Goal: Task Accomplishment & Management: Manage account settings

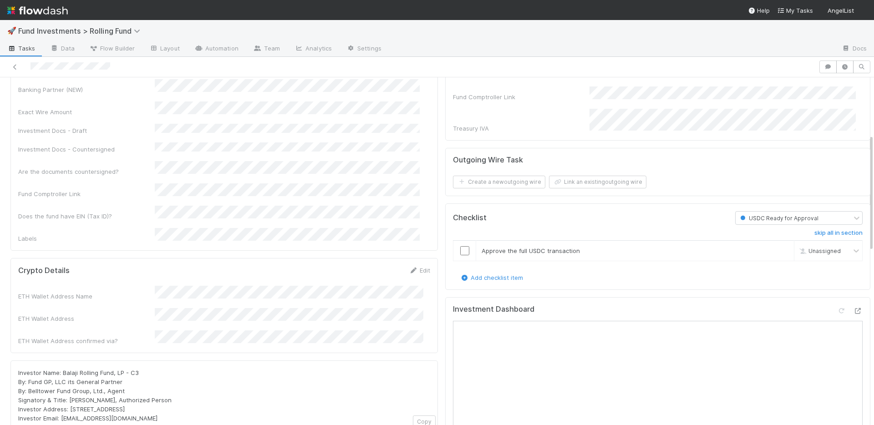
scroll to position [247, 0]
click at [460, 244] on input "checkbox" at bounding box center [464, 248] width 9 height 9
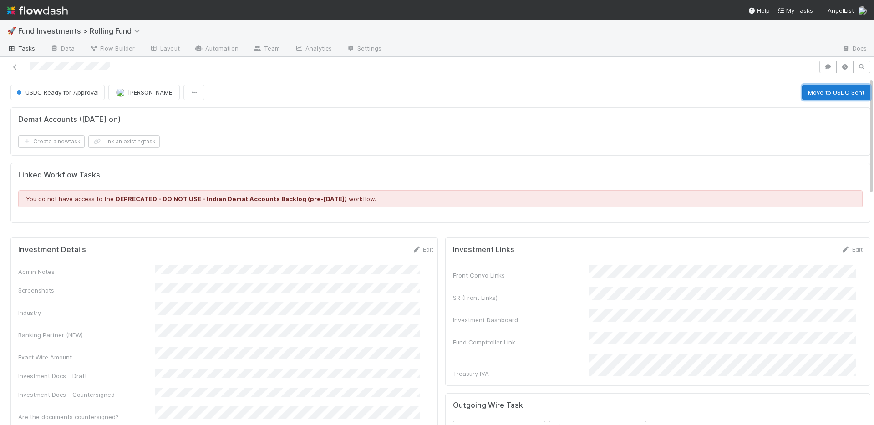
click at [813, 94] on button "Move to USDC Sent" at bounding box center [836, 92] width 68 height 15
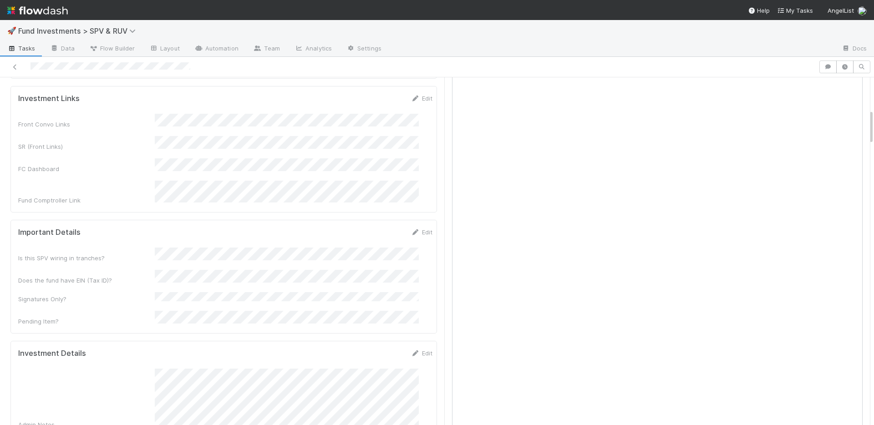
scroll to position [484, 0]
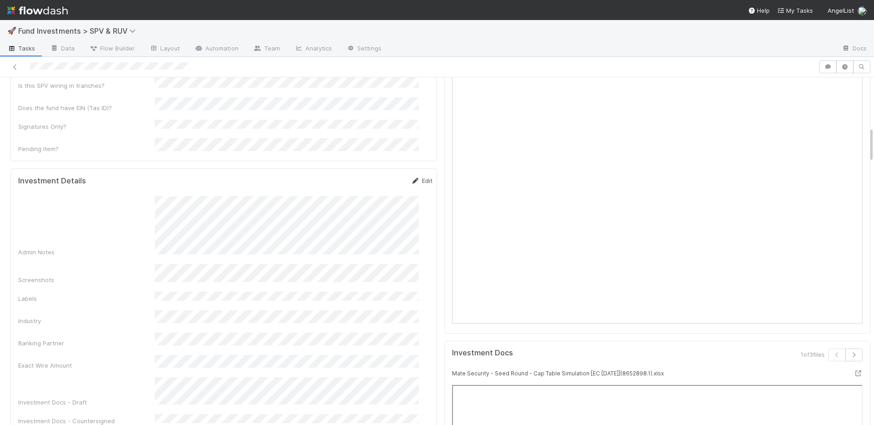
click at [411, 177] on link "Edit" at bounding box center [421, 180] width 21 height 7
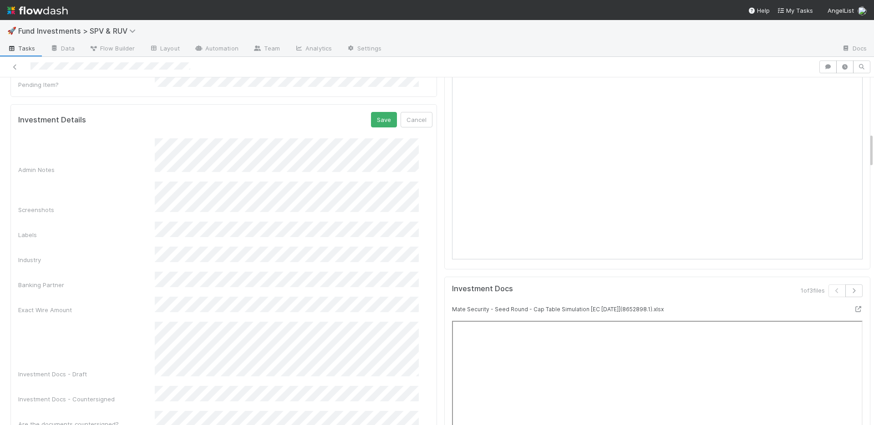
scroll to position [549, 0]
click at [371, 111] on button "Save" at bounding box center [384, 118] width 26 height 15
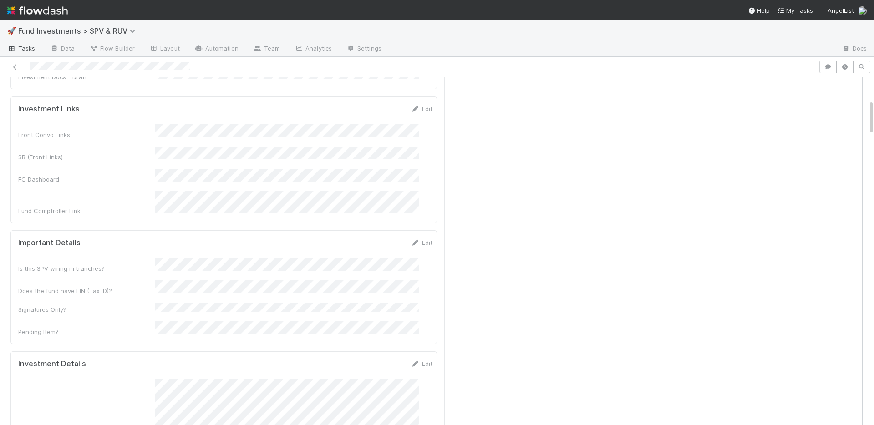
scroll to position [203, 0]
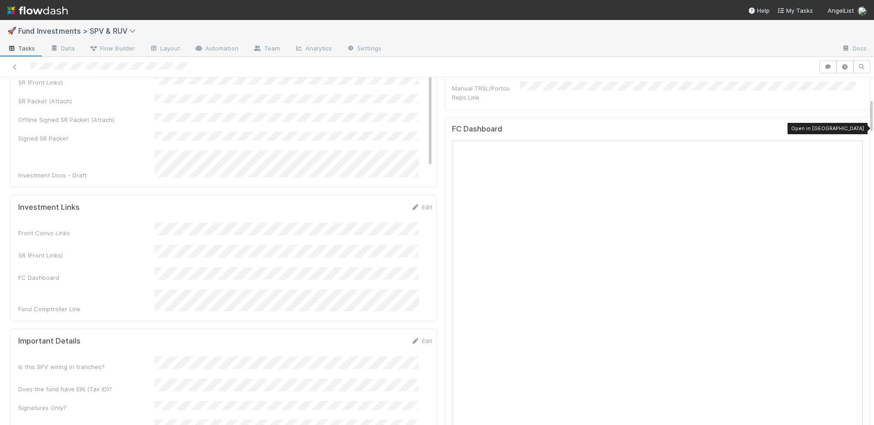
click at [853, 128] on icon at bounding box center [857, 131] width 9 height 6
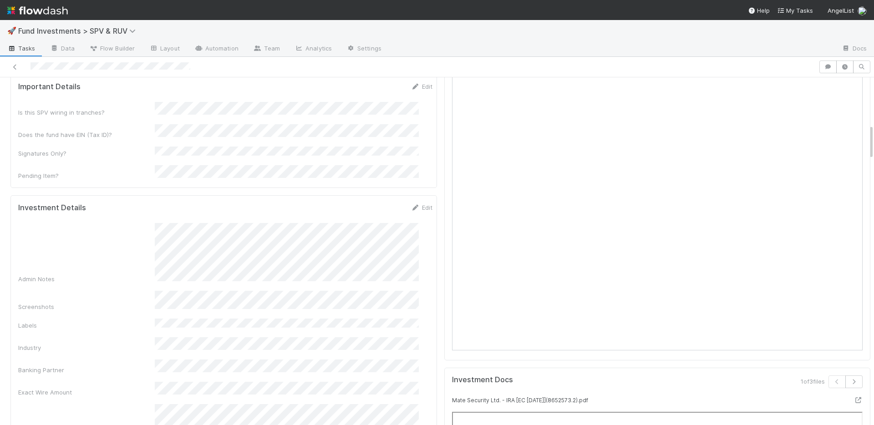
scroll to position [459, 0]
click at [134, 386] on div "Exact Wire Amount" at bounding box center [225, 395] width 414 height 18
click at [373, 202] on button "Save" at bounding box center [384, 209] width 26 height 15
click at [411, 202] on link "Edit" at bounding box center [421, 205] width 21 height 7
click at [371, 202] on button "Save" at bounding box center [384, 209] width 26 height 15
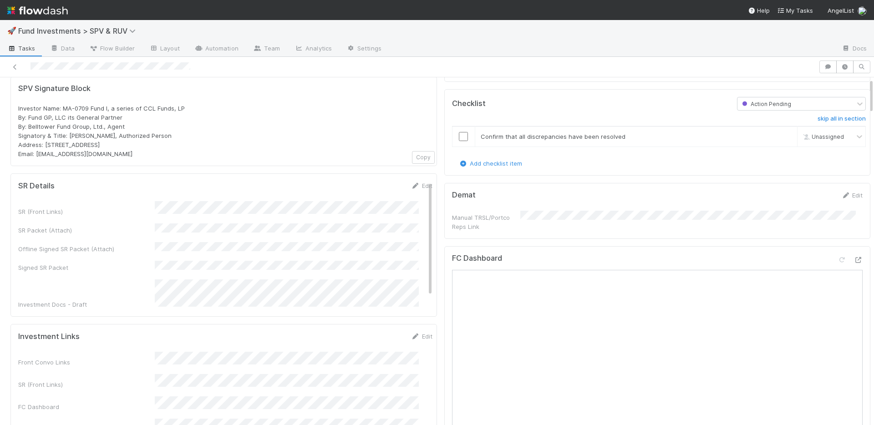
scroll to position [0, 0]
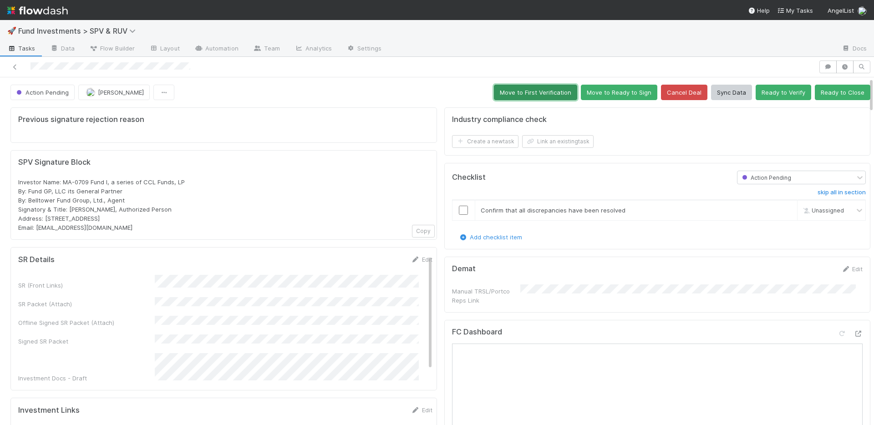
click at [541, 94] on button "Move to First Verification" at bounding box center [535, 92] width 83 height 15
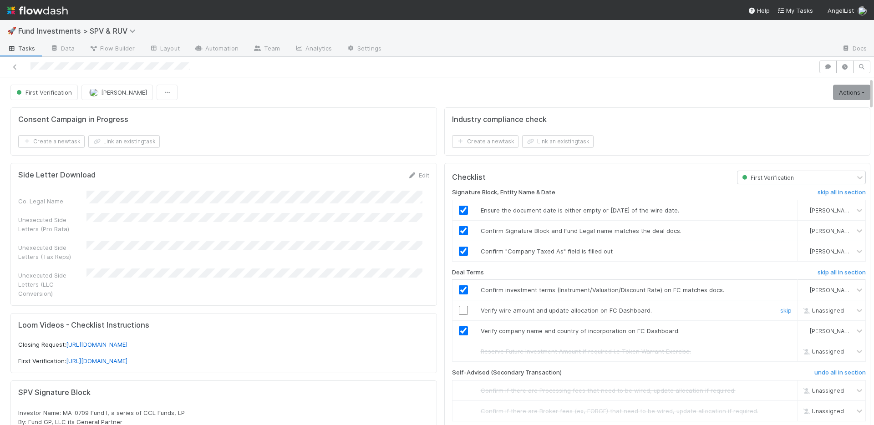
click at [459, 309] on input "checkbox" at bounding box center [463, 310] width 9 height 9
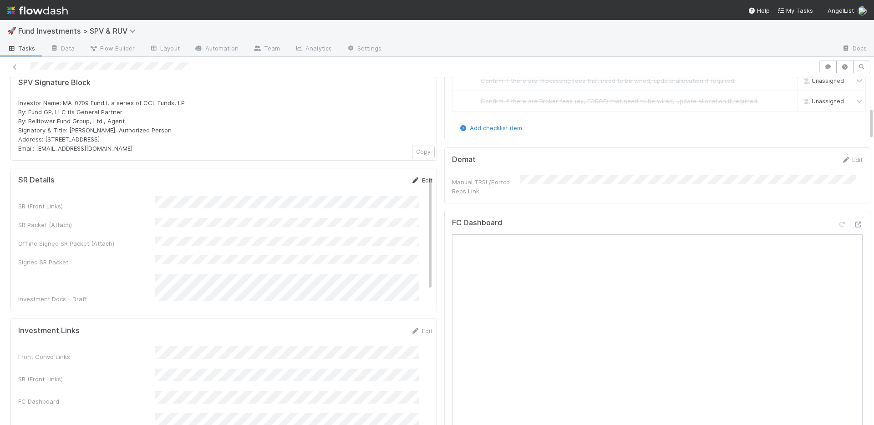
click at [411, 177] on link "Edit" at bounding box center [421, 180] width 21 height 7
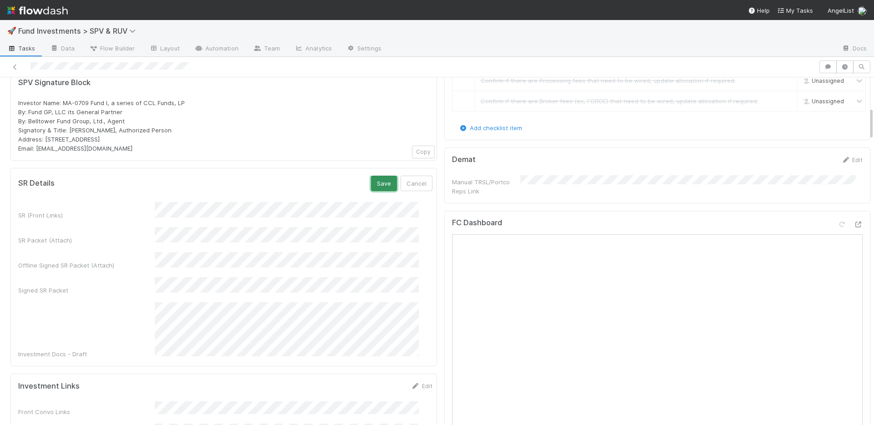
click at [377, 176] on button "Save" at bounding box center [384, 183] width 26 height 15
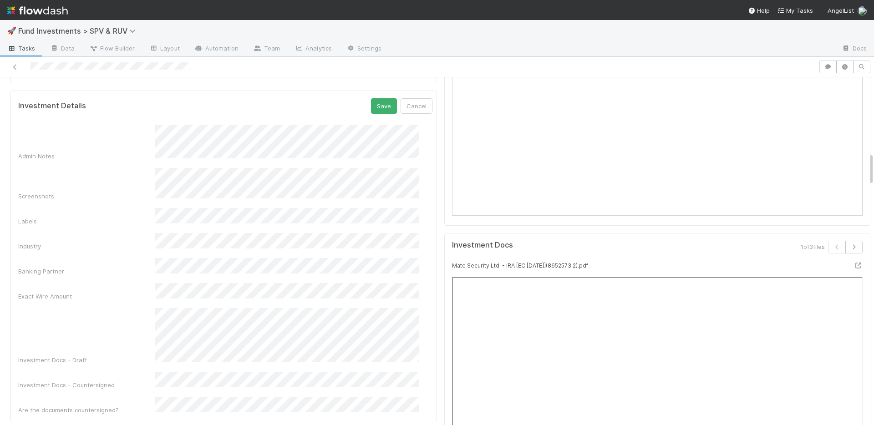
scroll to position [612, 0]
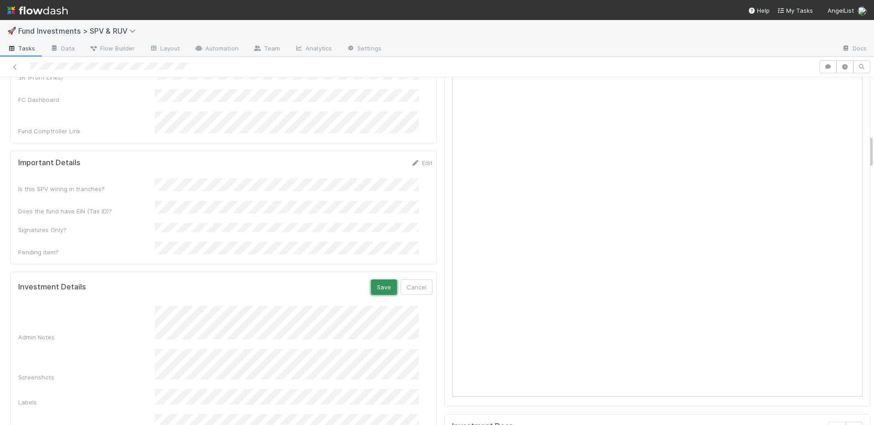
click at [371, 279] on button "Save" at bounding box center [384, 286] width 26 height 15
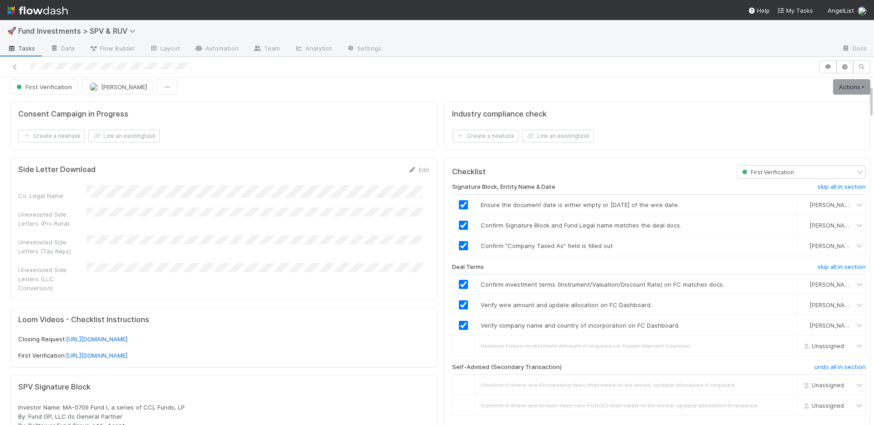
scroll to position [0, 0]
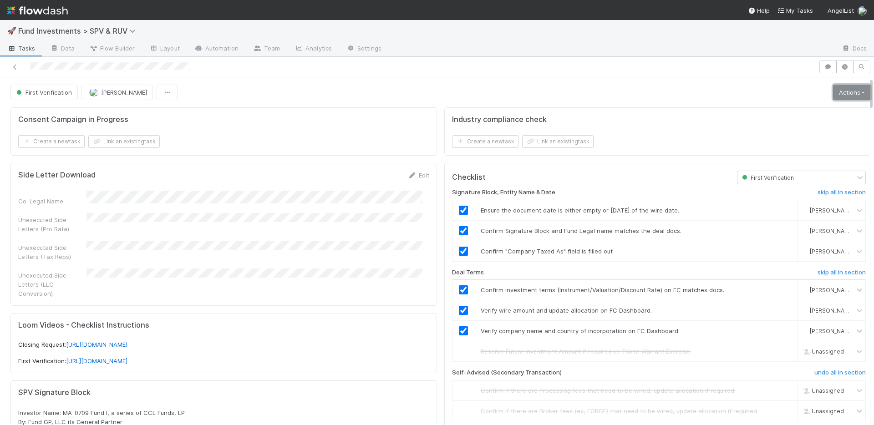
click at [848, 95] on link "Actions" at bounding box center [851, 92] width 37 height 15
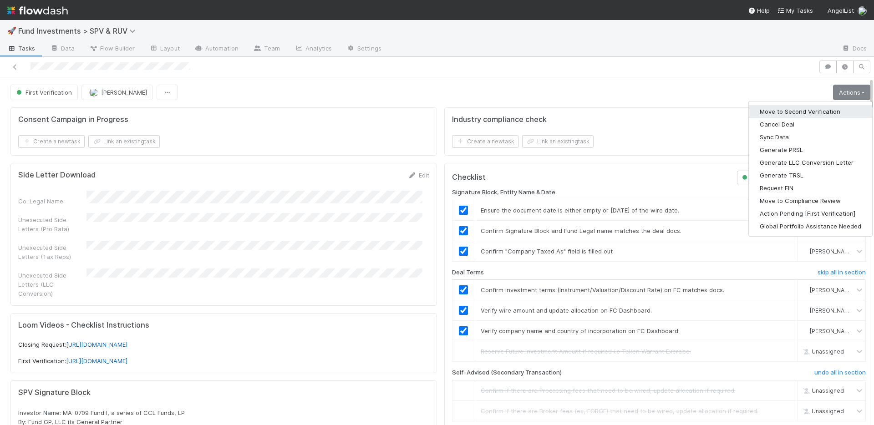
click at [807, 111] on button "Move to Second Verification" at bounding box center [809, 111] width 123 height 13
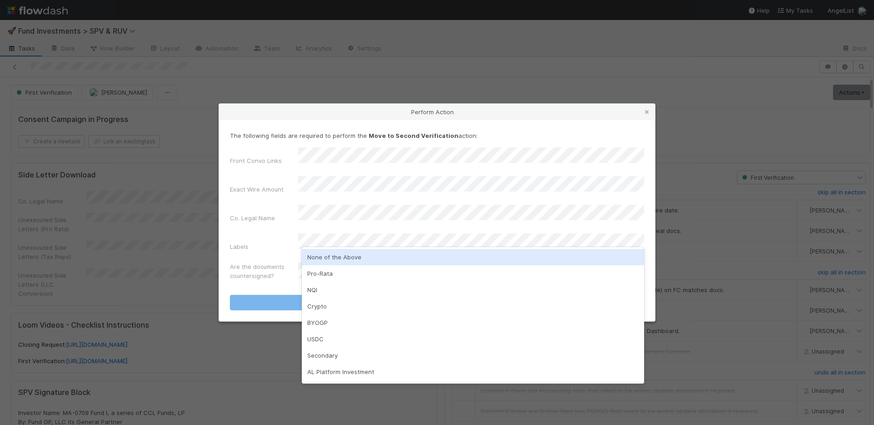
click at [354, 255] on div "None of the Above" at bounding box center [473, 257] width 342 height 16
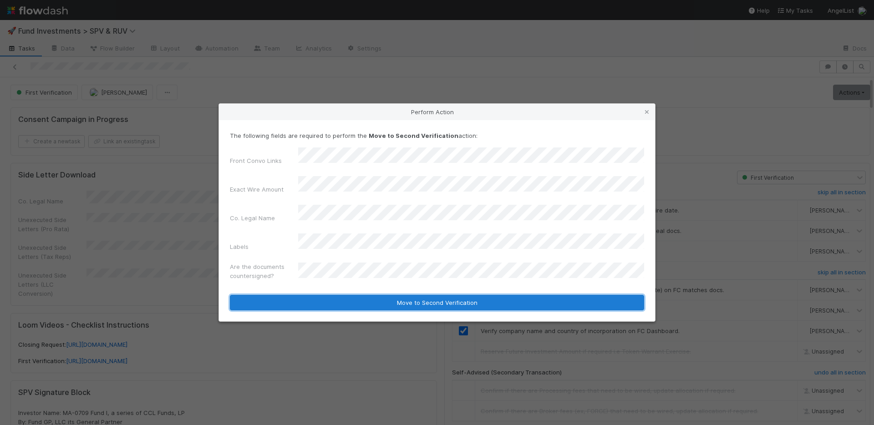
click at [351, 295] on button "Move to Second Verification" at bounding box center [437, 302] width 414 height 15
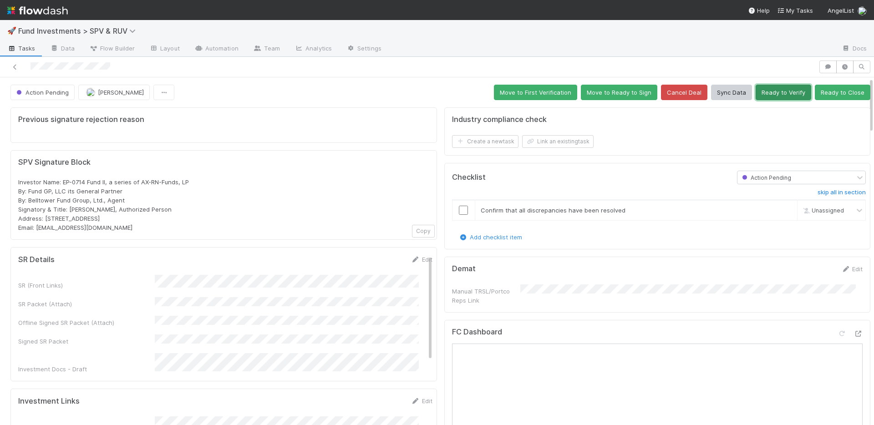
click at [772, 95] on button "Ready to Verify" at bounding box center [783, 92] width 56 height 15
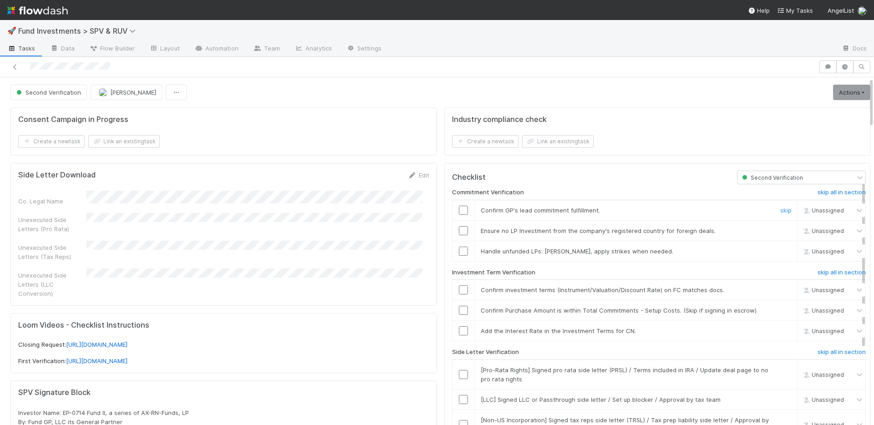
click at [459, 207] on input "checkbox" at bounding box center [463, 210] width 9 height 9
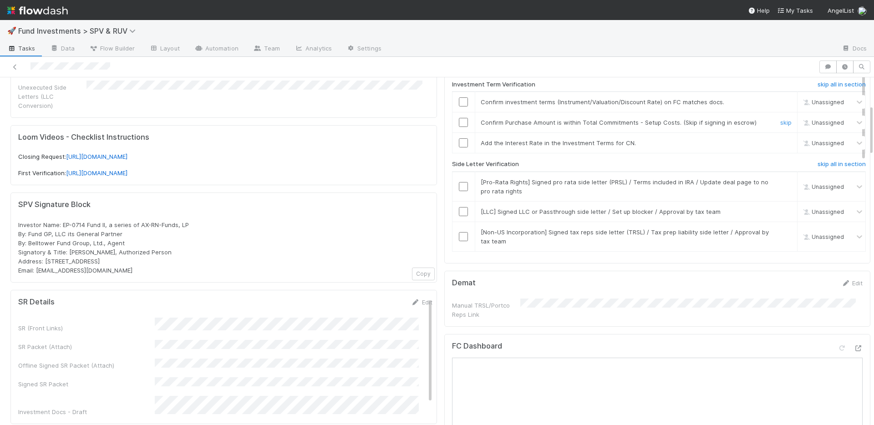
drag, startPoint x: 457, startPoint y: 121, endPoint x: 458, endPoint y: 131, distance: 9.6
click at [459, 121] on input "checkbox" at bounding box center [463, 122] width 9 height 9
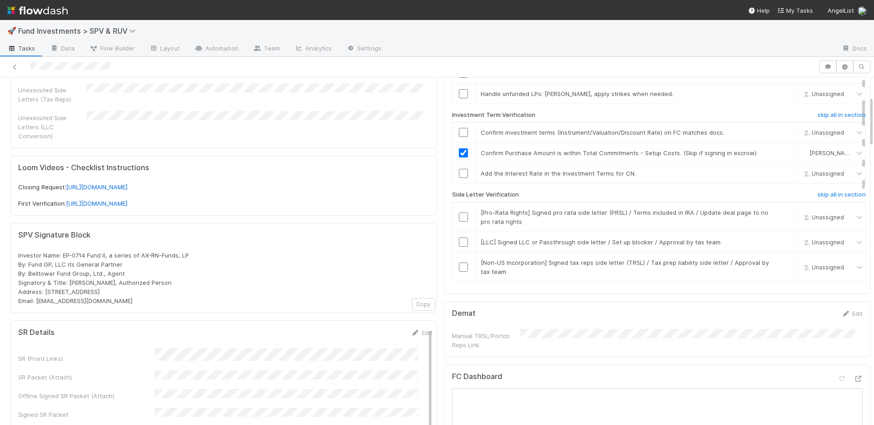
scroll to position [107, 0]
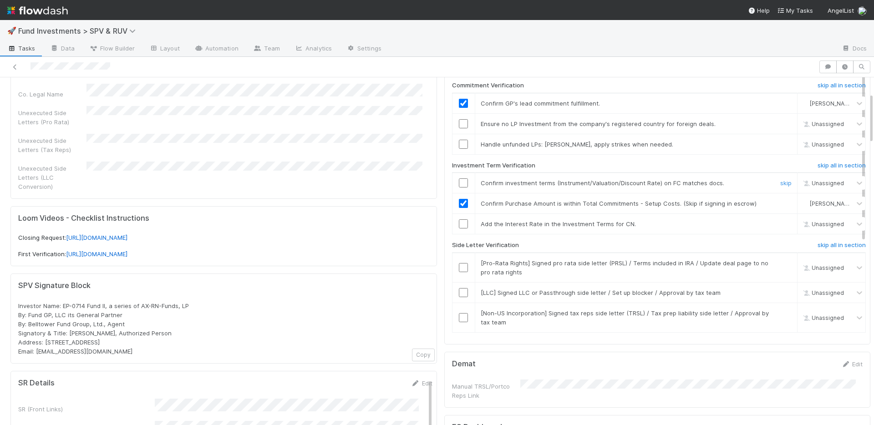
click at [459, 183] on input "checkbox" at bounding box center [463, 182] width 9 height 9
click at [459, 124] on input "checkbox" at bounding box center [463, 123] width 9 height 9
click at [459, 147] on input "checkbox" at bounding box center [463, 144] width 9 height 9
click at [817, 244] on h6 "skip all in section" at bounding box center [841, 245] width 48 height 7
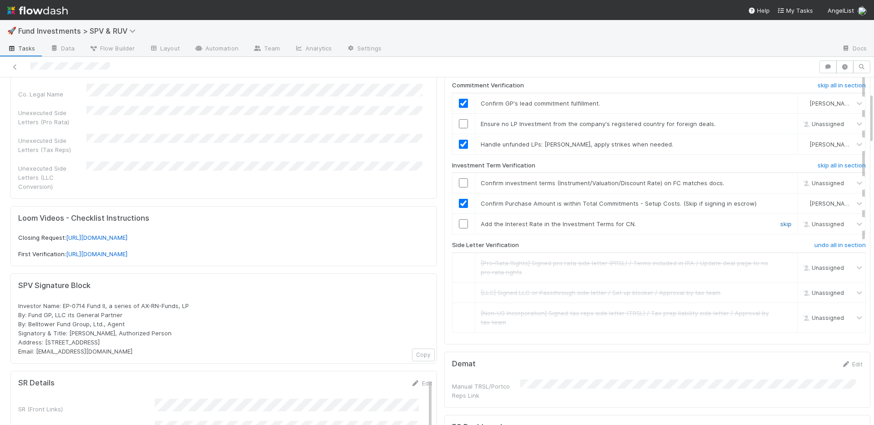
click at [780, 224] on link "skip" at bounding box center [785, 223] width 11 height 7
click at [459, 183] on input "checkbox" at bounding box center [463, 182] width 9 height 9
click at [459, 123] on input "checkbox" at bounding box center [463, 123] width 9 height 9
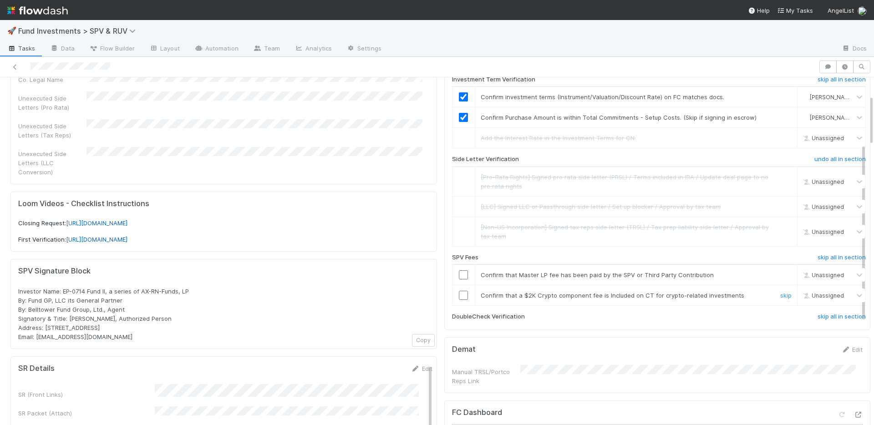
scroll to position [145, 0]
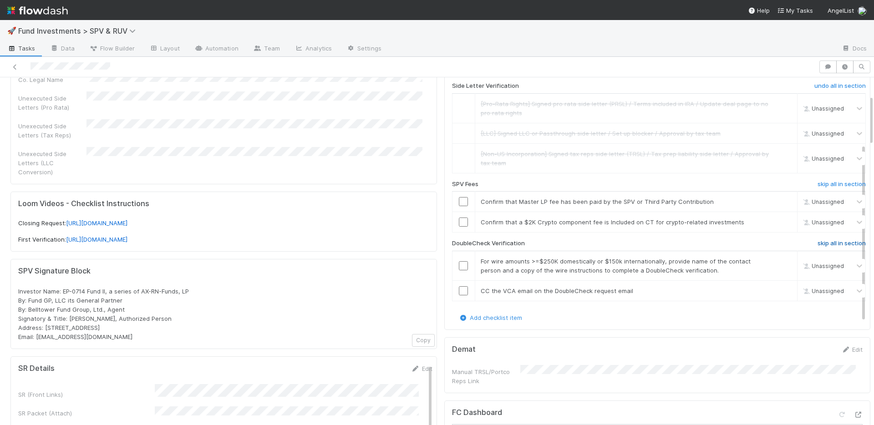
click at [817, 243] on h6 "skip all in section" at bounding box center [841, 243] width 48 height 7
click at [780, 223] on link "skip" at bounding box center [785, 221] width 11 height 7
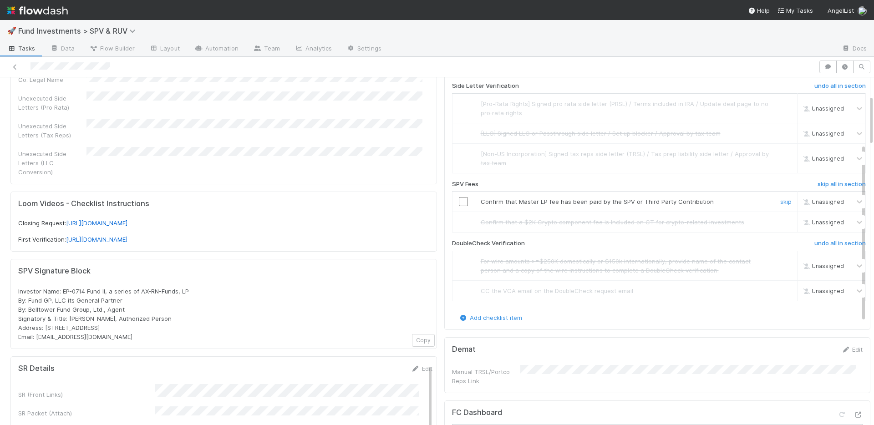
click at [459, 199] on input "checkbox" at bounding box center [463, 201] width 9 height 9
click at [459, 202] on input "checkbox" at bounding box center [463, 201] width 9 height 9
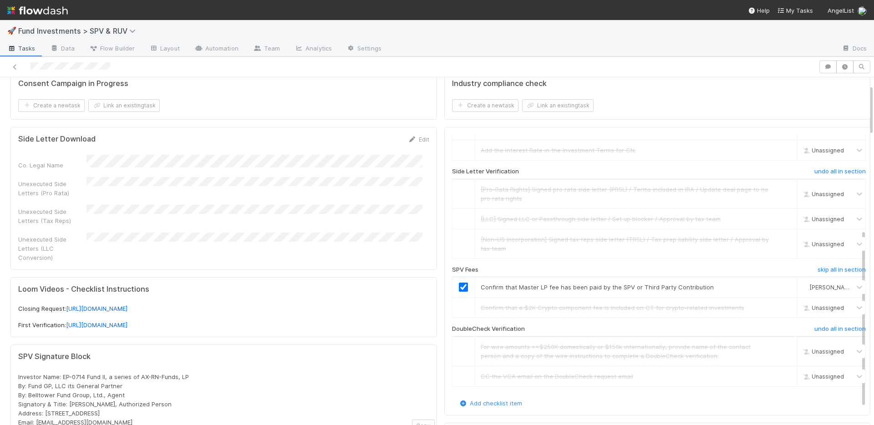
scroll to position [0, 0]
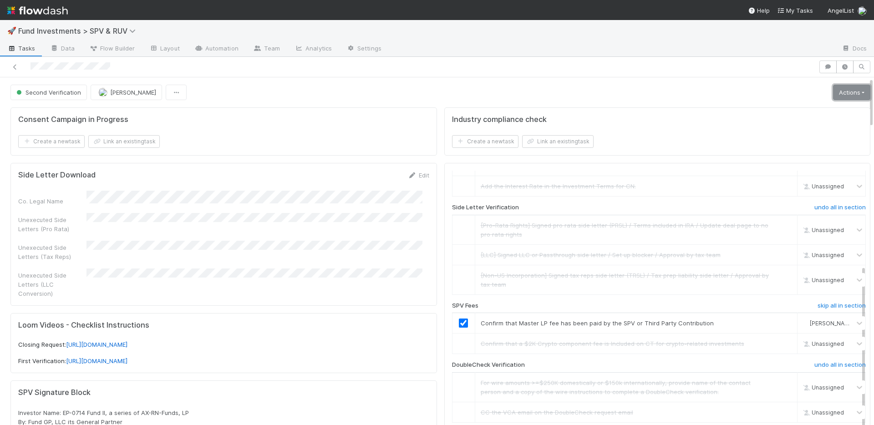
click at [839, 88] on link "Actions" at bounding box center [851, 92] width 37 height 15
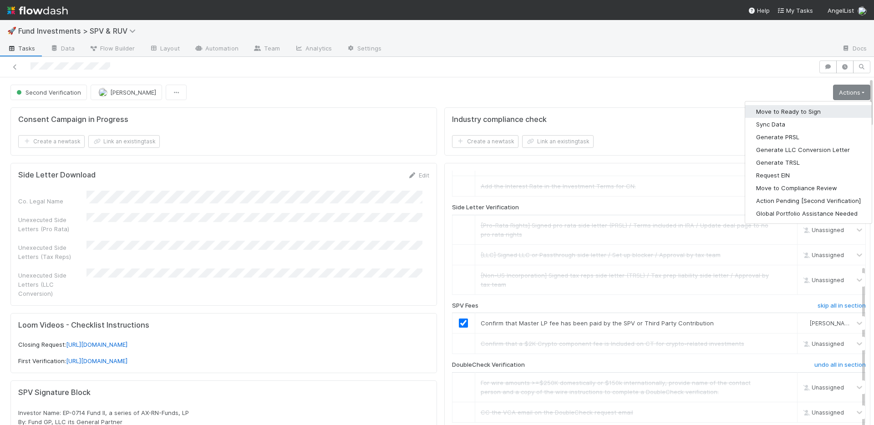
click at [814, 108] on button "Move to Ready to Sign" at bounding box center [808, 111] width 126 height 13
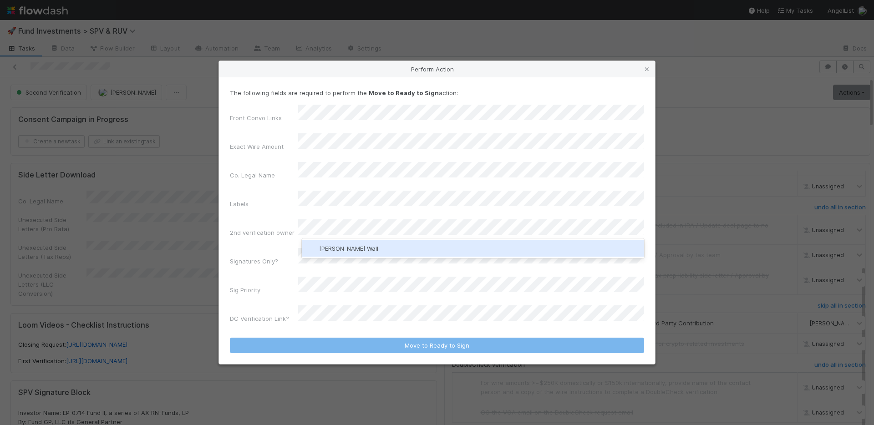
click at [334, 252] on span "[PERSON_NAME] Wall" at bounding box center [348, 248] width 59 height 7
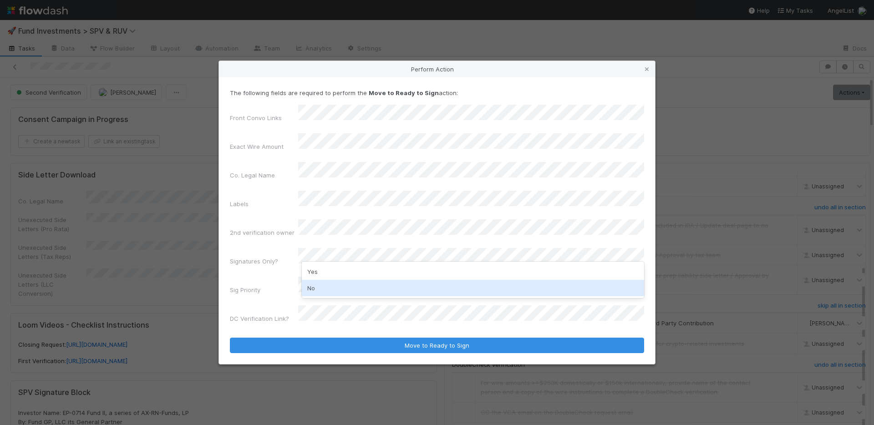
click at [324, 284] on div "No" at bounding box center [473, 288] width 342 height 16
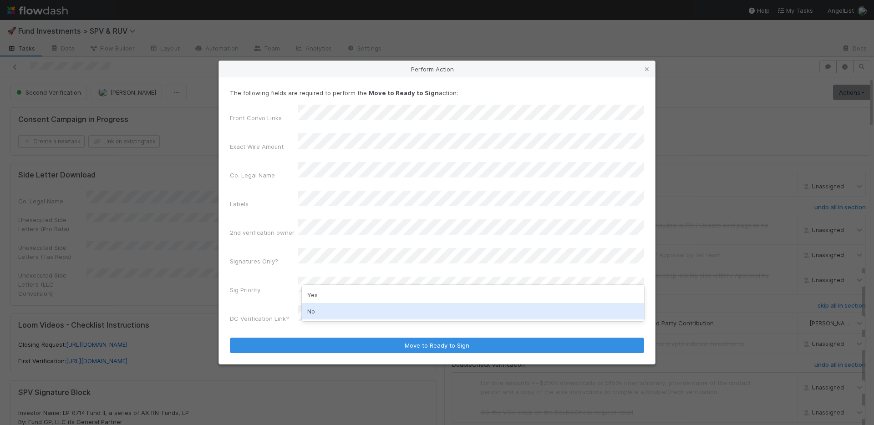
click at [319, 308] on div "No" at bounding box center [473, 311] width 342 height 16
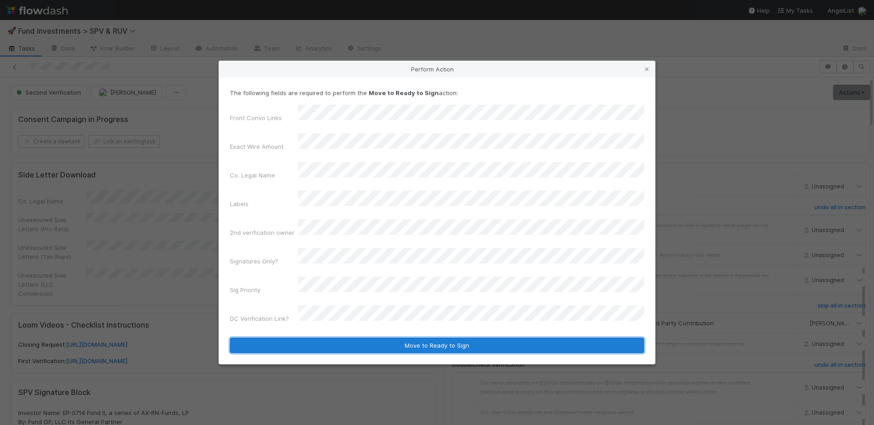
click at [343, 338] on button "Move to Ready to Sign" at bounding box center [437, 345] width 414 height 15
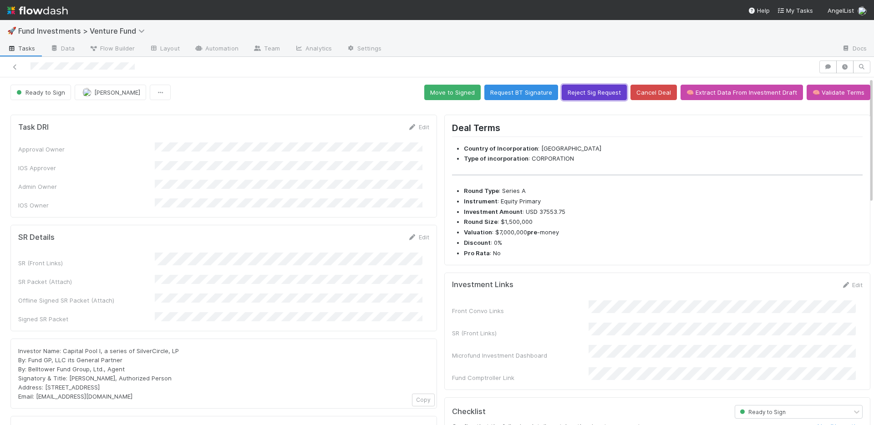
click at [577, 94] on button "Reject Sig Request" at bounding box center [593, 92] width 65 height 15
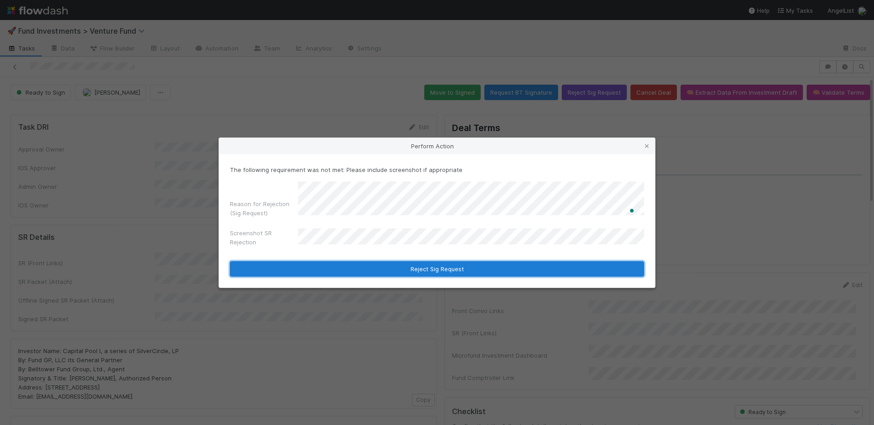
click at [452, 273] on button "Reject Sig Request" at bounding box center [437, 268] width 414 height 15
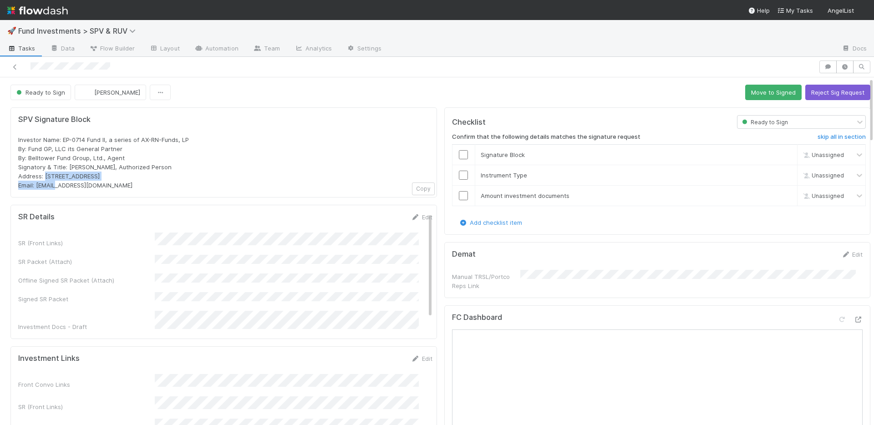
drag, startPoint x: 121, startPoint y: 176, endPoint x: 45, endPoint y: 172, distance: 75.6
click at [45, 172] on div "Investor Name: EP-0714 Fund II, a series of AX-RN-Funds, LP By: Fund GP, LLC it…" at bounding box center [223, 162] width 411 height 55
copy span "PO Box 3217, Seattle, WA 98114"
click at [44, 177] on span "Investor Name: EP-0714 Fund II, a series of AX-RN-Funds, LP By: Fund GP, LLC it…" at bounding box center [103, 162] width 171 height 53
drag, startPoint x: 45, startPoint y: 177, endPoint x: 81, endPoint y: 176, distance: 36.0
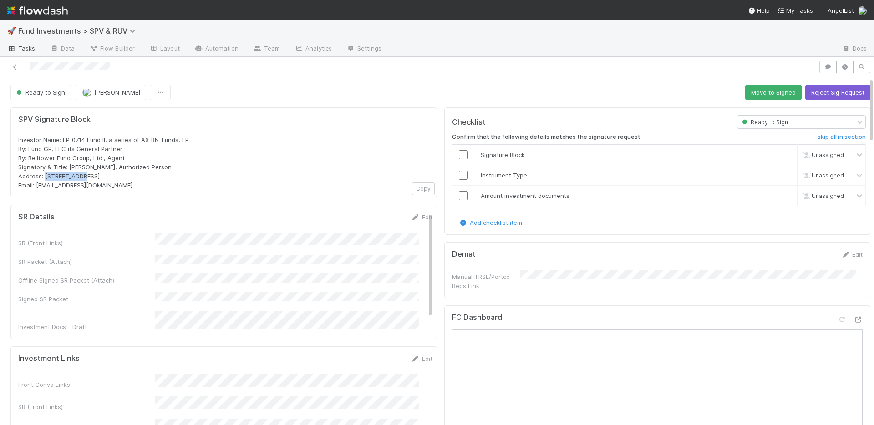
click at [81, 176] on span "Investor Name: EP-0714 Fund II, a series of AX-RN-Funds, LP By: Fund GP, LLC it…" at bounding box center [103, 162] width 171 height 53
copy span "PO Box 3217,"
click at [411, 215] on link "Edit" at bounding box center [421, 216] width 21 height 7
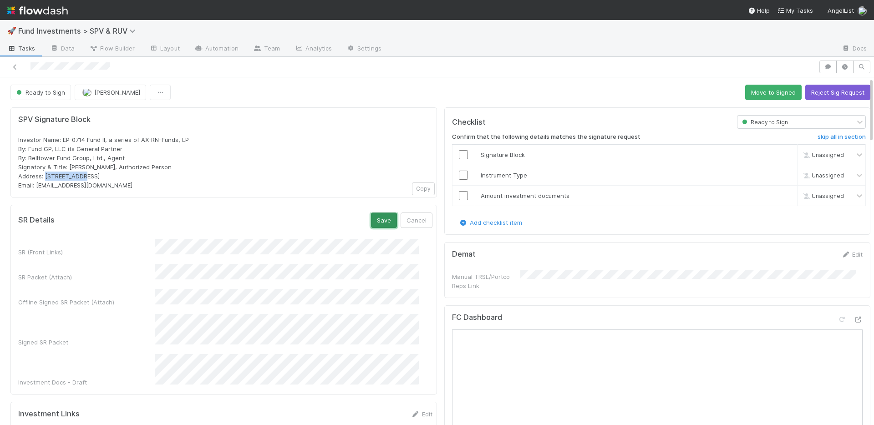
click at [372, 213] on button "Save" at bounding box center [384, 219] width 26 height 15
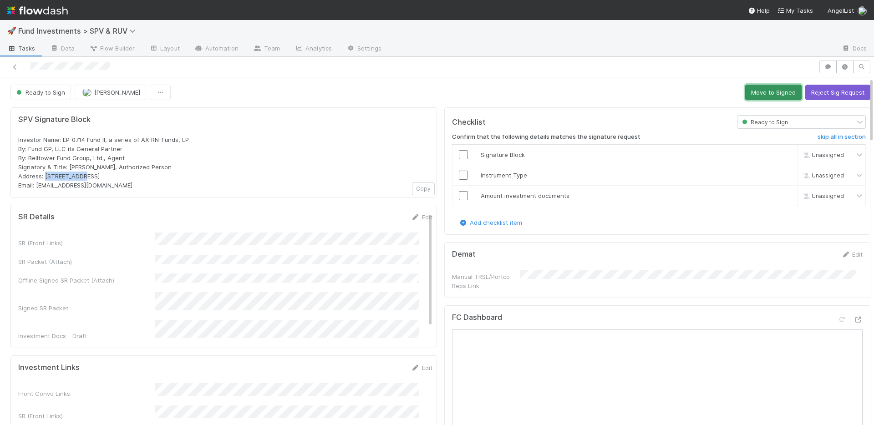
click at [749, 90] on button "Move to Signed" at bounding box center [773, 92] width 56 height 15
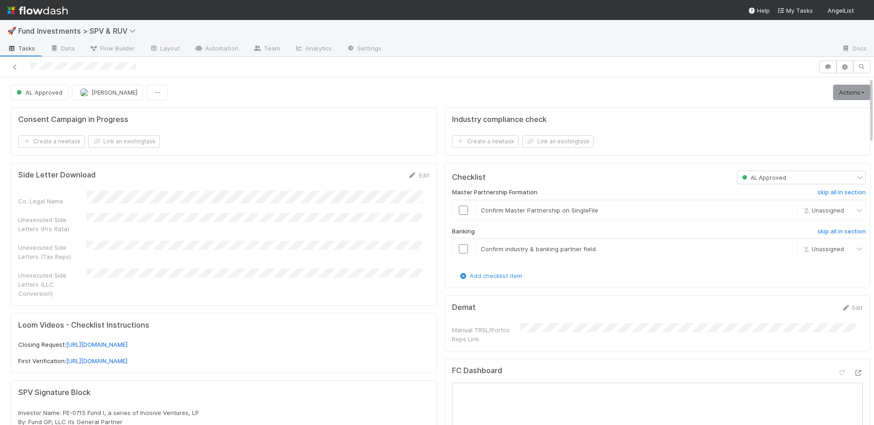
scroll to position [314, 0]
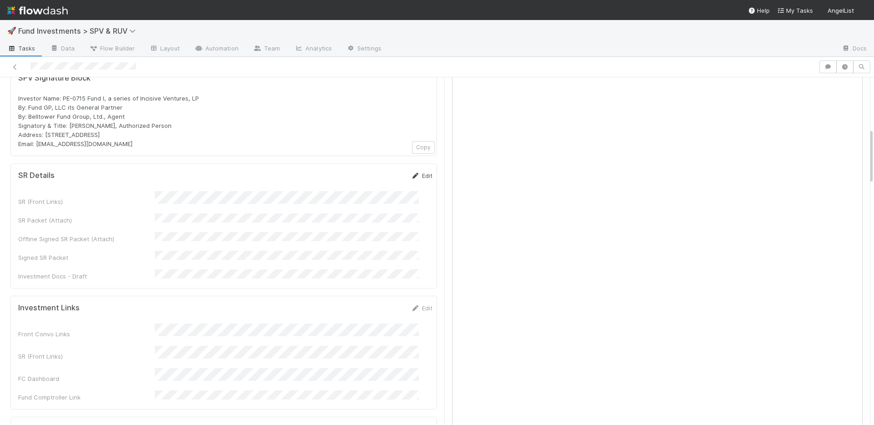
click at [412, 172] on link "Edit" at bounding box center [421, 175] width 21 height 7
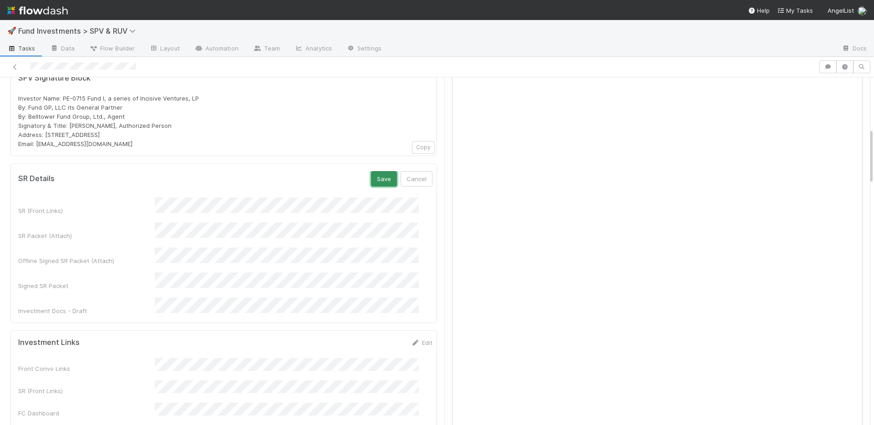
click at [371, 171] on button "Save" at bounding box center [384, 178] width 26 height 15
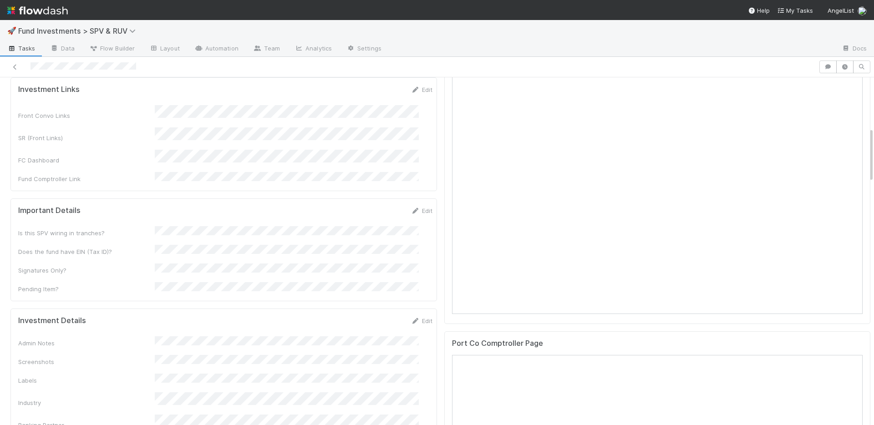
scroll to position [618, 0]
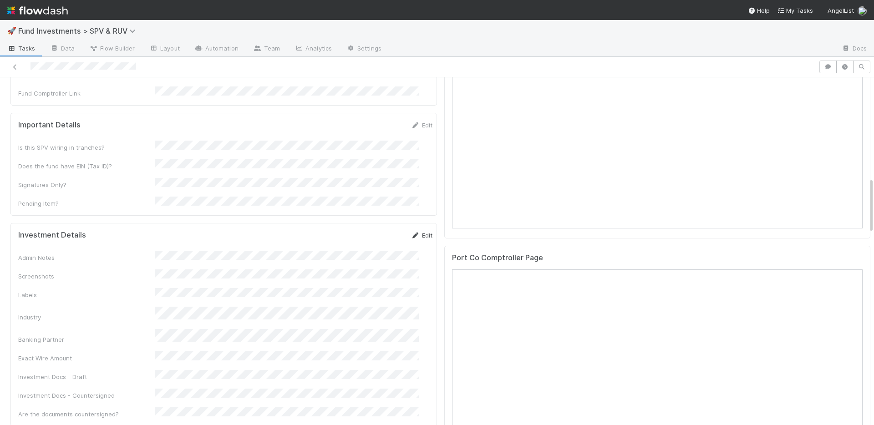
click at [411, 232] on link "Edit" at bounding box center [421, 235] width 21 height 7
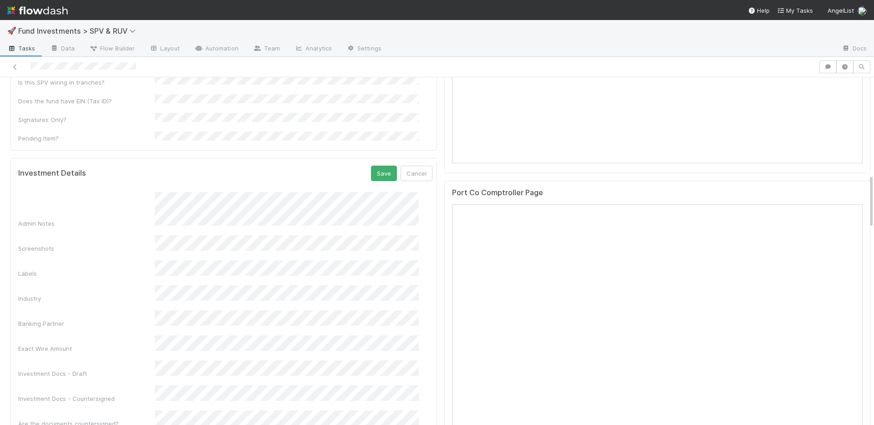
scroll to position [700, 0]
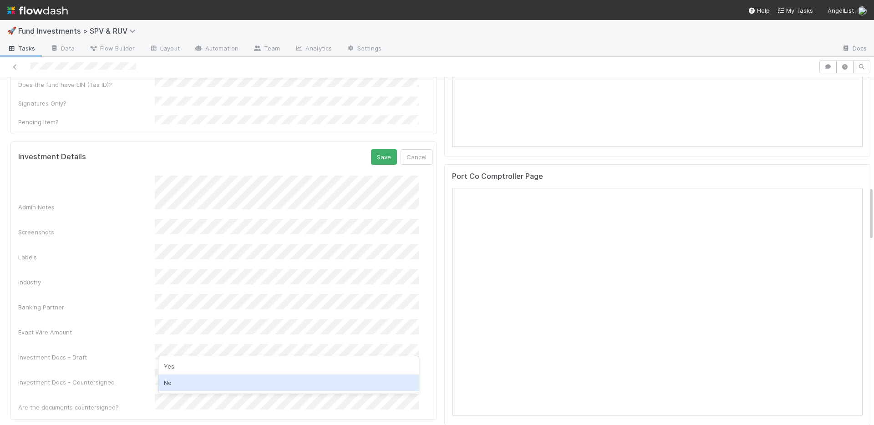
click at [207, 379] on div "No" at bounding box center [288, 382] width 260 height 16
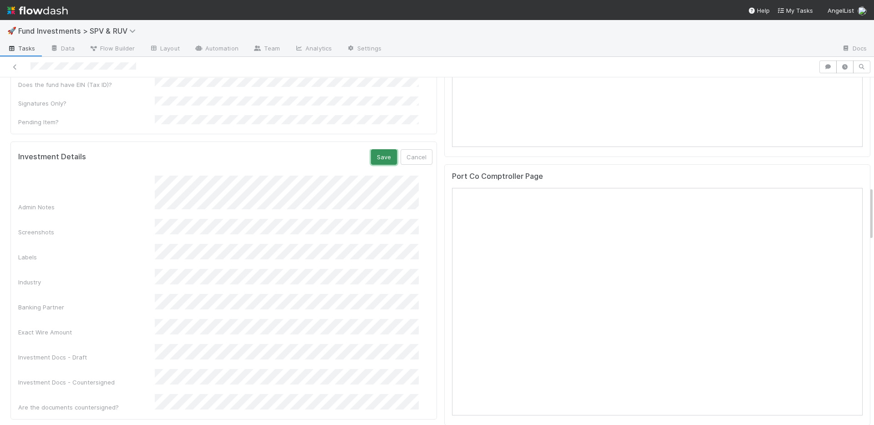
click at [371, 149] on button "Save" at bounding box center [384, 156] width 26 height 15
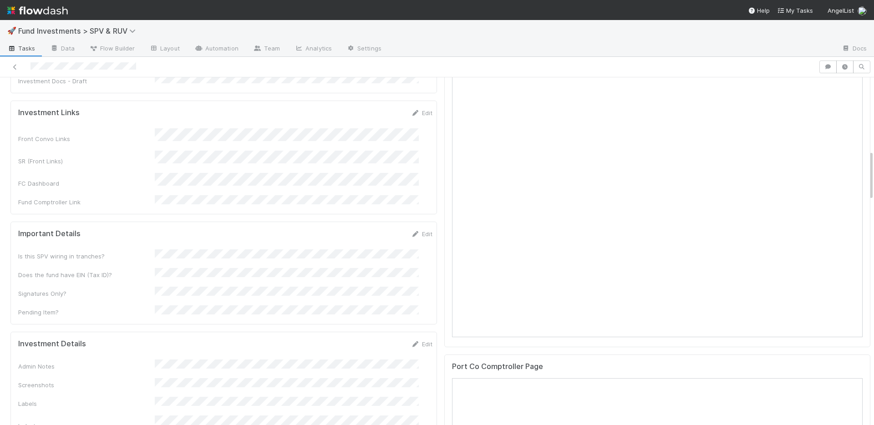
scroll to position [499, 0]
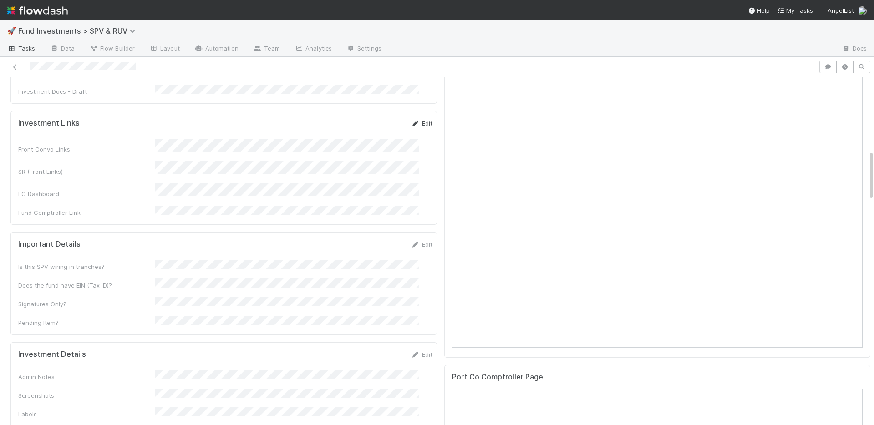
click at [414, 120] on link "Edit" at bounding box center [421, 123] width 21 height 7
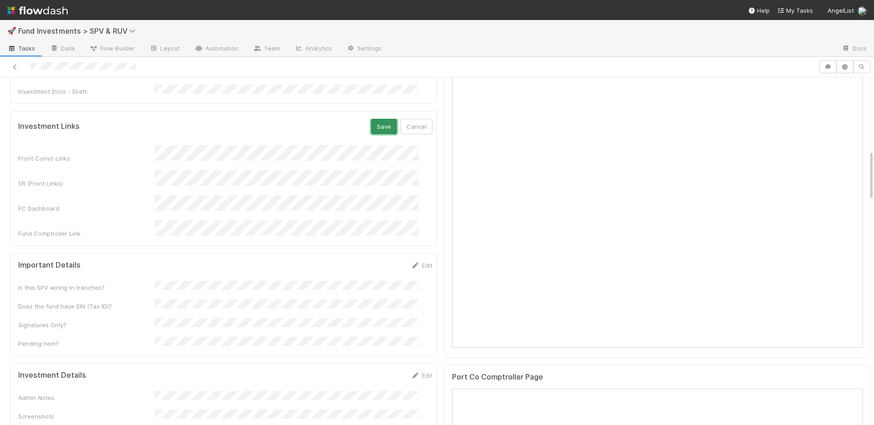
click at [371, 119] on button "Save" at bounding box center [384, 126] width 26 height 15
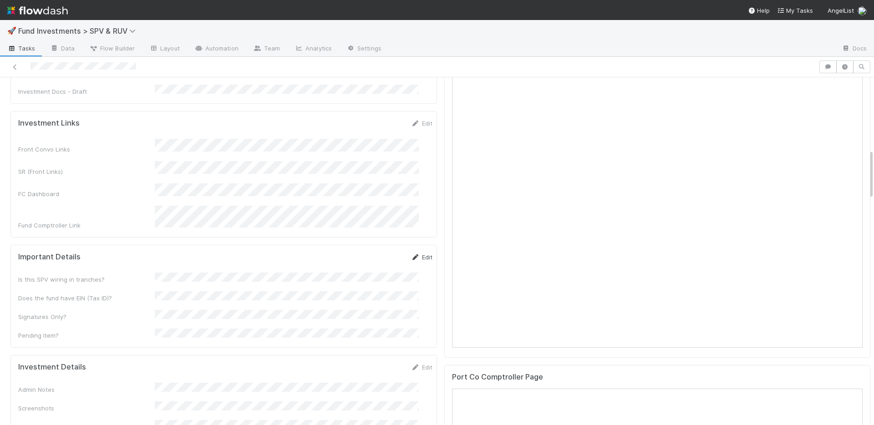
click at [414, 253] on link "Edit" at bounding box center [421, 256] width 21 height 7
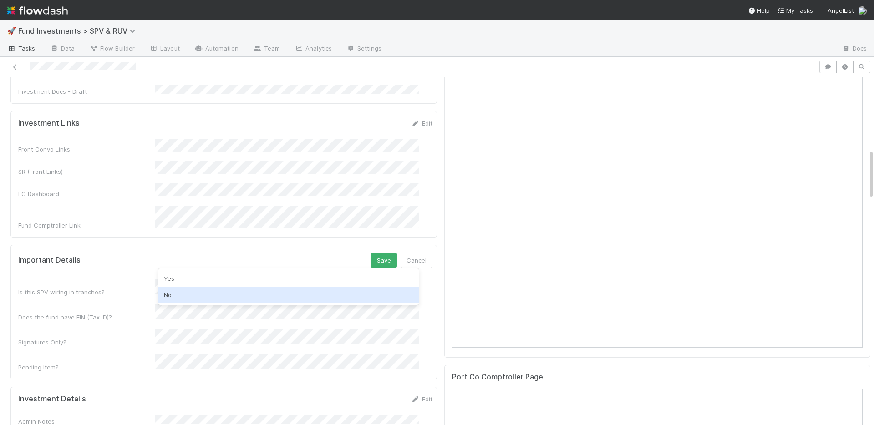
click at [201, 291] on div "No" at bounding box center [288, 295] width 260 height 16
drag, startPoint x: 193, startPoint y: 300, endPoint x: 203, endPoint y: 293, distance: 12.1
click at [193, 300] on div "Yes" at bounding box center [288, 301] width 260 height 16
click at [371, 253] on button "Save" at bounding box center [384, 260] width 26 height 15
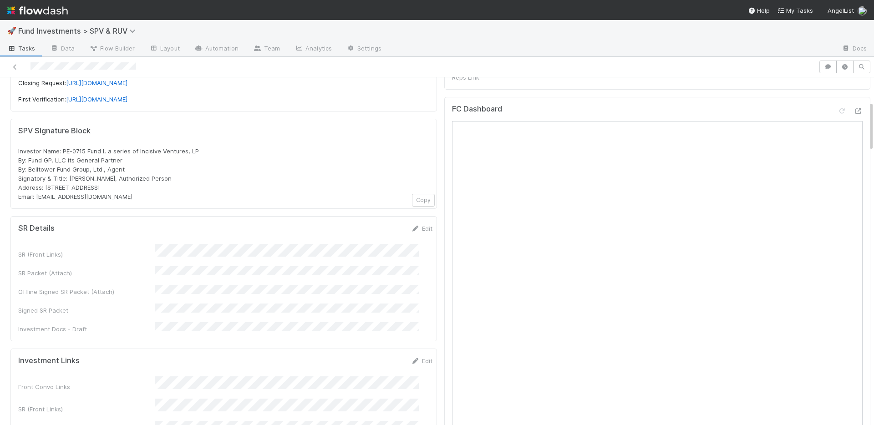
scroll to position [165, 0]
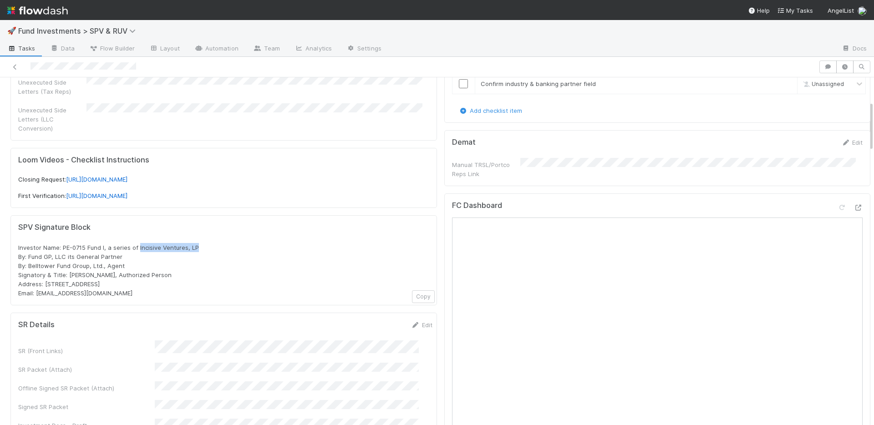
drag, startPoint x: 203, startPoint y: 236, endPoint x: 138, endPoint y: 238, distance: 65.1
click at [138, 243] on div "Investor Name: PE-0715 Fund I, a series of Incisive Ventures, LP By: Fund GP, L…" at bounding box center [223, 270] width 411 height 55
copy span "Incisive Ventures, LP"
click at [411, 322] on icon at bounding box center [415, 325] width 9 height 6
click at [371, 320] on button "Save" at bounding box center [384, 327] width 26 height 15
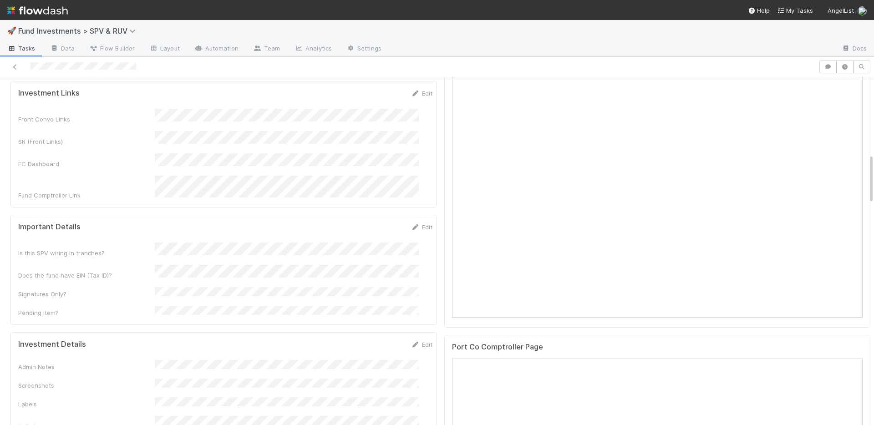
scroll to position [714, 0]
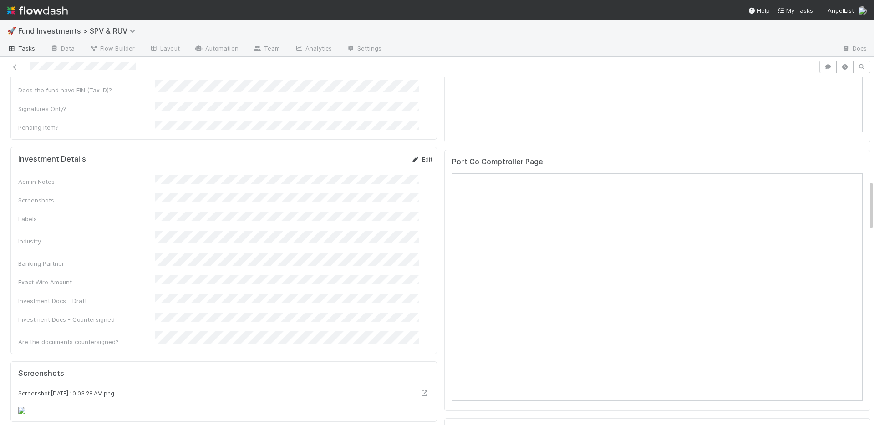
click at [411, 156] on link "Edit" at bounding box center [421, 159] width 21 height 7
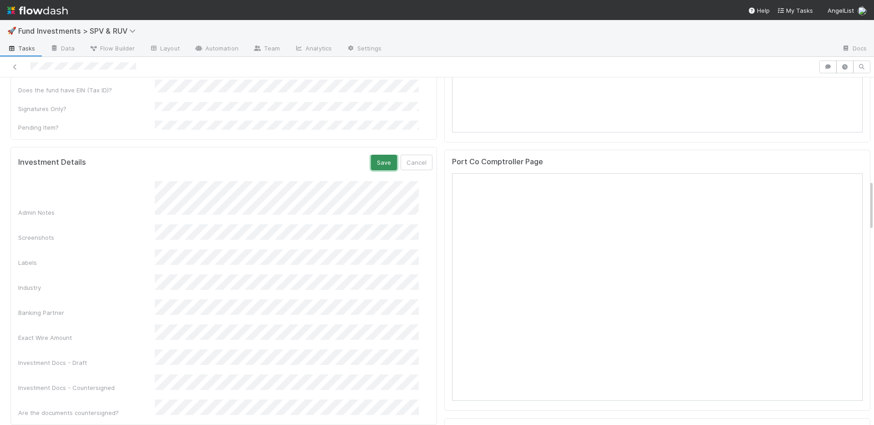
click at [373, 155] on button "Save" at bounding box center [384, 162] width 26 height 15
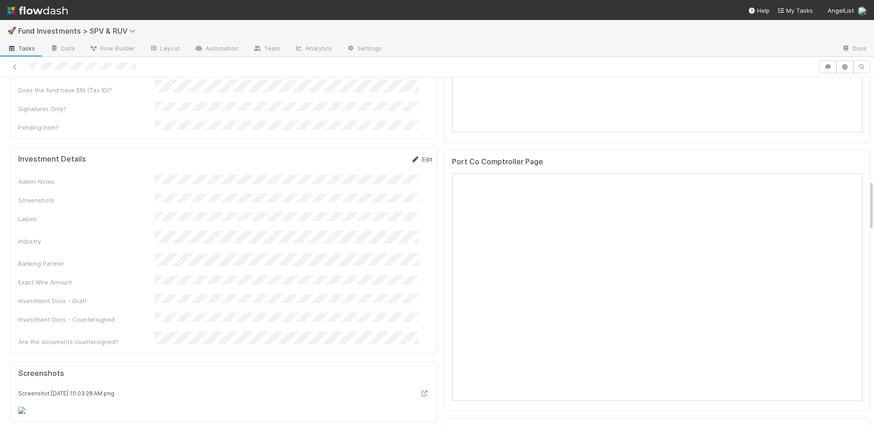
click at [411, 157] on icon at bounding box center [415, 160] width 9 height 6
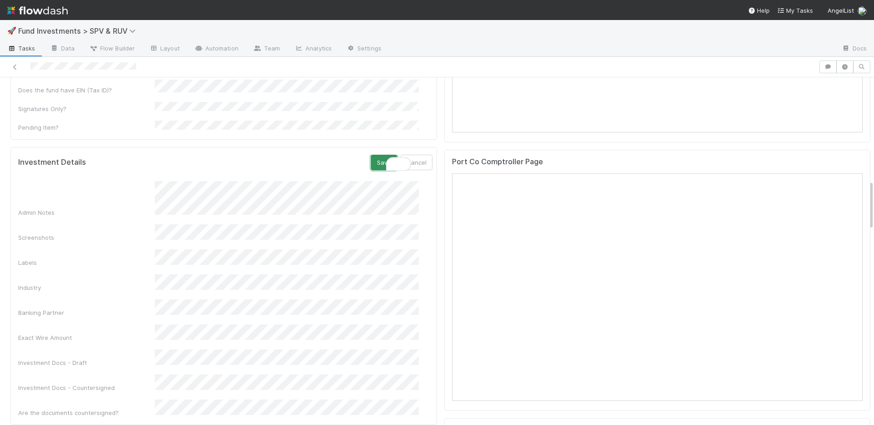
click at [371, 155] on button "Save" at bounding box center [384, 162] width 26 height 15
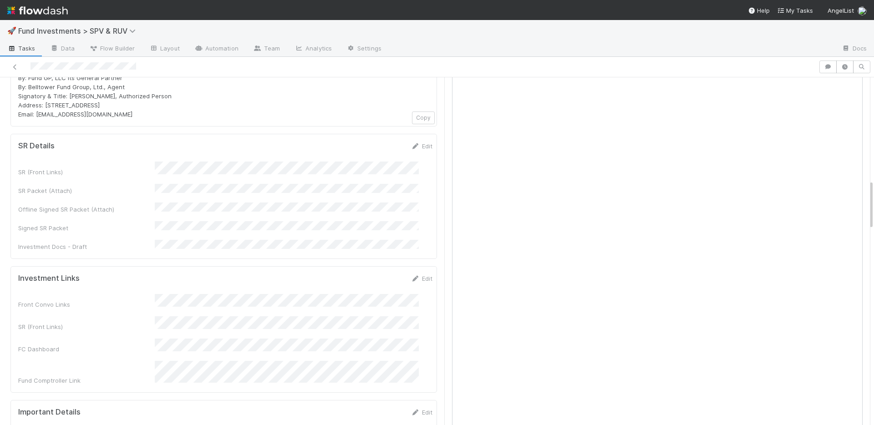
scroll to position [116, 0]
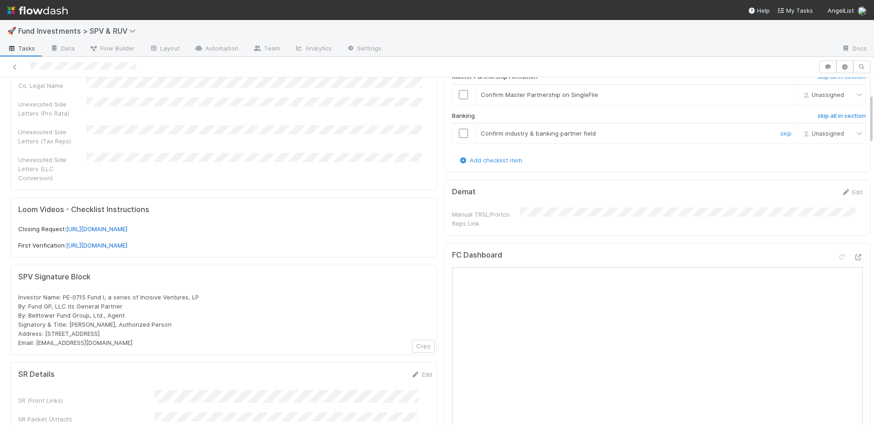
click at [459, 132] on input "checkbox" at bounding box center [463, 133] width 9 height 9
click at [459, 97] on input "checkbox" at bounding box center [463, 94] width 9 height 9
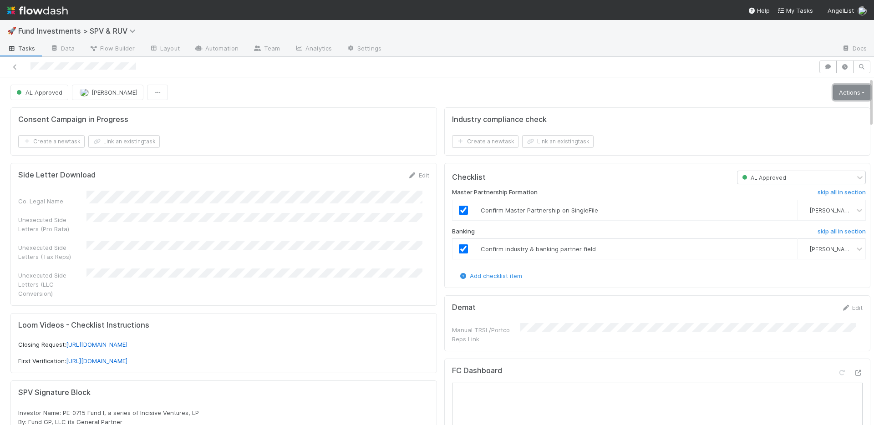
click at [833, 97] on link "Actions" at bounding box center [851, 92] width 37 height 15
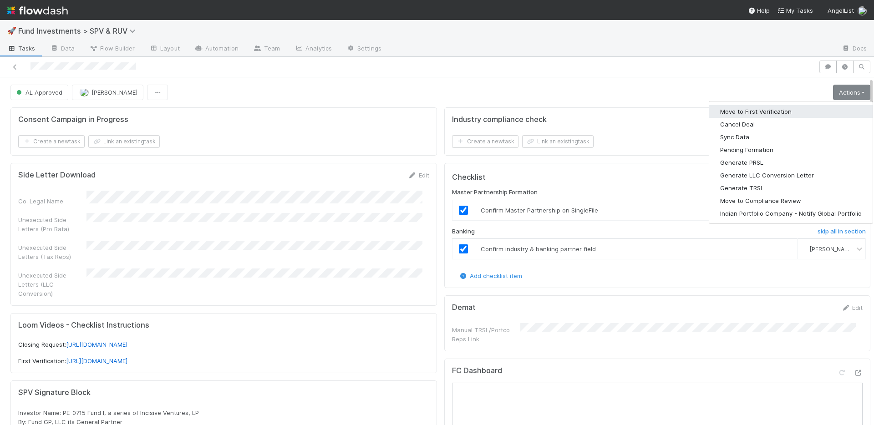
click at [801, 114] on button "Move to First Verification" at bounding box center [790, 111] width 163 height 13
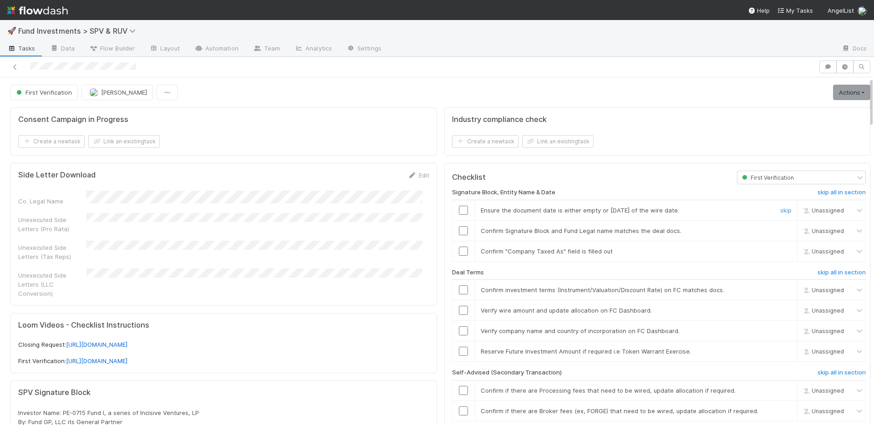
click at [459, 210] on input "checkbox" at bounding box center [463, 210] width 9 height 9
click at [459, 232] on input "checkbox" at bounding box center [463, 230] width 9 height 9
click at [459, 251] on input "checkbox" at bounding box center [463, 251] width 9 height 9
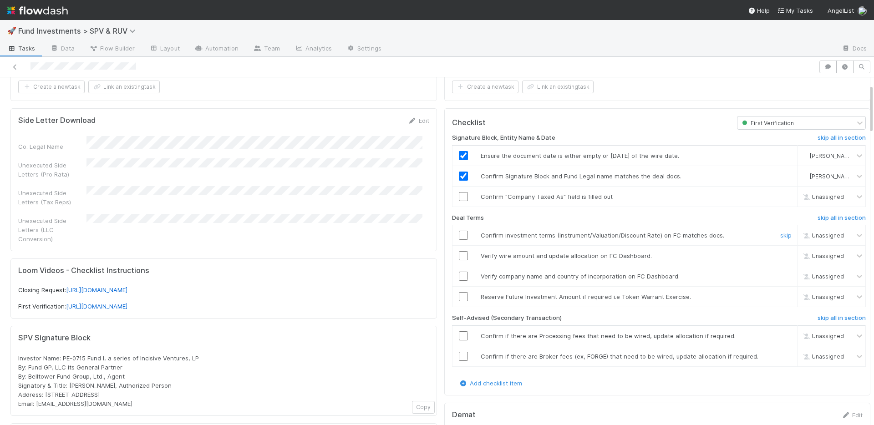
scroll to position [55, 0]
checkbox input "true"
click at [459, 193] on input "checkbox" at bounding box center [463, 196] width 9 height 9
click at [459, 195] on input "checkbox" at bounding box center [463, 196] width 9 height 9
click at [459, 236] on input "checkbox" at bounding box center [463, 234] width 9 height 9
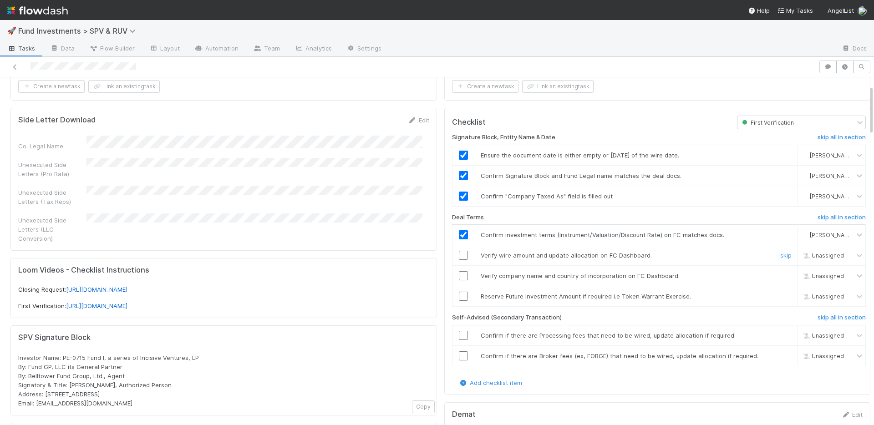
click at [459, 256] on input "checkbox" at bounding box center [463, 255] width 9 height 9
click at [459, 277] on input "checkbox" at bounding box center [463, 275] width 9 height 9
click at [817, 317] on h6 "skip all in section" at bounding box center [841, 317] width 48 height 7
click at [780, 297] on link "skip" at bounding box center [785, 296] width 11 height 7
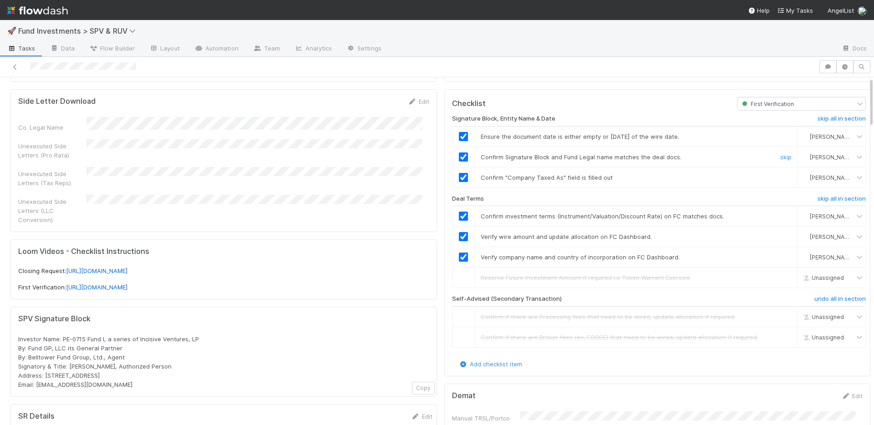
scroll to position [0, 0]
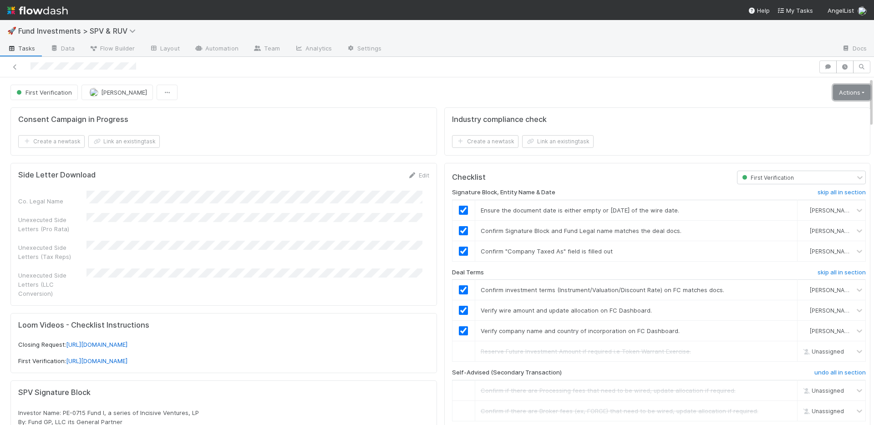
click at [838, 91] on link "Actions" at bounding box center [851, 92] width 37 height 15
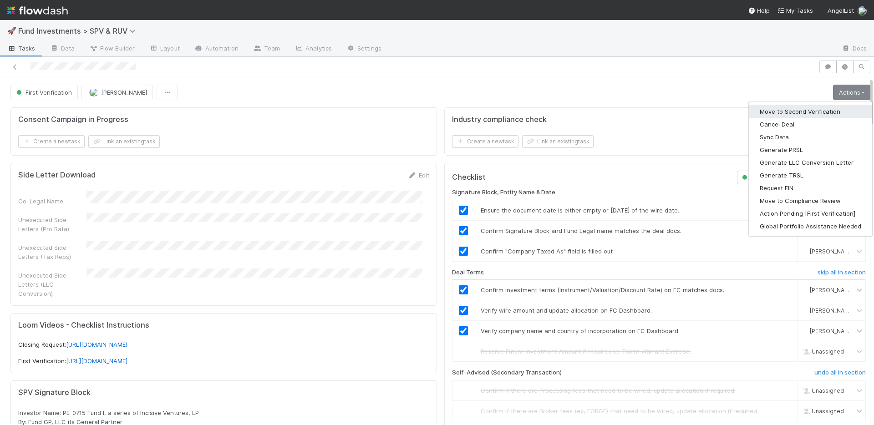
click at [809, 111] on button "Move to Second Verification" at bounding box center [809, 111] width 123 height 13
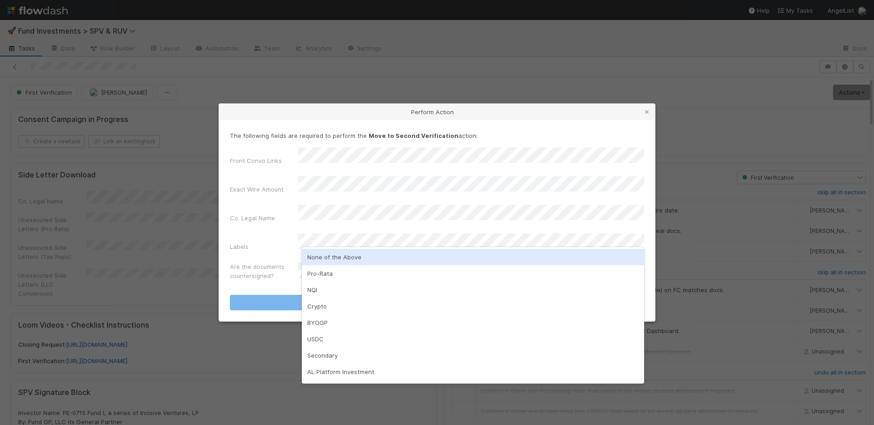
click at [346, 259] on div "None of the Above" at bounding box center [473, 257] width 342 height 16
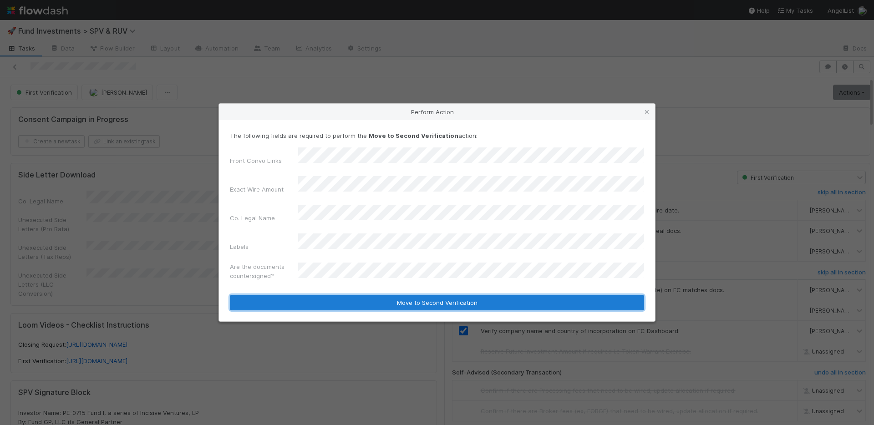
click at [355, 295] on button "Move to Second Verification" at bounding box center [437, 302] width 414 height 15
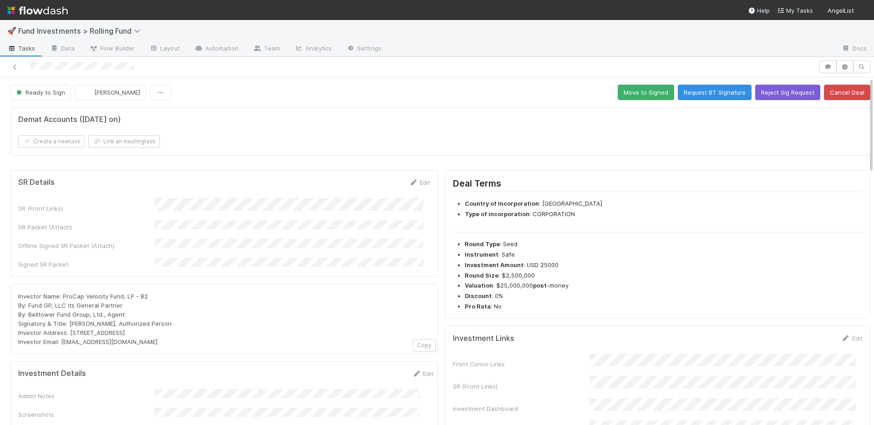
click at [250, 231] on div "SR (Front Links) SR Packet (Attach) Offline Signed SR Packet (Attach) Signed SR…" at bounding box center [224, 233] width 412 height 71
click at [624, 93] on button "Move to Signed" at bounding box center [645, 92] width 56 height 15
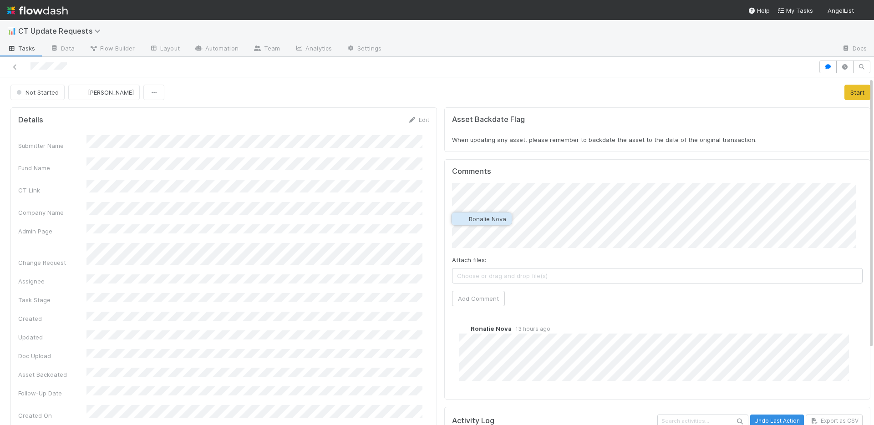
click at [497, 219] on span "Ronalie Nova" at bounding box center [487, 218] width 37 height 7
click at [479, 294] on button "Add Comment" at bounding box center [478, 298] width 53 height 15
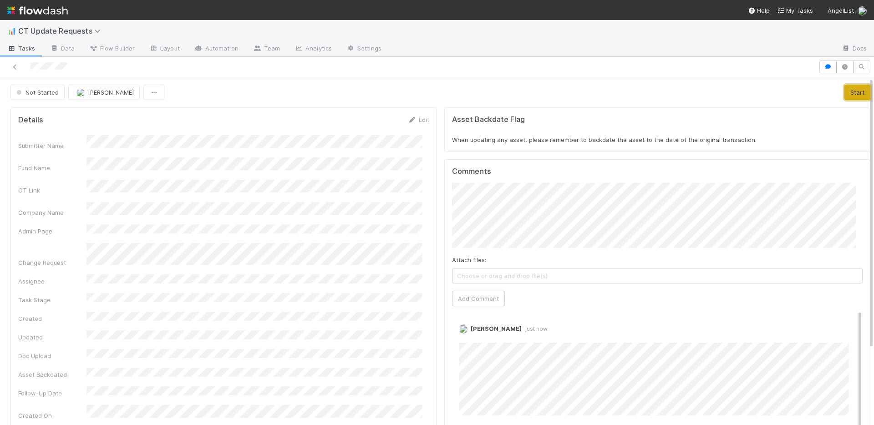
click at [844, 94] on button "Start" at bounding box center [857, 92] width 26 height 15
click at [857, 87] on div "In Progress [PERSON_NAME] Actions Finish Move to Deployment Question Move to Fi…" at bounding box center [440, 92] width 873 height 15
click at [848, 90] on link "Actions" at bounding box center [851, 92] width 37 height 15
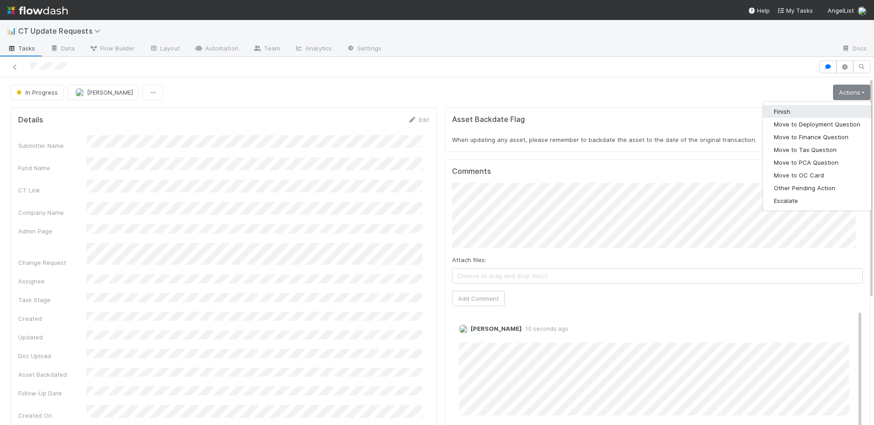
click at [813, 107] on button "Finish" at bounding box center [817, 111] width 108 height 13
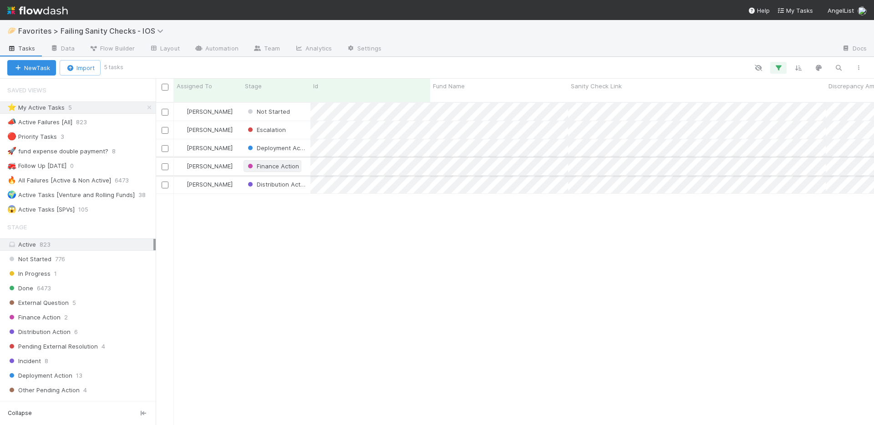
scroll to position [324, 711]
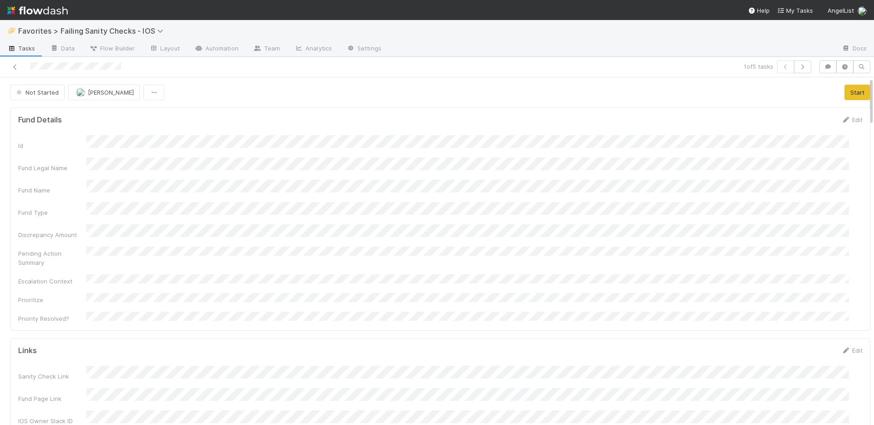
scroll to position [178, 824]
click at [823, 65] on icon "button" at bounding box center [827, 66] width 9 height 5
click at [778, 112] on span "Add a comment..." at bounding box center [782, 112] width 49 height 7
click at [780, 276] on button "Add Comment" at bounding box center [783, 274] width 53 height 15
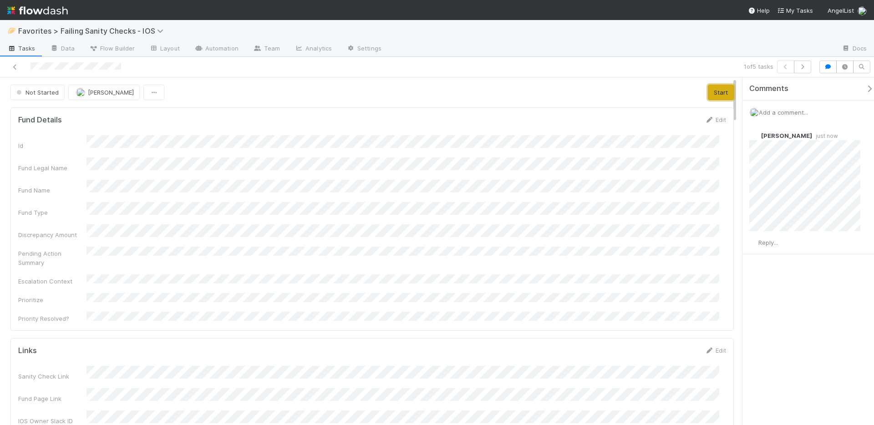
click at [716, 96] on button "Start" at bounding box center [721, 92] width 26 height 15
drag, startPoint x: 824, startPoint y: 67, endPoint x: 810, endPoint y: 78, distance: 17.5
click at [824, 67] on icon "button" at bounding box center [827, 66] width 9 height 5
click at [833, 91] on link "Actions" at bounding box center [851, 92] width 37 height 15
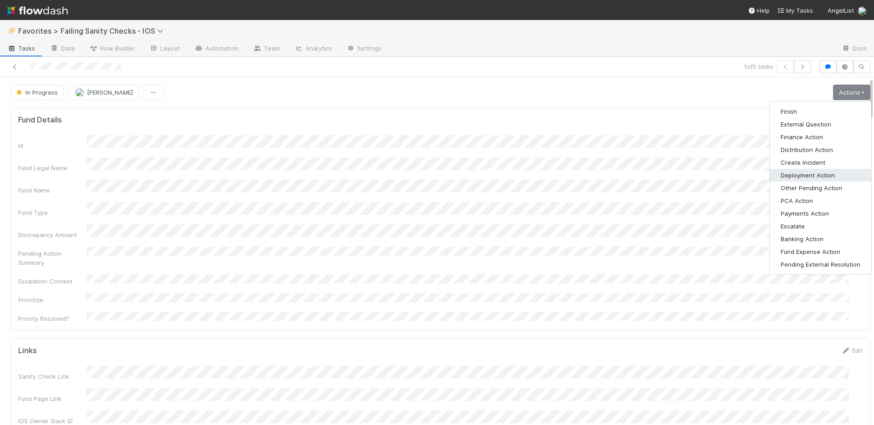
click at [797, 172] on button "Deployment Action" at bounding box center [819, 175] width 101 height 13
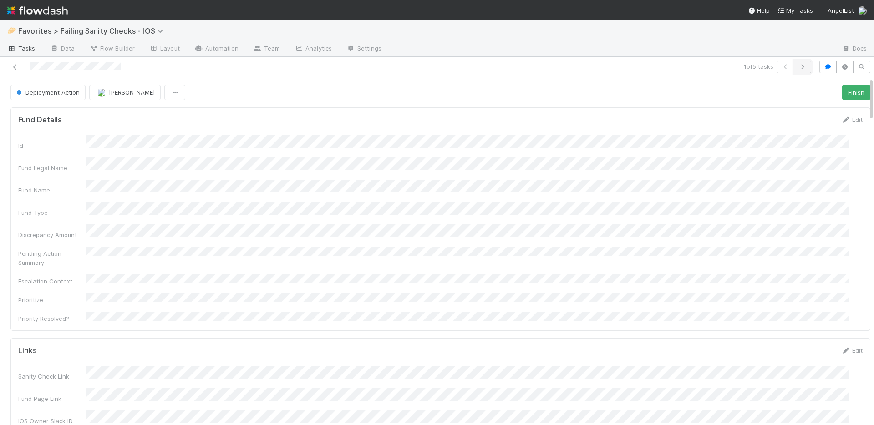
click at [798, 66] on icon "button" at bounding box center [802, 66] width 9 height 5
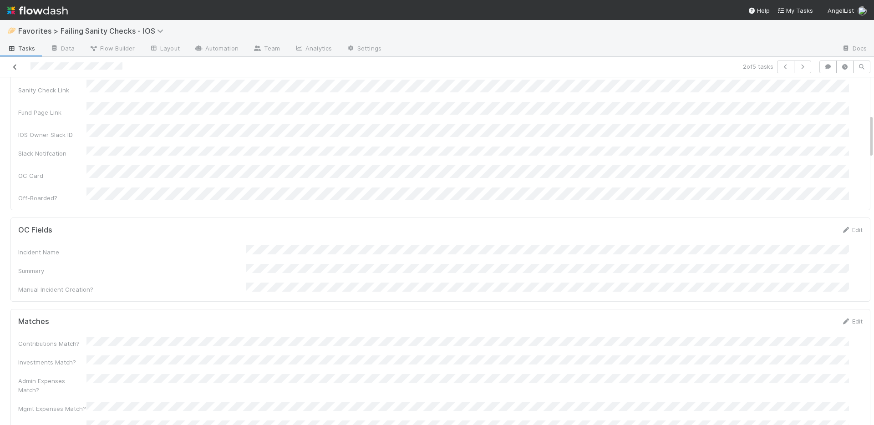
click at [17, 66] on icon at bounding box center [14, 67] width 9 height 6
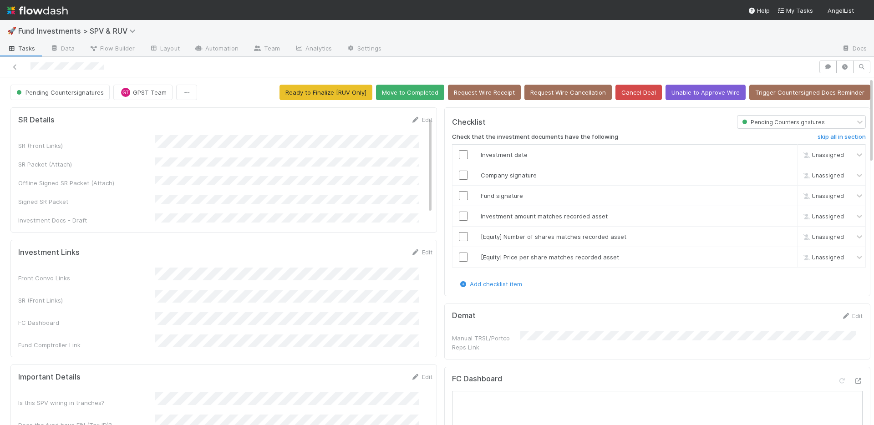
scroll to position [420, 0]
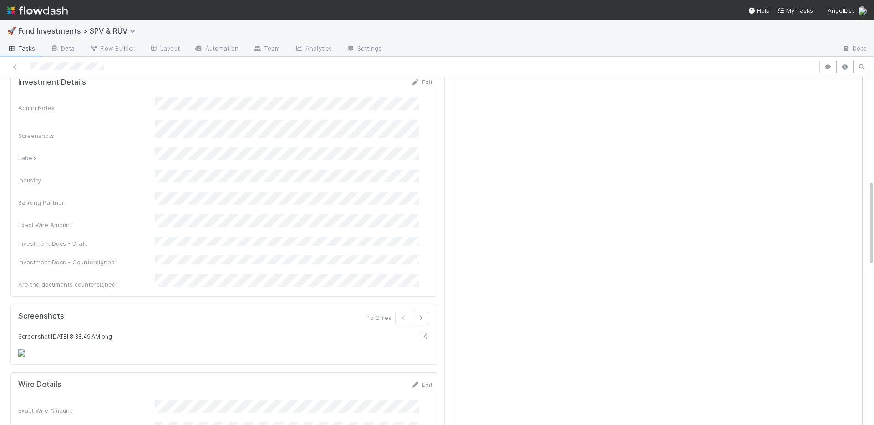
click at [356, 148] on div "Admin Notes Screenshots Labels Industry Banking Partner Exact Wire Amount Inves…" at bounding box center [225, 193] width 414 height 192
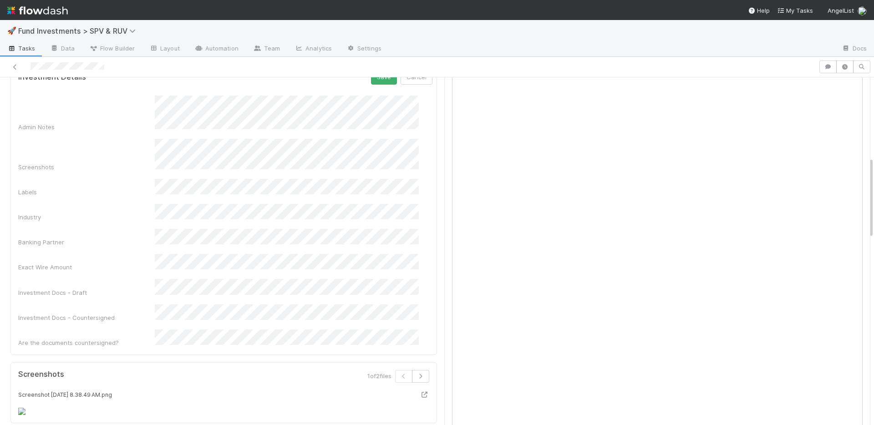
scroll to position [111, 0]
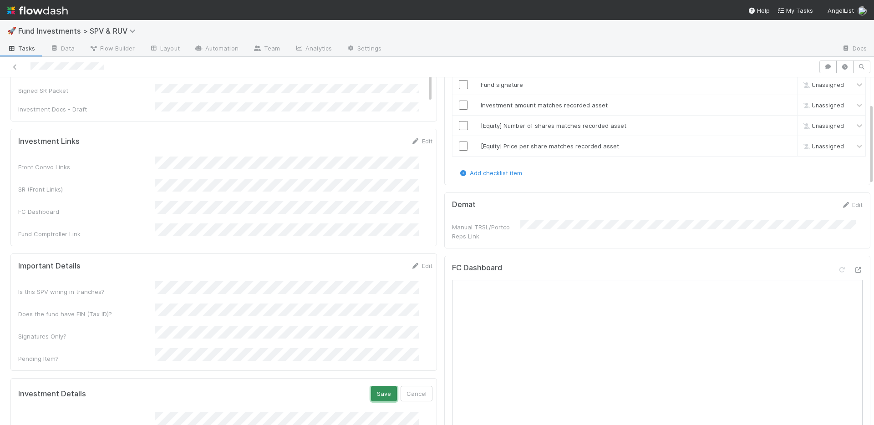
click at [371, 386] on button "Save" at bounding box center [384, 393] width 26 height 15
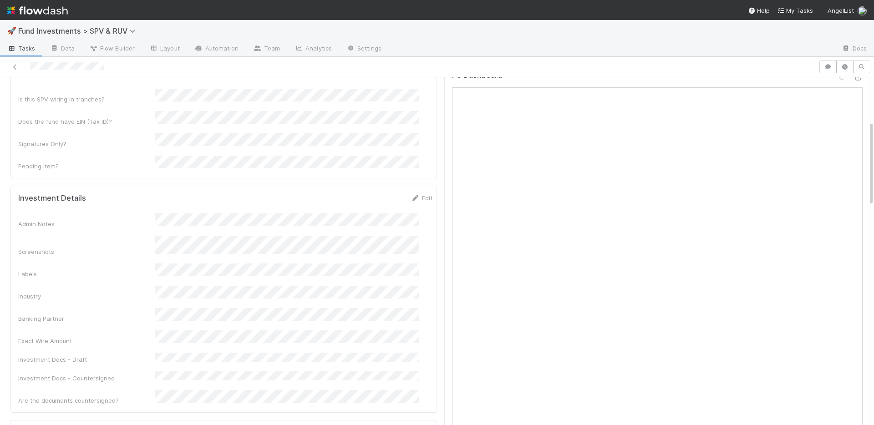
scroll to position [0, 0]
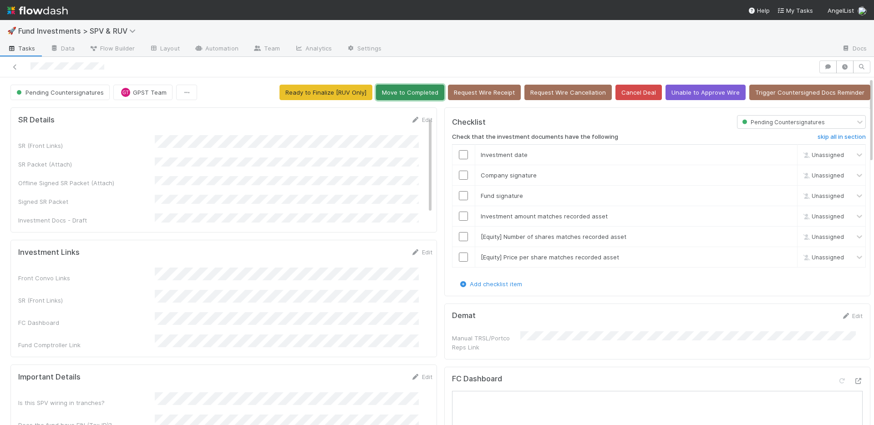
click at [416, 92] on button "Move to Completed" at bounding box center [410, 92] width 68 height 15
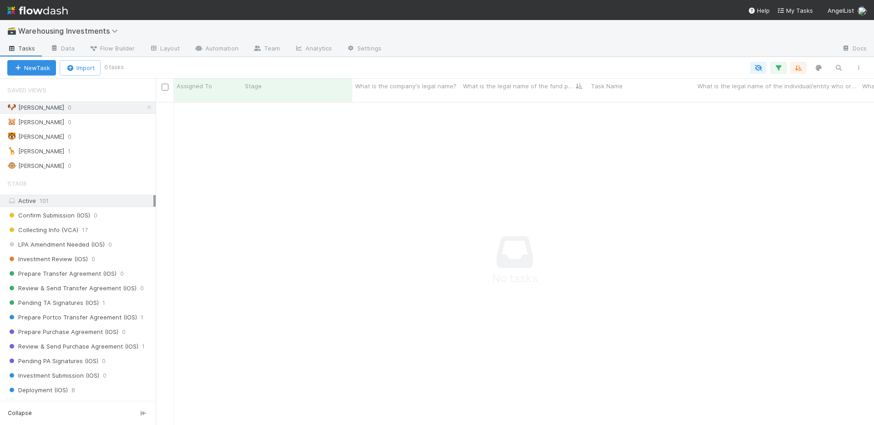
scroll to position [317, 711]
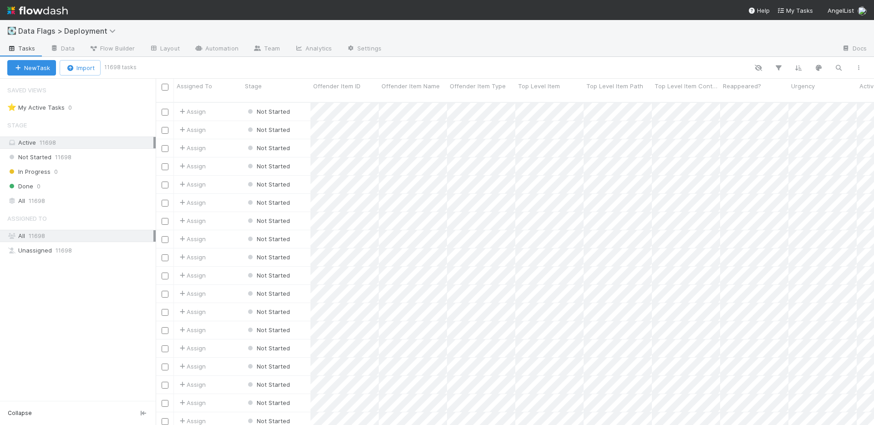
scroll to position [324, 711]
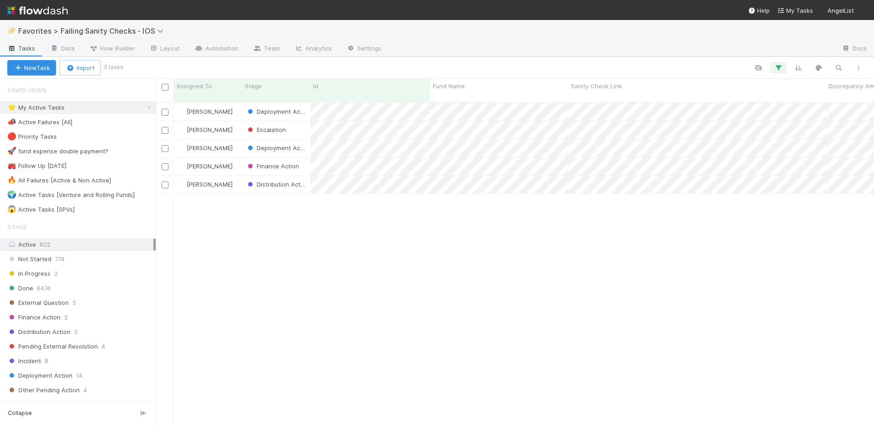
scroll to position [324, 711]
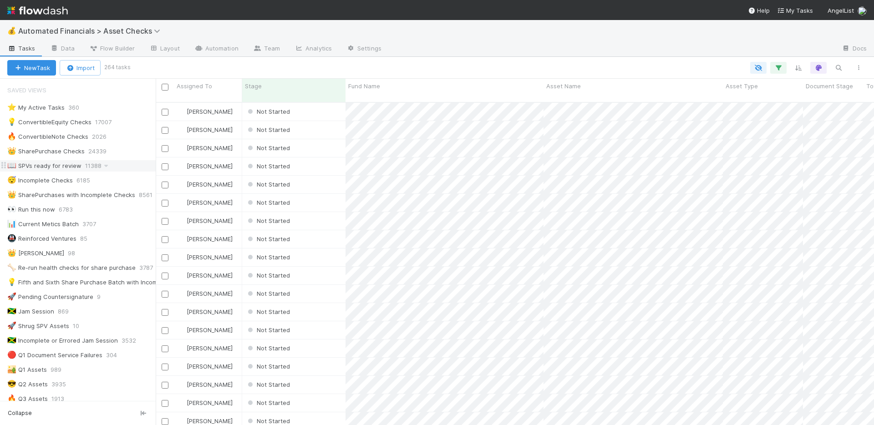
scroll to position [182, 0]
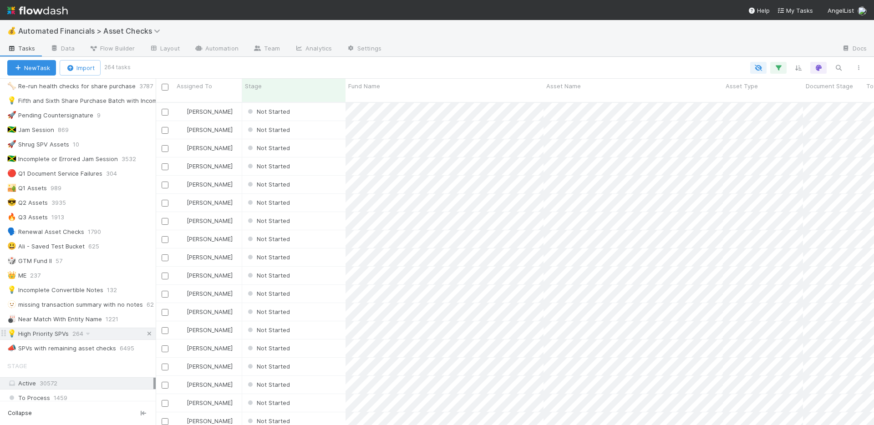
click at [145, 335] on icon at bounding box center [149, 334] width 9 height 6
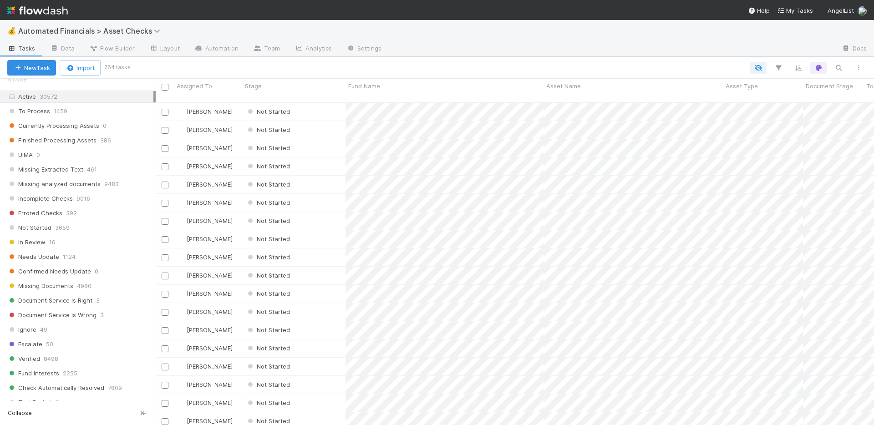
scroll to position [324, 711]
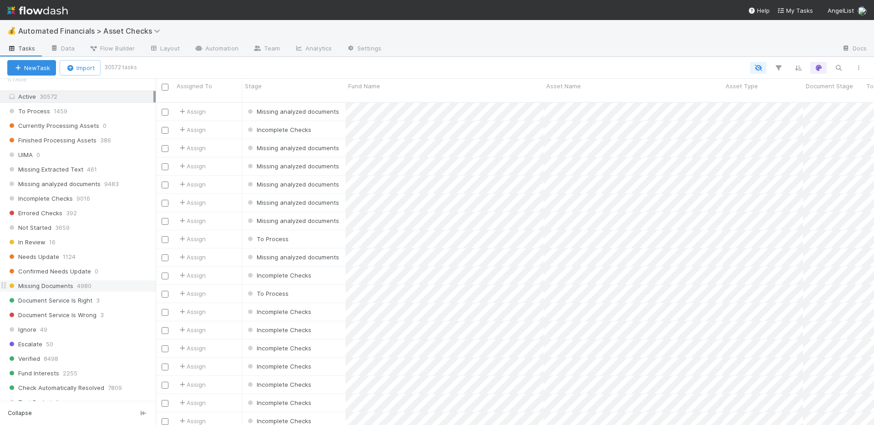
click at [51, 285] on span "Missing Documents" at bounding box center [40, 285] width 66 height 11
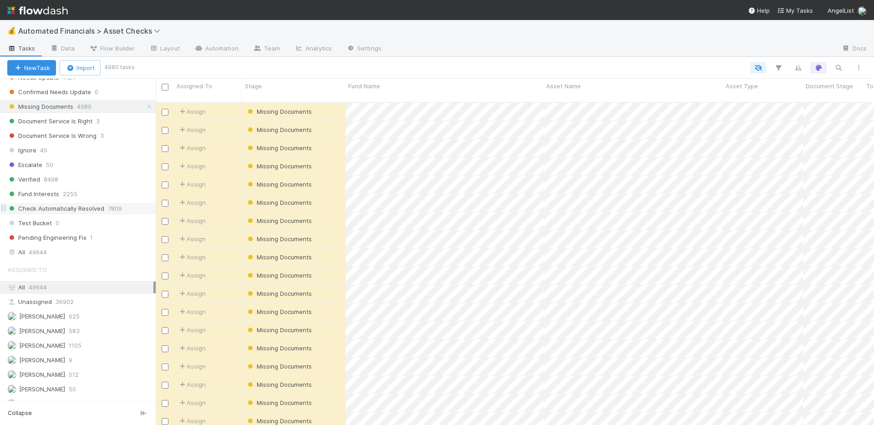
scroll to position [470, 0]
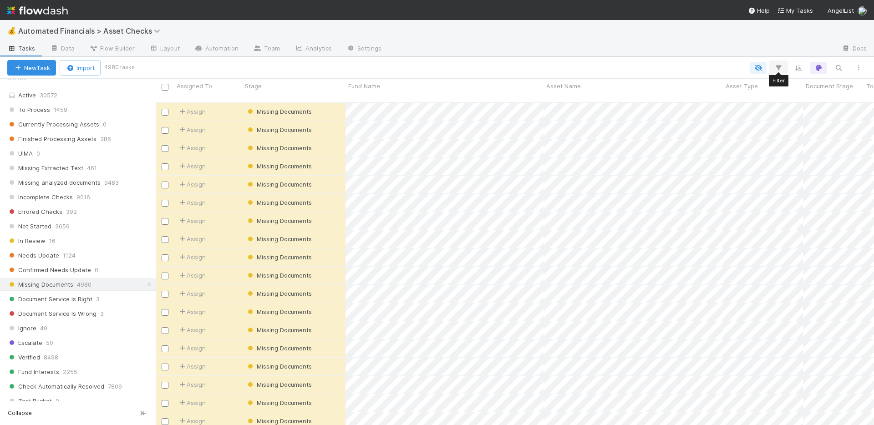
click at [780, 67] on icon "button" at bounding box center [778, 68] width 9 height 8
click at [666, 94] on button "Add Filter" at bounding box center [638, 95] width 273 height 13
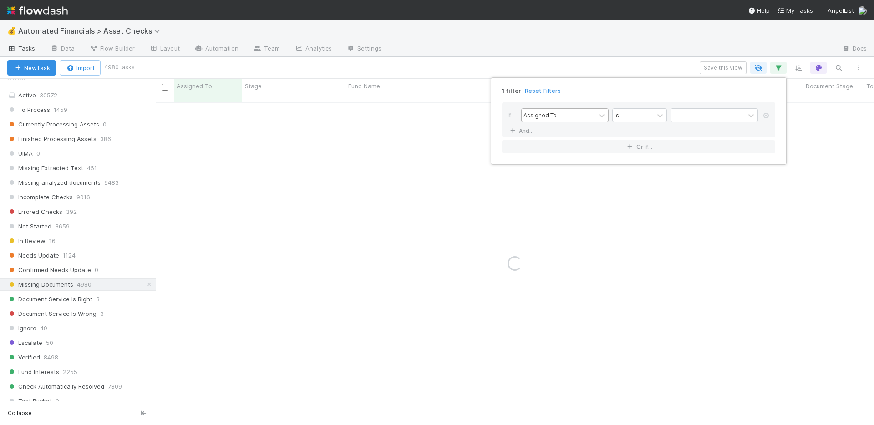
click at [579, 114] on div "Assigned To" at bounding box center [558, 115] width 74 height 13
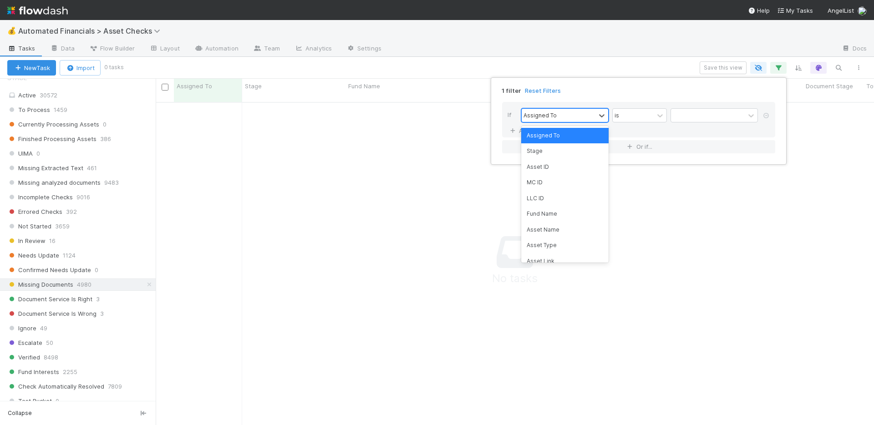
scroll to position [317, 711]
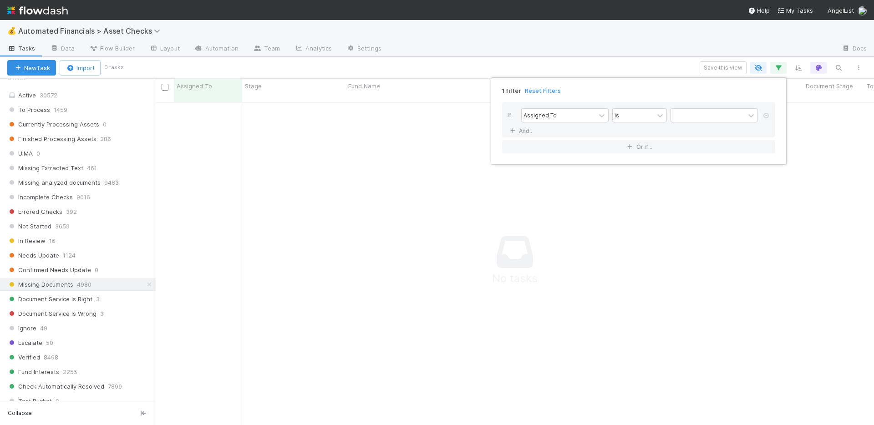
click at [643, 36] on div "1 filter Reset Filters If Assigned To is And.. Or if..." at bounding box center [437, 212] width 874 height 425
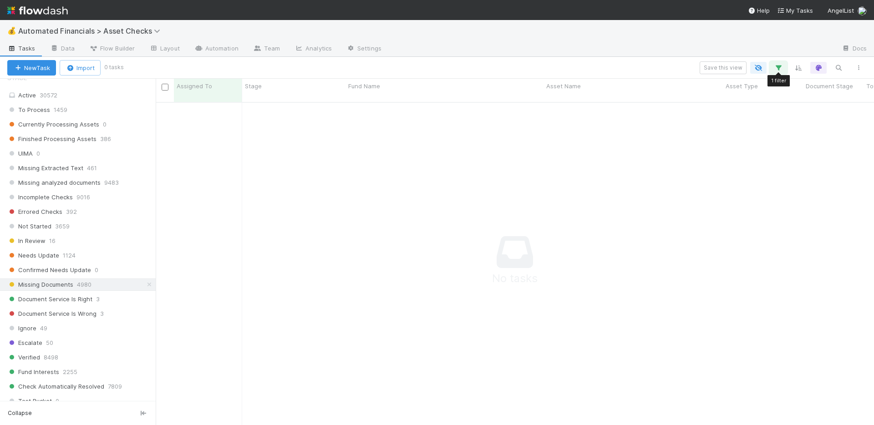
click at [782, 64] on icon "button" at bounding box center [778, 68] width 9 height 8
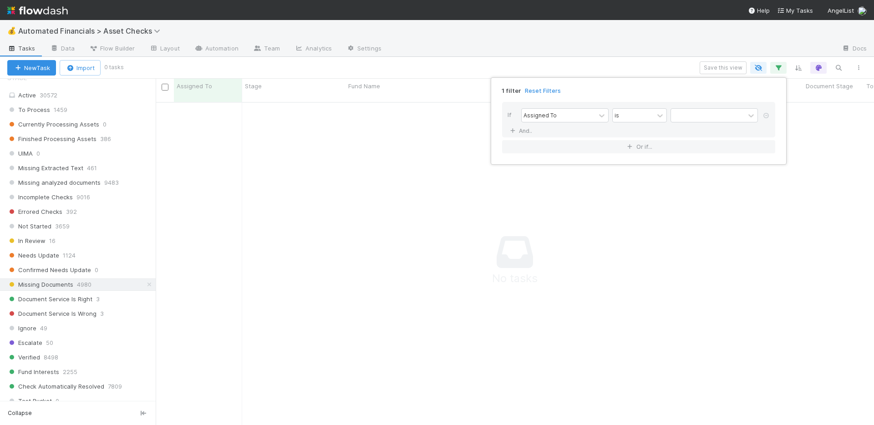
click at [767, 116] on icon at bounding box center [765, 115] width 9 height 5
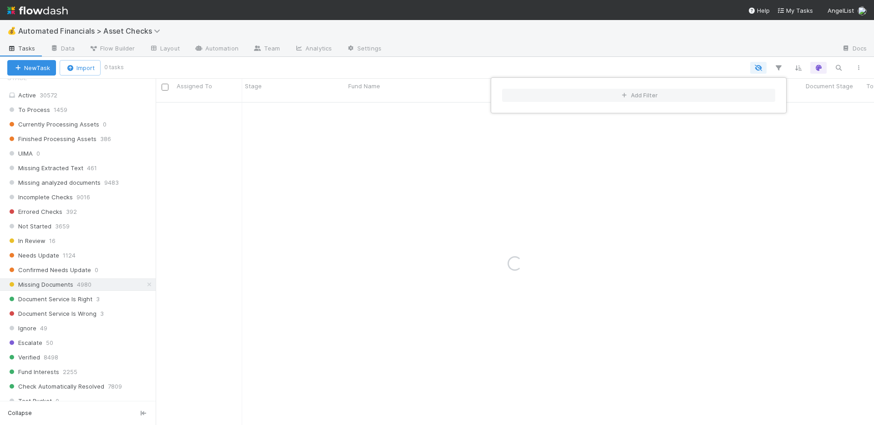
click at [629, 50] on div "Add Filter" at bounding box center [437, 212] width 874 height 425
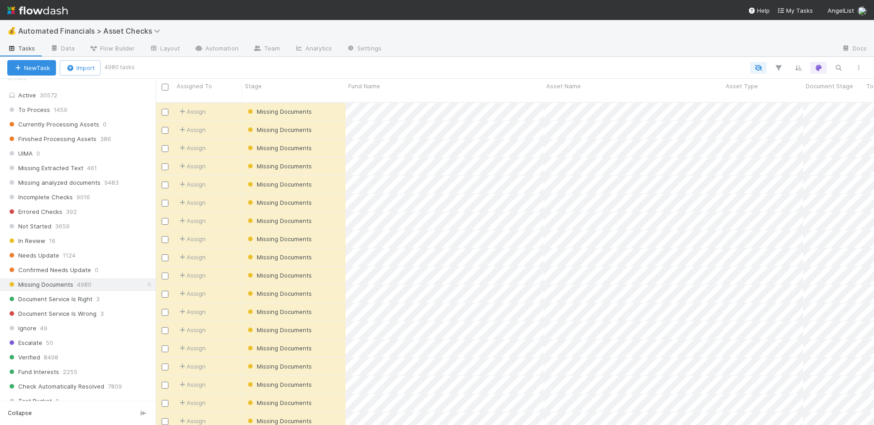
scroll to position [324, 711]
click at [689, 65] on div at bounding box center [437, 212] width 874 height 425
click at [777, 64] on icon "button" at bounding box center [778, 68] width 9 height 8
click at [594, 89] on button "Add Filter" at bounding box center [638, 95] width 273 height 13
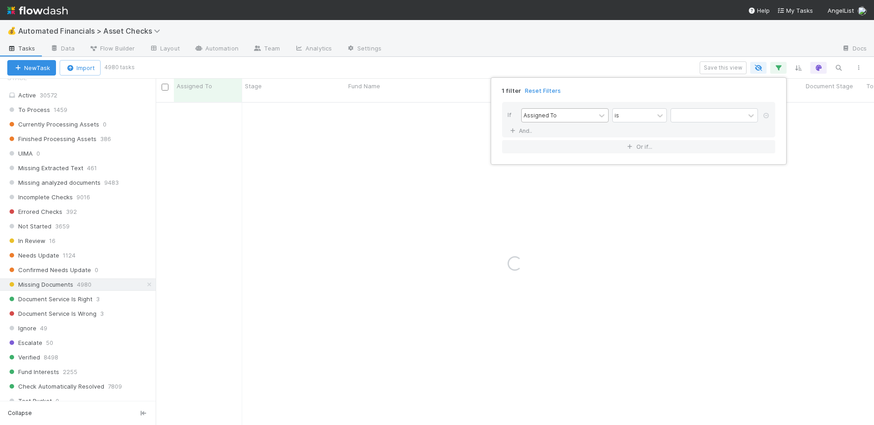
click at [571, 116] on div "Assigned To" at bounding box center [558, 115] width 74 height 13
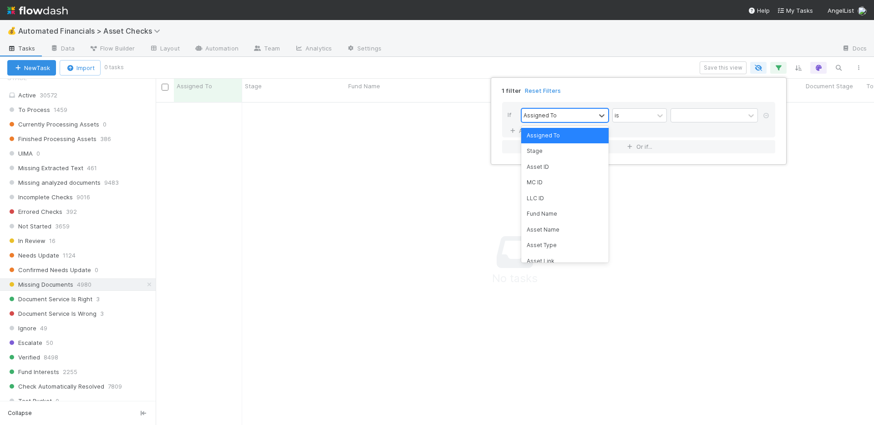
scroll to position [317, 711]
click at [563, 246] on div "Asset Type" at bounding box center [564, 245] width 87 height 15
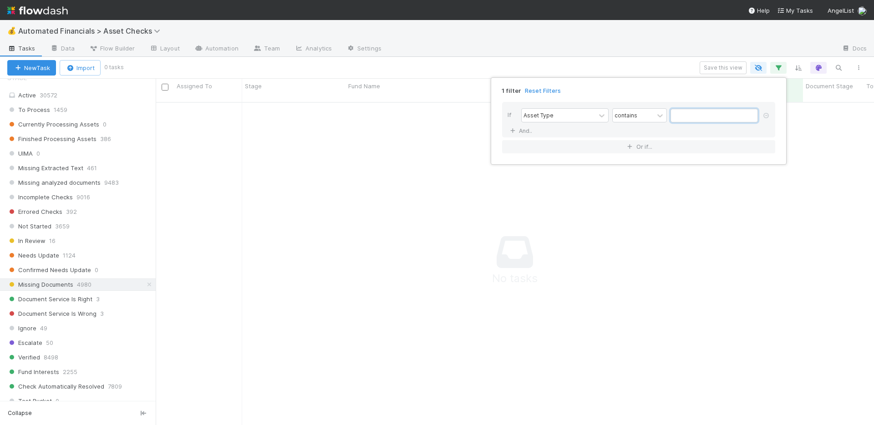
click at [680, 116] on input "text" at bounding box center [713, 116] width 87 height 14
paste input "FundInterest"
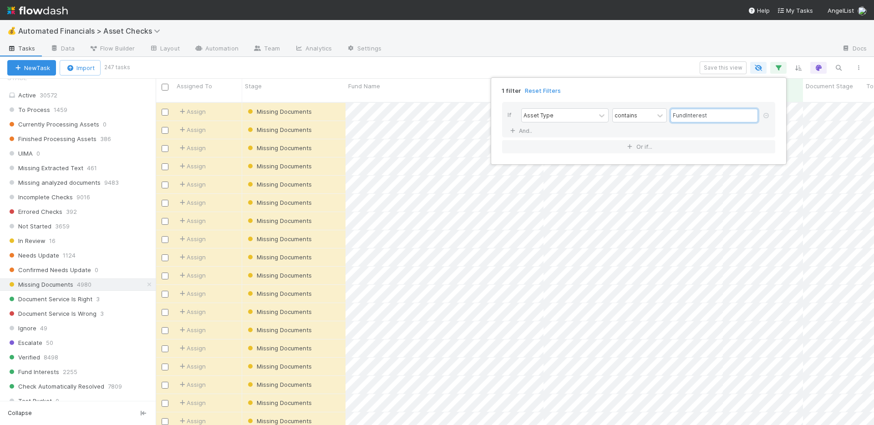
scroll to position [324, 711]
type input "FundInterest"
click at [627, 42] on div "1 filter Reset Filters If Asset Type contains FundInterest And.. Or if..." at bounding box center [437, 212] width 874 height 425
click at [164, 86] on input "checkbox" at bounding box center [165, 87] width 7 height 7
checkbox input "true"
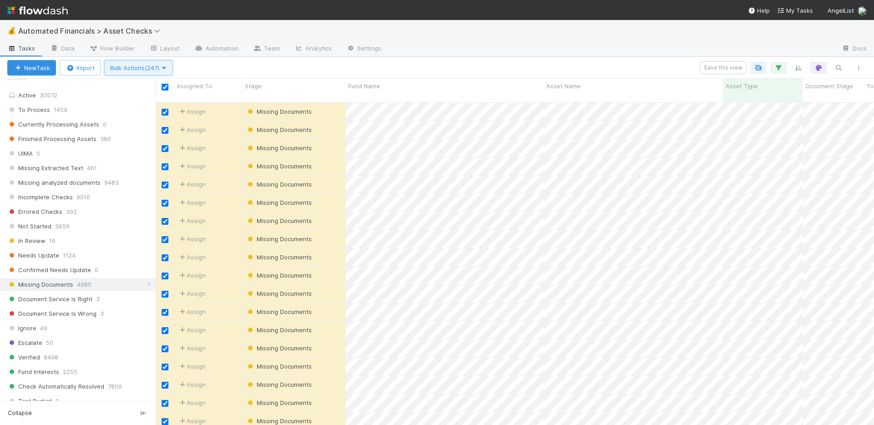
click at [162, 69] on span "Bulk Actions (247)" at bounding box center [138, 67] width 56 height 7
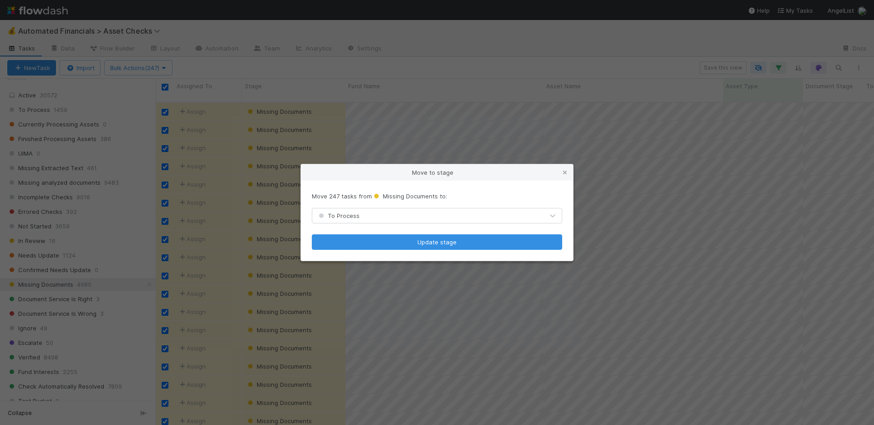
click at [425, 216] on div "To Process" at bounding box center [427, 215] width 231 height 15
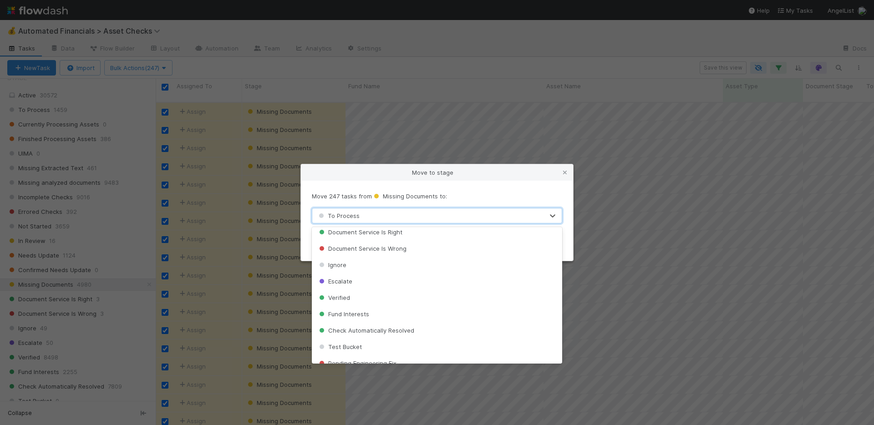
scroll to position [211, 0]
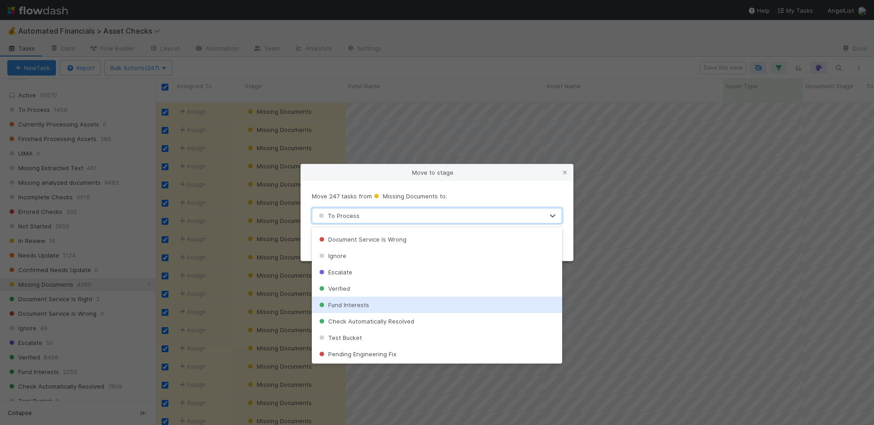
click at [388, 303] on div "Fund Interests" at bounding box center [437, 305] width 250 height 16
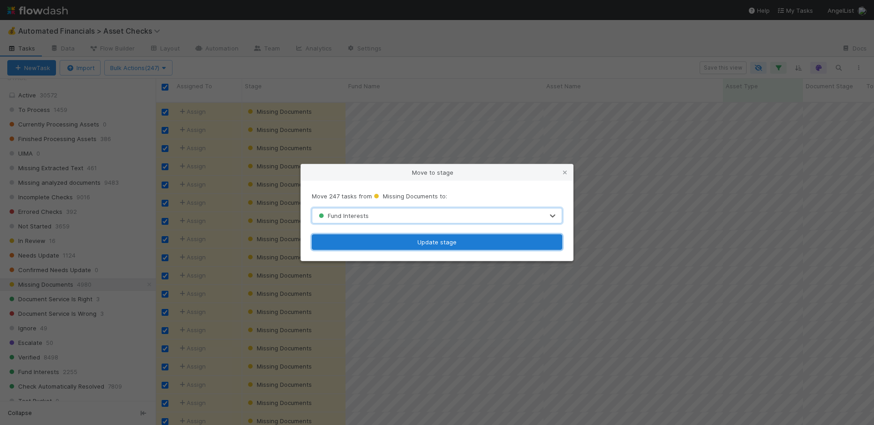
click at [417, 243] on button "Update stage" at bounding box center [437, 241] width 250 height 15
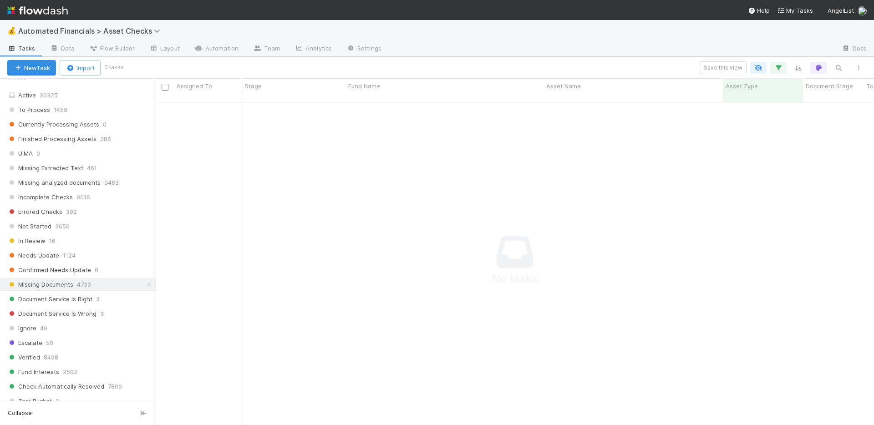
scroll to position [7, 7]
click at [60, 255] on div "Needs Update 1124" at bounding box center [81, 255] width 148 height 11
click at [775, 70] on icon "button" at bounding box center [778, 68] width 9 height 8
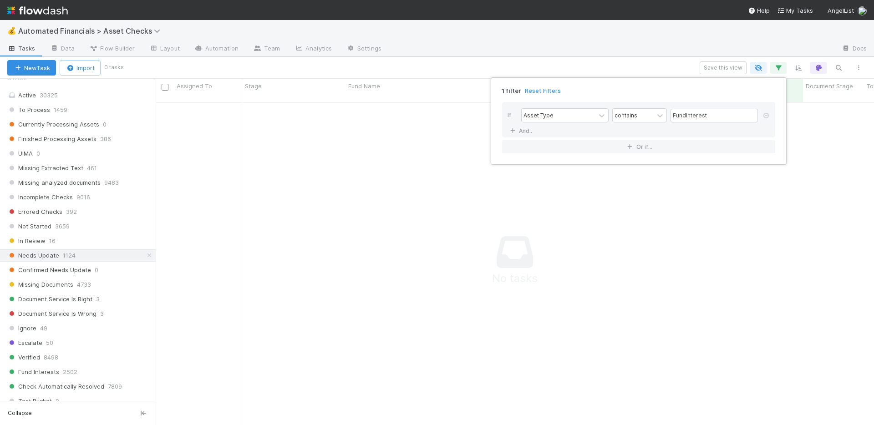
click at [776, 69] on div "1 filter Reset Filters If Asset Type contains FundInterest And.. Or if..." at bounding box center [437, 212] width 874 height 425
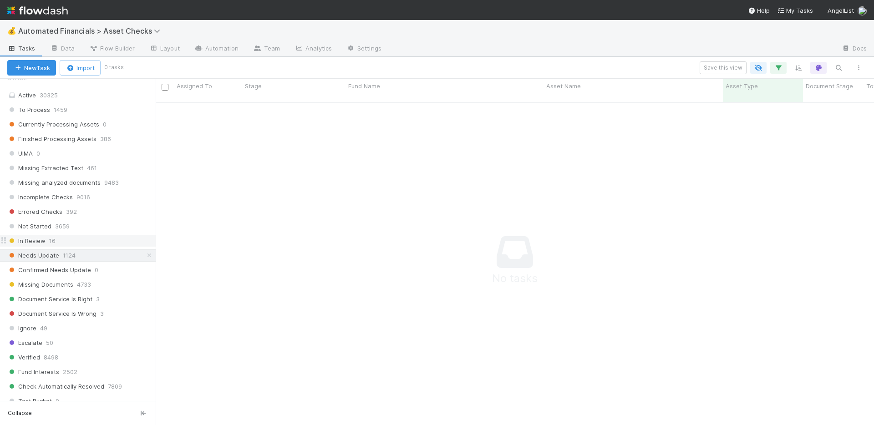
click at [36, 243] on span "In Review" at bounding box center [26, 240] width 38 height 11
click at [36, 228] on span "Not Started" at bounding box center [29, 226] width 44 height 11
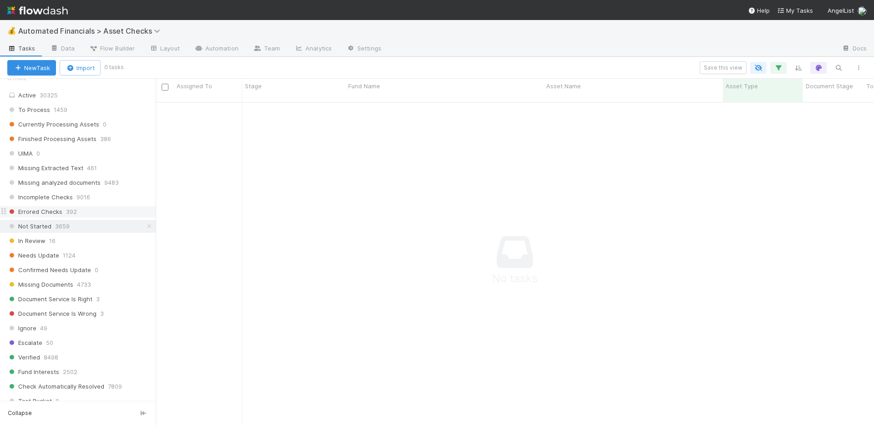
click at [37, 210] on span "Errored Checks" at bounding box center [34, 211] width 55 height 11
click at [41, 197] on span "Incomplete Checks" at bounding box center [40, 197] width 66 height 11
click at [58, 177] on div "Missing analyzed documents 9483" at bounding box center [78, 183] width 156 height 12
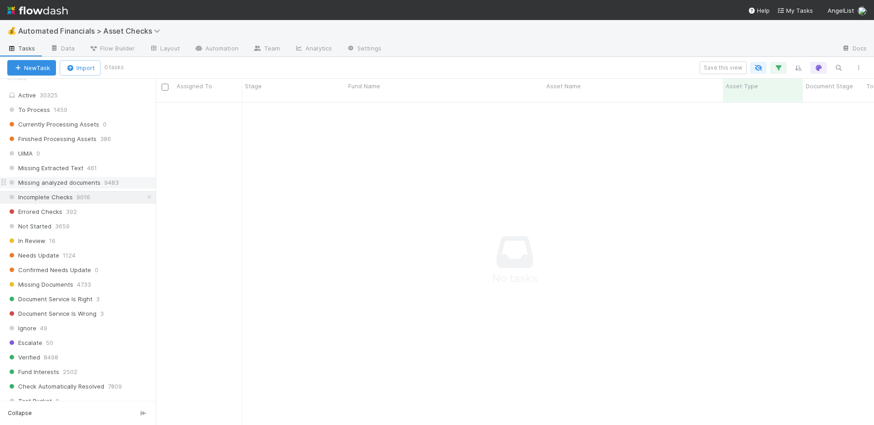
click at [69, 182] on span "Missing analyzed documents" at bounding box center [53, 182] width 93 height 11
click at [69, 167] on span "Missing Extracted Text" at bounding box center [45, 167] width 76 height 11
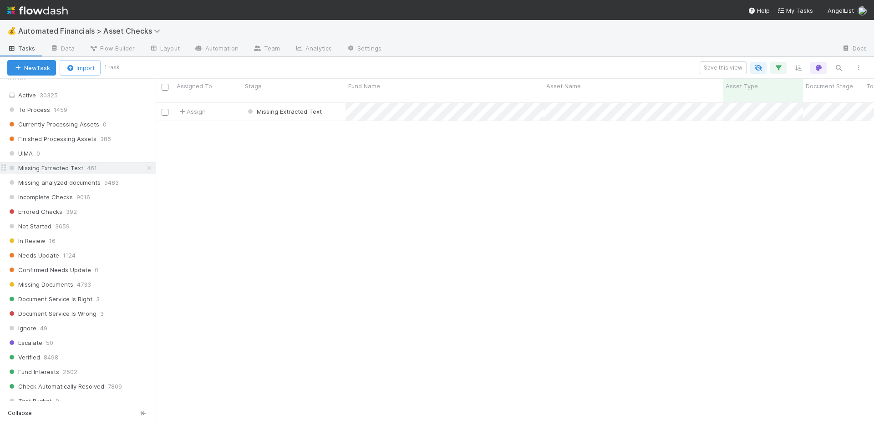
scroll to position [324, 711]
click at [165, 86] on input "checkbox" at bounding box center [165, 87] width 7 height 7
checkbox input "true"
click at [154, 67] on span "Bulk Actions (1)" at bounding box center [134, 67] width 49 height 7
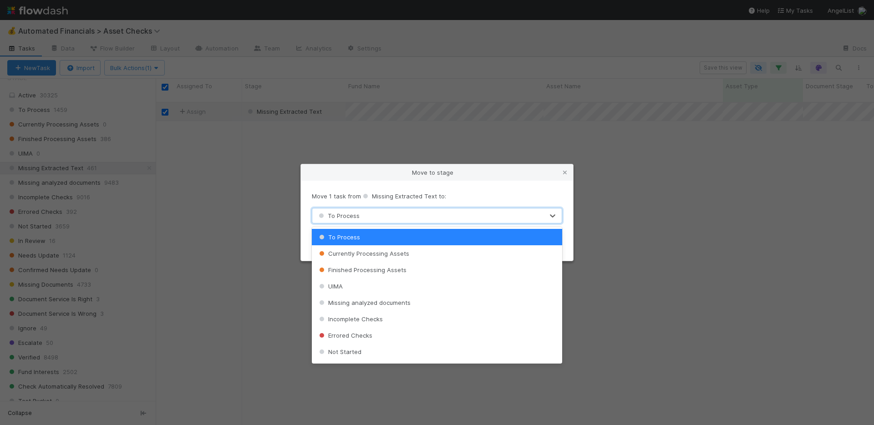
click at [376, 220] on div "To Process" at bounding box center [427, 215] width 231 height 15
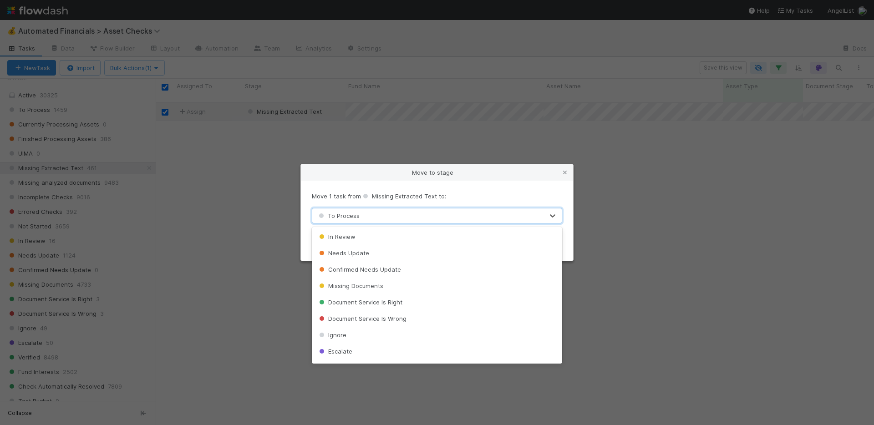
scroll to position [211, 0]
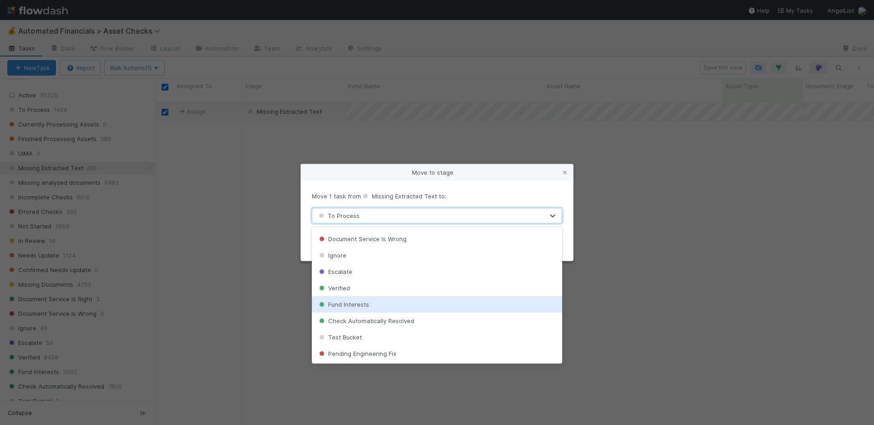
click at [373, 304] on div "Fund Interests" at bounding box center [437, 304] width 250 height 16
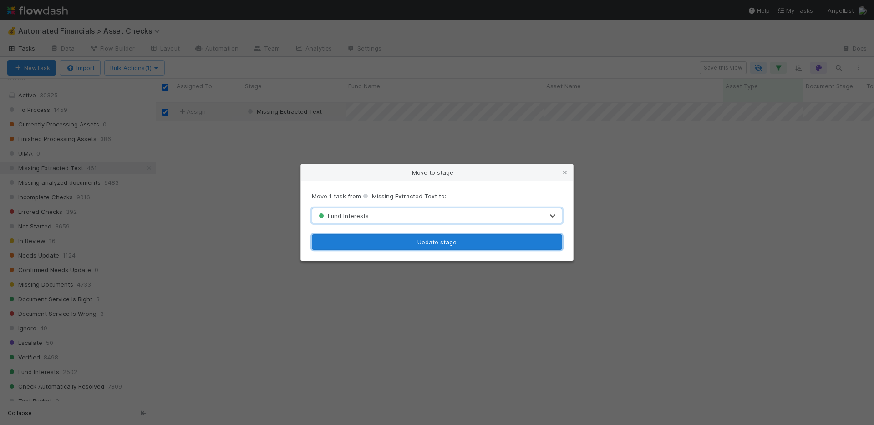
click at [399, 239] on button "Update stage" at bounding box center [437, 241] width 250 height 15
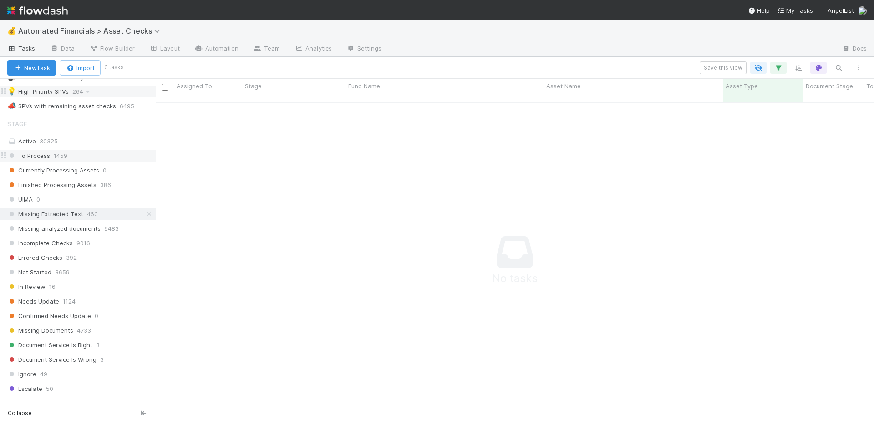
scroll to position [317, 711]
click at [88, 156] on div "To Process 1459" at bounding box center [81, 155] width 148 height 11
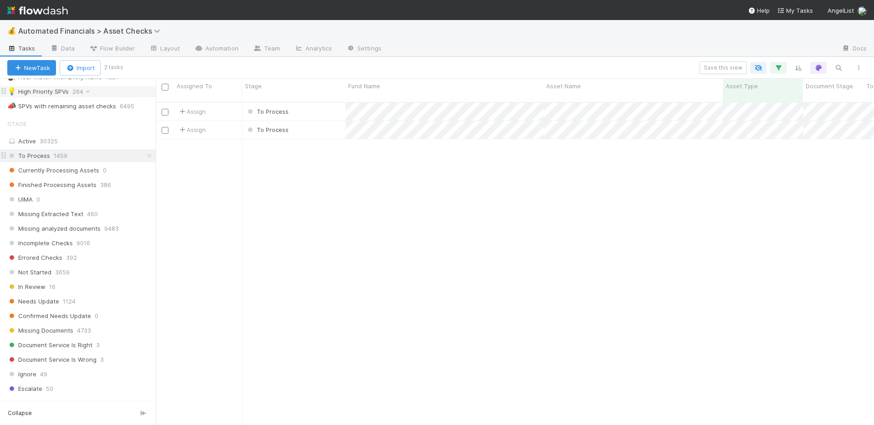
scroll to position [324, 711]
click at [164, 86] on input "checkbox" at bounding box center [165, 87] width 7 height 7
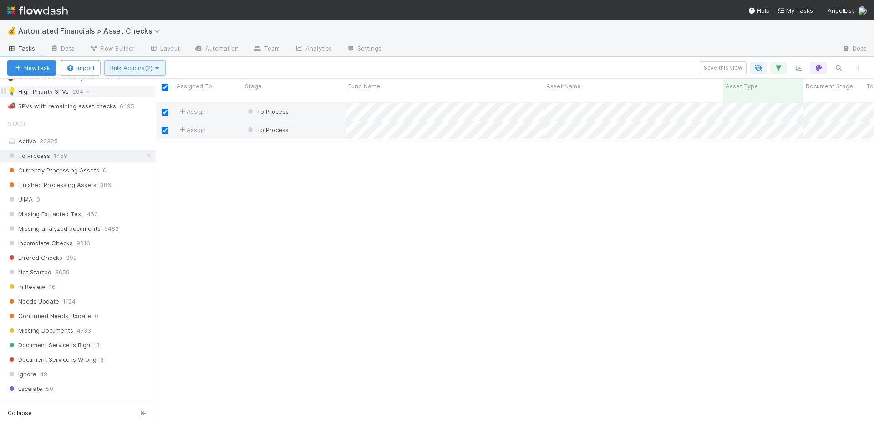
click at [151, 68] on span "Bulk Actions (2)" at bounding box center [135, 67] width 50 height 7
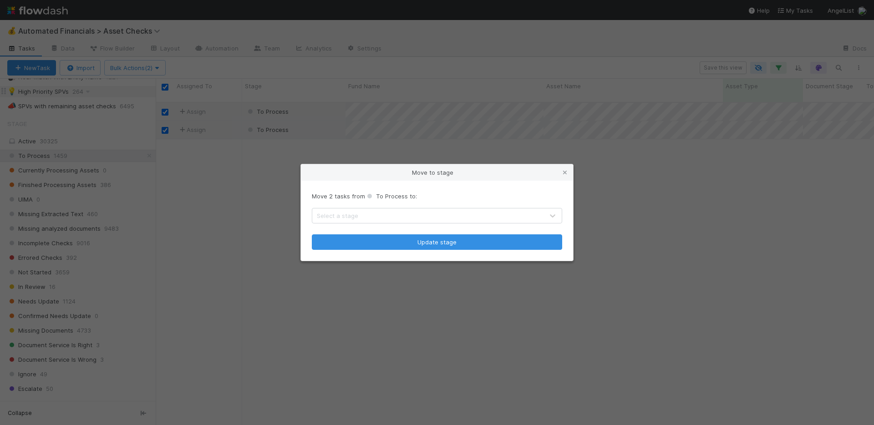
click at [363, 215] on div "Select a stage" at bounding box center [427, 215] width 231 height 15
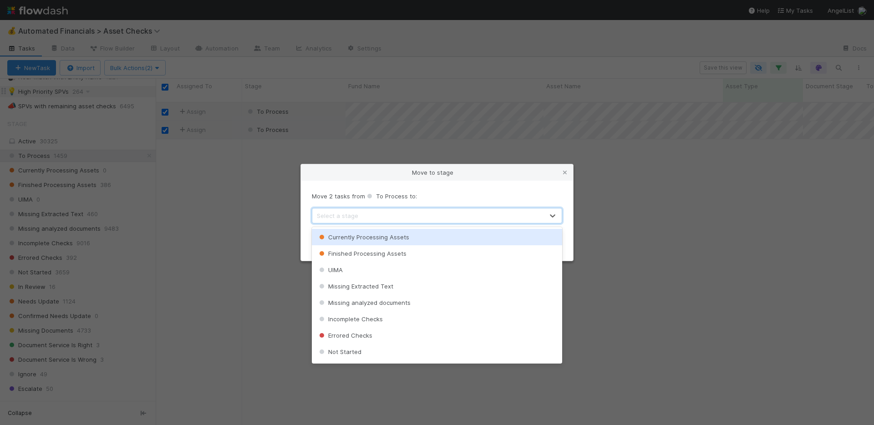
scroll to position [211, 0]
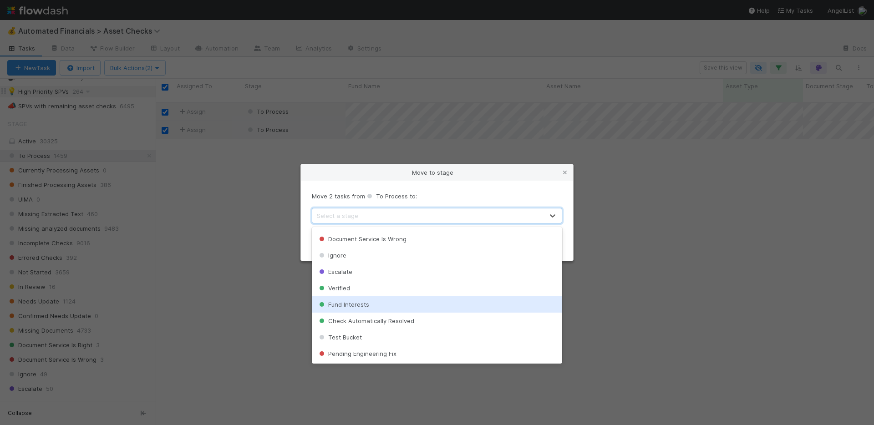
click at [374, 301] on div "Fund Interests" at bounding box center [437, 304] width 250 height 16
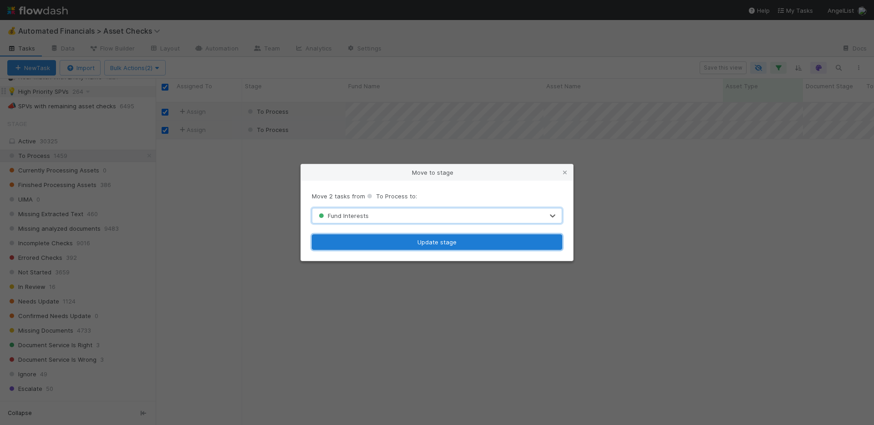
click at [401, 245] on button "Update stage" at bounding box center [437, 241] width 250 height 15
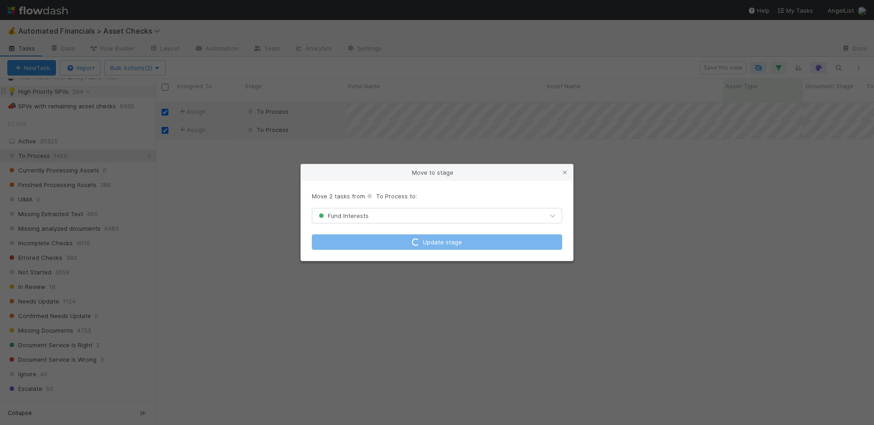
checkbox input "false"
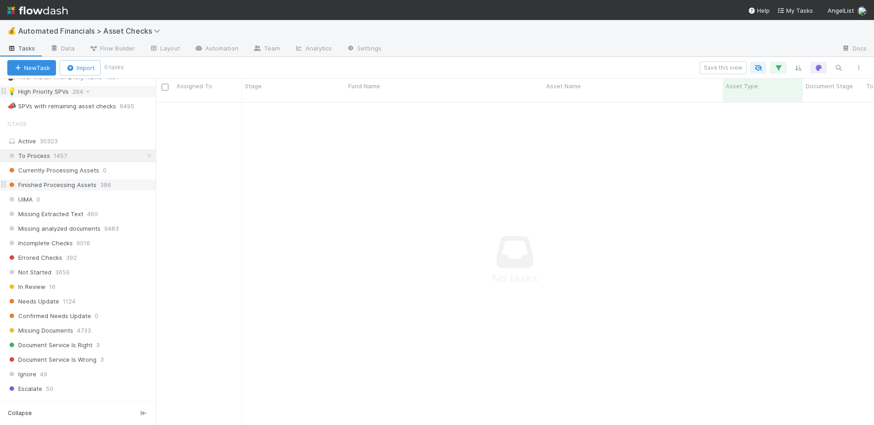
scroll to position [317, 711]
click at [53, 188] on span "Finished Processing Assets" at bounding box center [51, 184] width 89 height 11
click at [52, 241] on span "Incomplete Checks" at bounding box center [40, 243] width 66 height 11
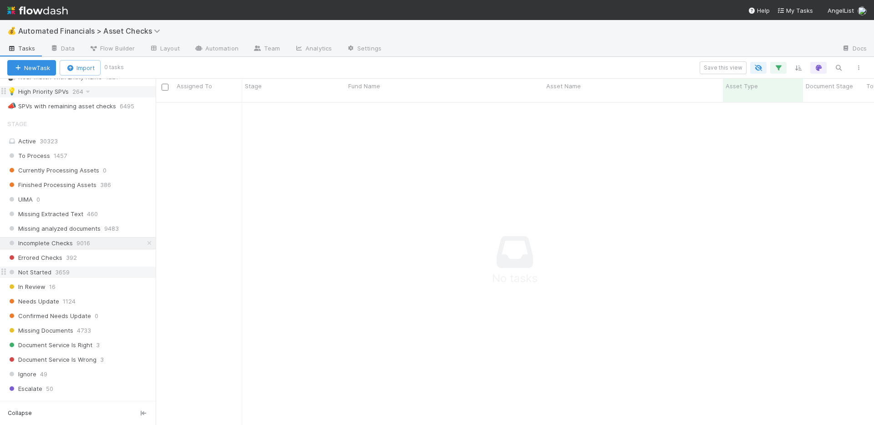
click at [47, 273] on span "Not Started" at bounding box center [29, 272] width 44 height 11
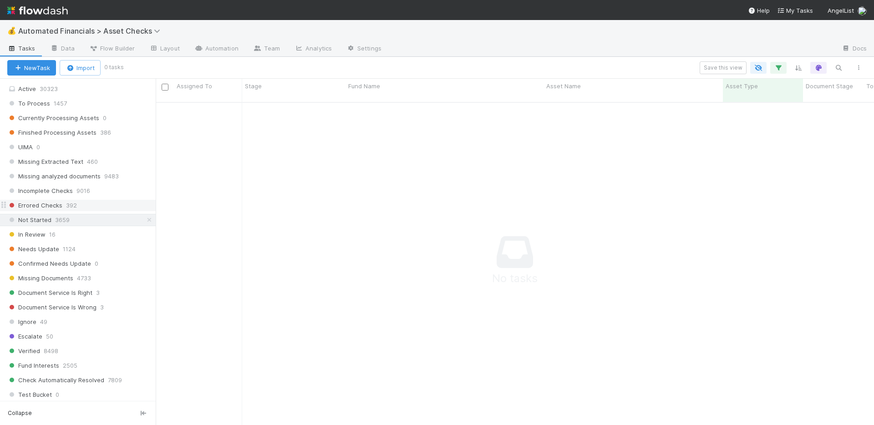
scroll to position [478, 0]
click at [40, 338] on span "Escalate" at bounding box center [24, 334] width 35 height 11
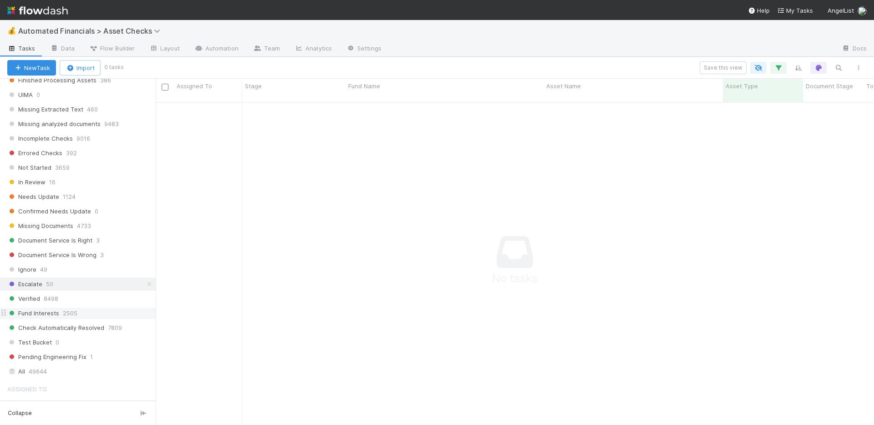
scroll to position [537, 0]
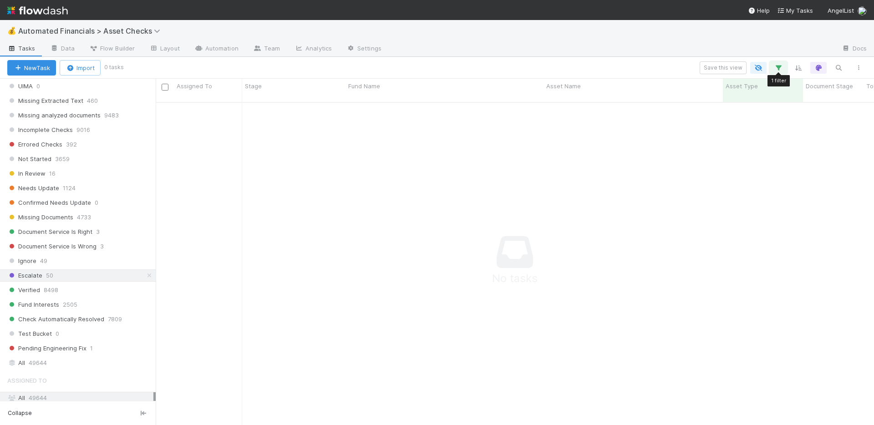
click at [779, 70] on icon "button" at bounding box center [778, 68] width 9 height 8
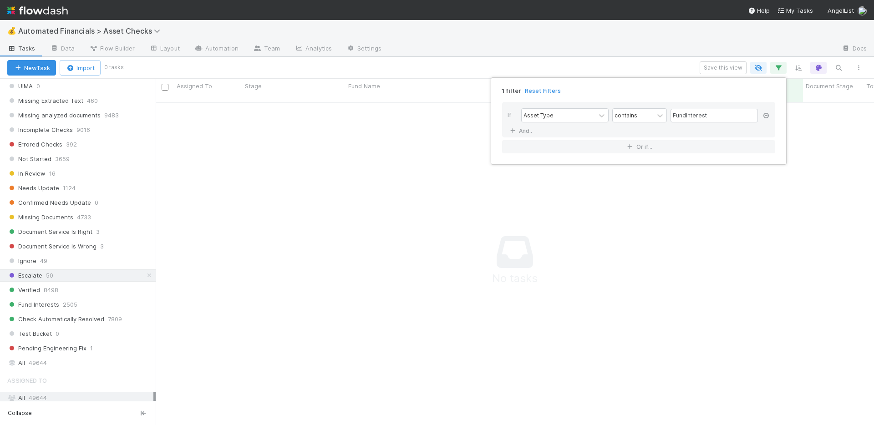
click at [768, 116] on icon at bounding box center [765, 115] width 9 height 5
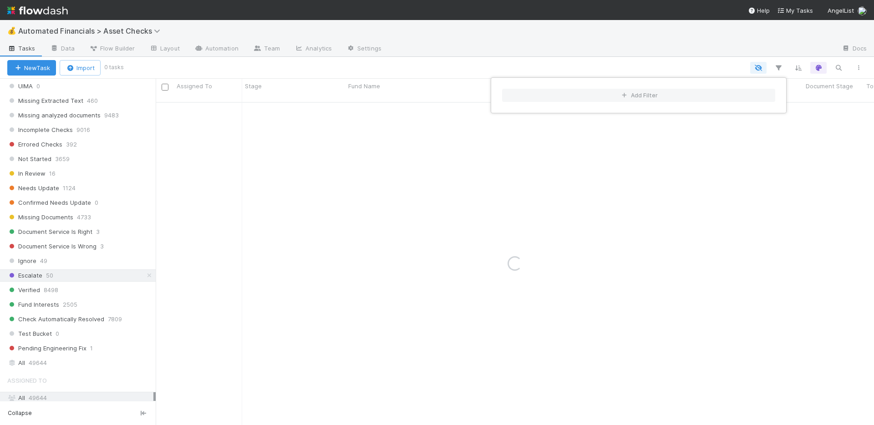
click at [642, 55] on div "Add Filter" at bounding box center [437, 212] width 874 height 425
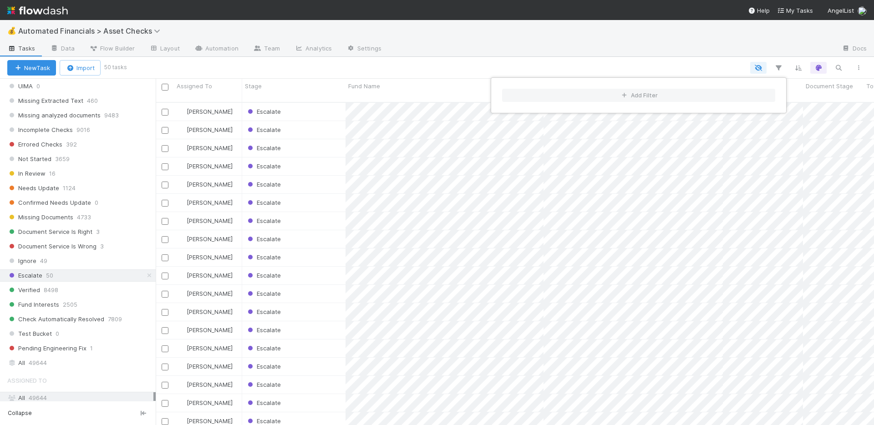
scroll to position [324, 711]
click at [582, 44] on div "Add Filter" at bounding box center [437, 212] width 874 height 425
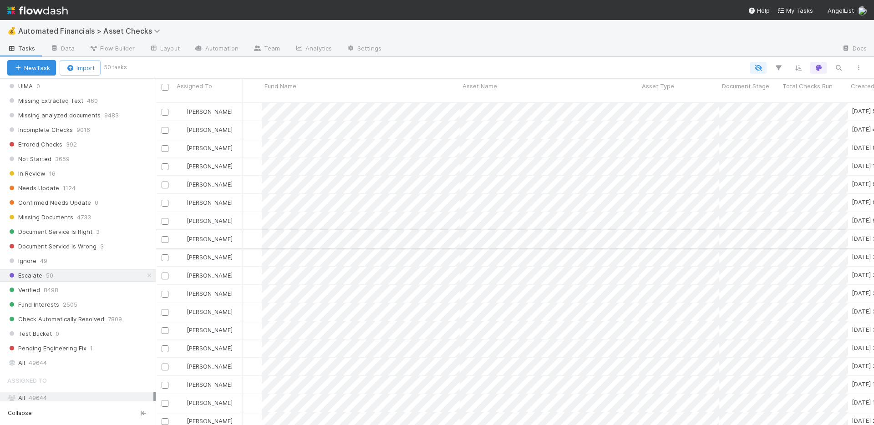
scroll to position [0, 0]
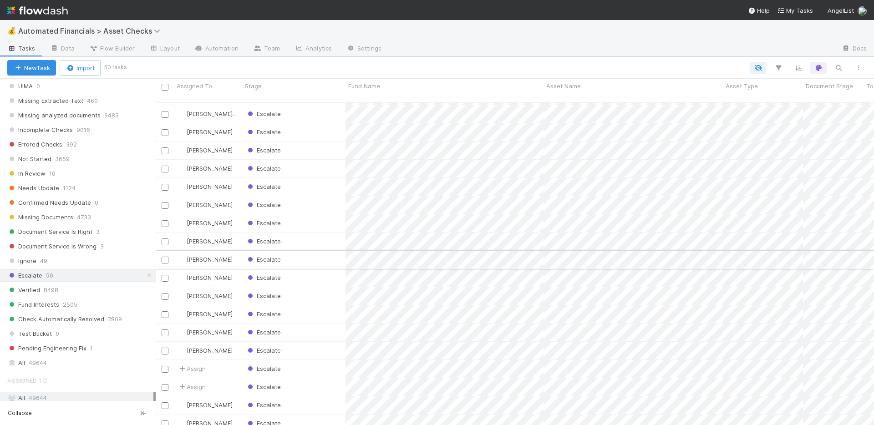
click at [330, 251] on div "Escalate" at bounding box center [293, 260] width 103 height 18
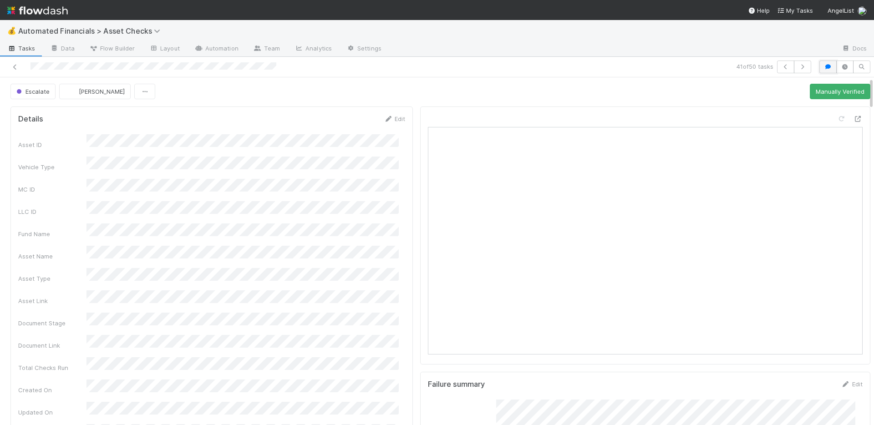
click at [823, 62] on button "button" at bounding box center [827, 67] width 17 height 13
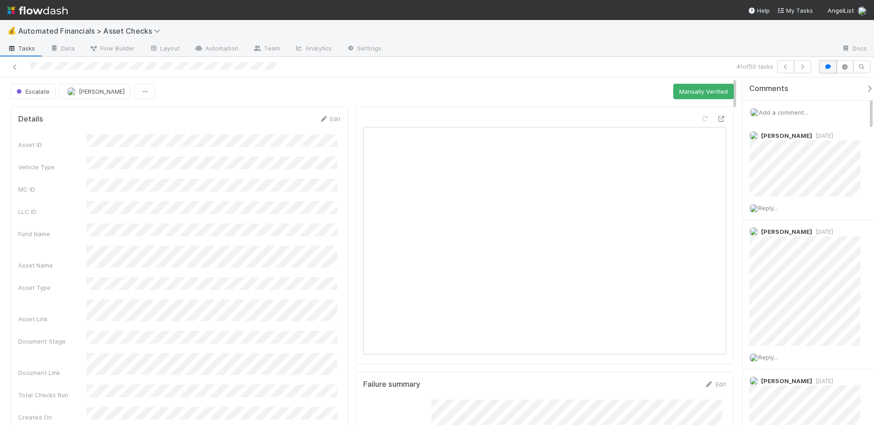
click at [824, 66] on icon "button" at bounding box center [827, 66] width 9 height 5
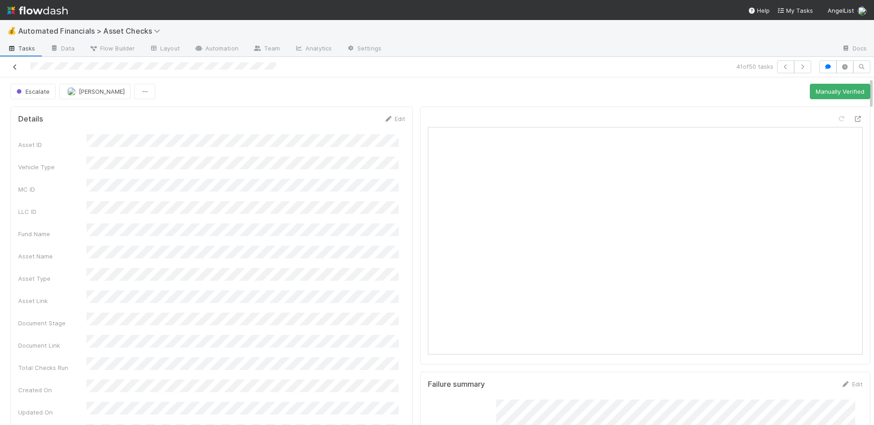
click at [16, 66] on icon at bounding box center [14, 67] width 9 height 6
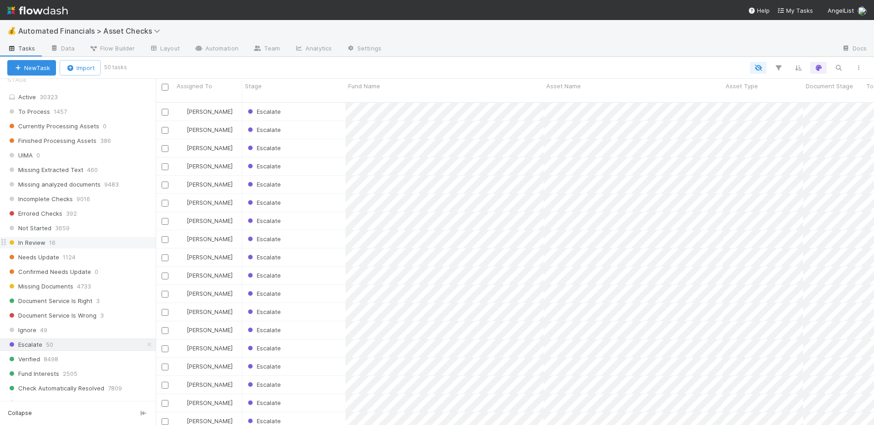
click at [108, 239] on div "In Review 16" at bounding box center [81, 242] width 148 height 11
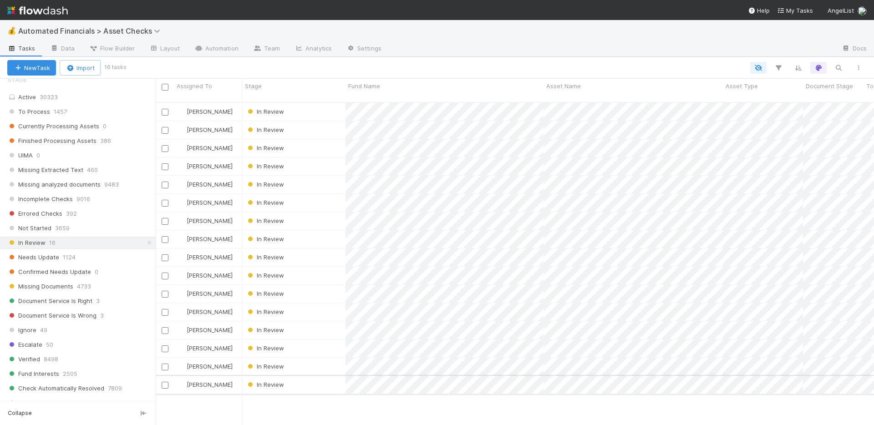
click at [166, 382] on input "checkbox" at bounding box center [165, 385] width 7 height 7
click at [164, 364] on input "checkbox" at bounding box center [165, 367] width 7 height 7
click at [165, 109] on input "checkbox" at bounding box center [165, 112] width 7 height 7
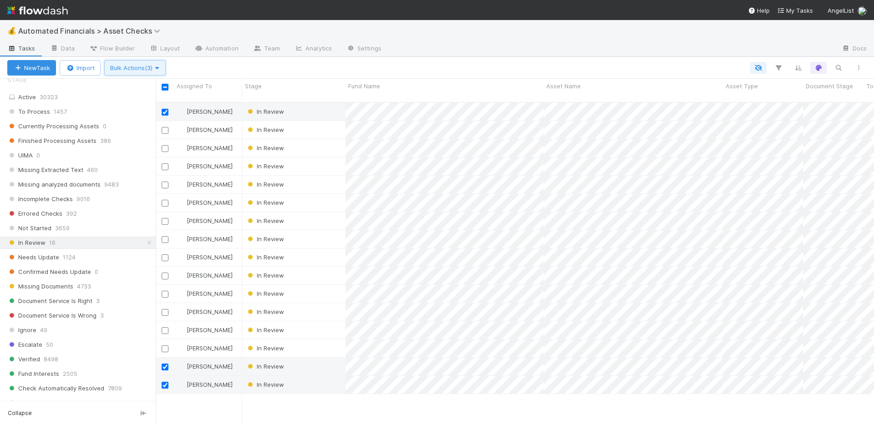
click at [150, 68] on span "Bulk Actions (3)" at bounding box center [135, 67] width 50 height 7
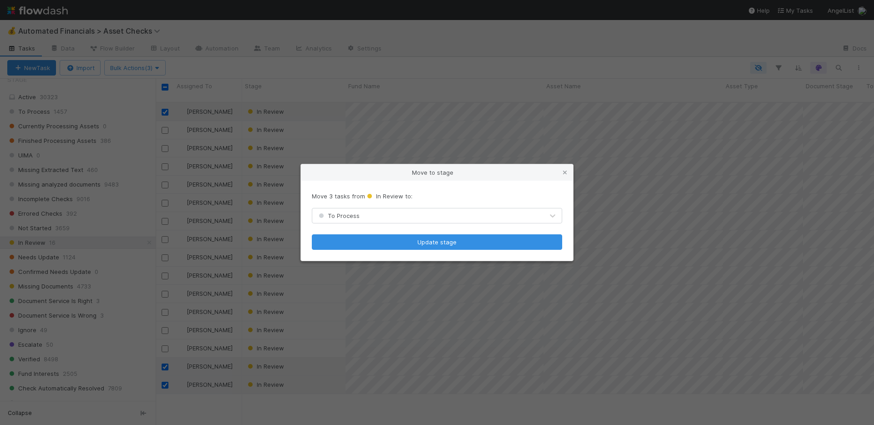
click at [398, 220] on div "To Process" at bounding box center [427, 215] width 231 height 15
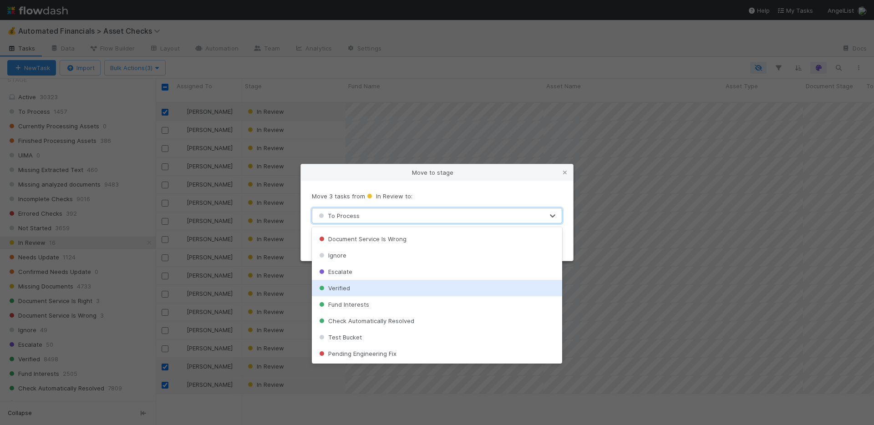
click at [374, 288] on div "Verified" at bounding box center [437, 288] width 250 height 16
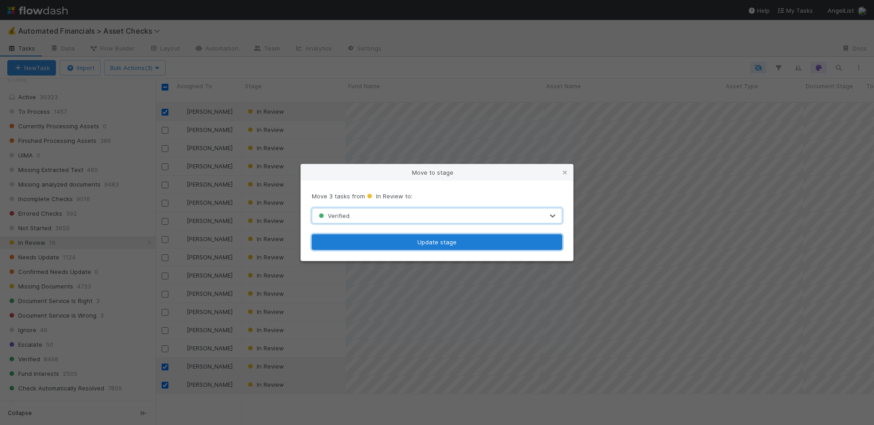
click at [399, 245] on button "Update stage" at bounding box center [437, 241] width 250 height 15
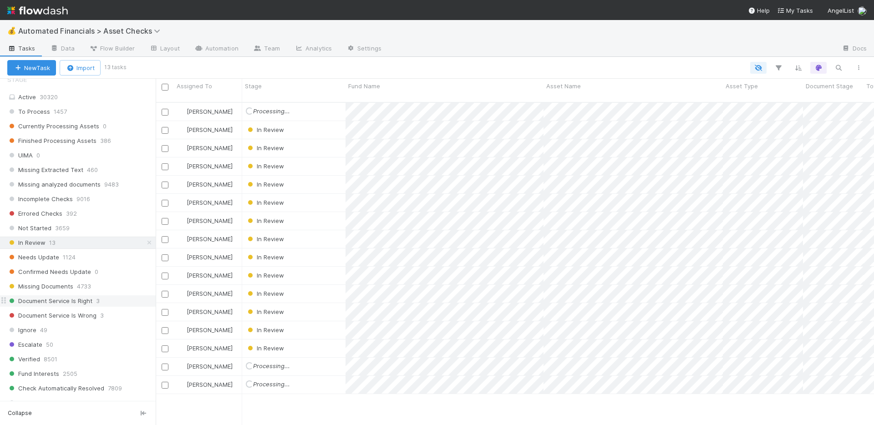
click at [116, 300] on div "Document Service Is Right 3" at bounding box center [81, 300] width 148 height 11
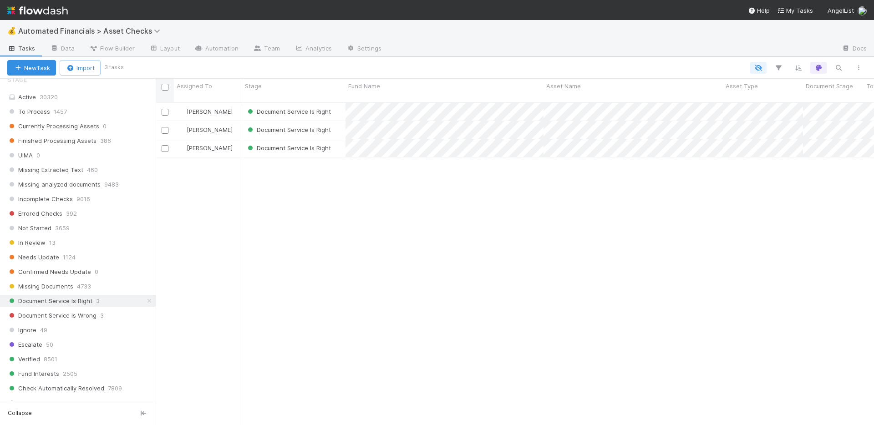
click at [166, 87] on input "checkbox" at bounding box center [165, 87] width 7 height 7
checkbox input "true"
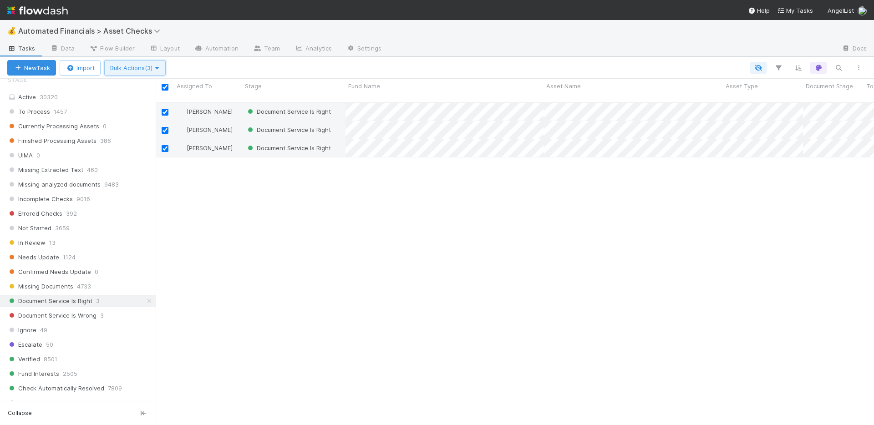
click at [158, 68] on icon "button" at bounding box center [156, 68] width 9 height 6
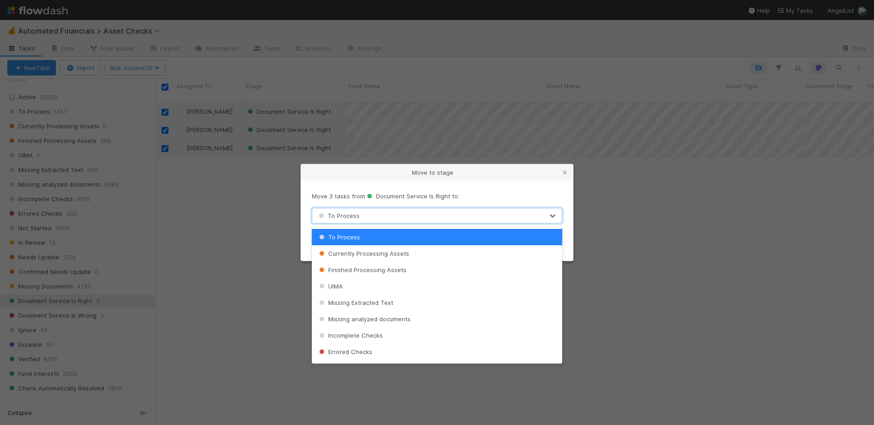
click at [349, 217] on span "To Process" at bounding box center [338, 215] width 43 height 7
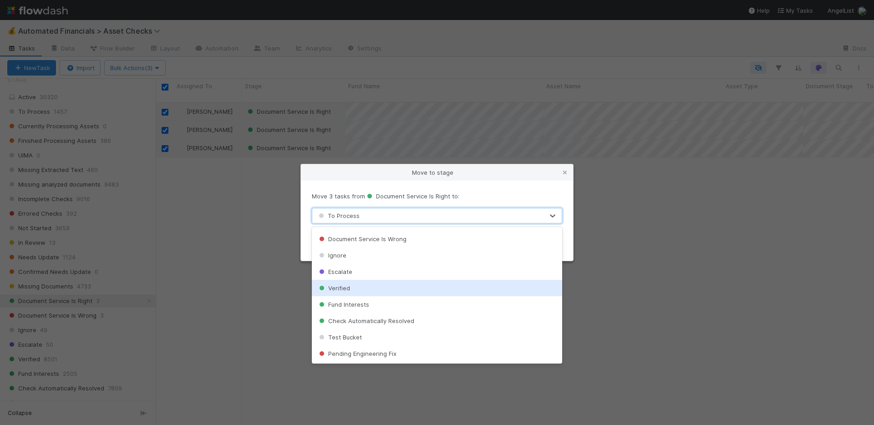
click at [360, 287] on div "Verified" at bounding box center [437, 288] width 250 height 16
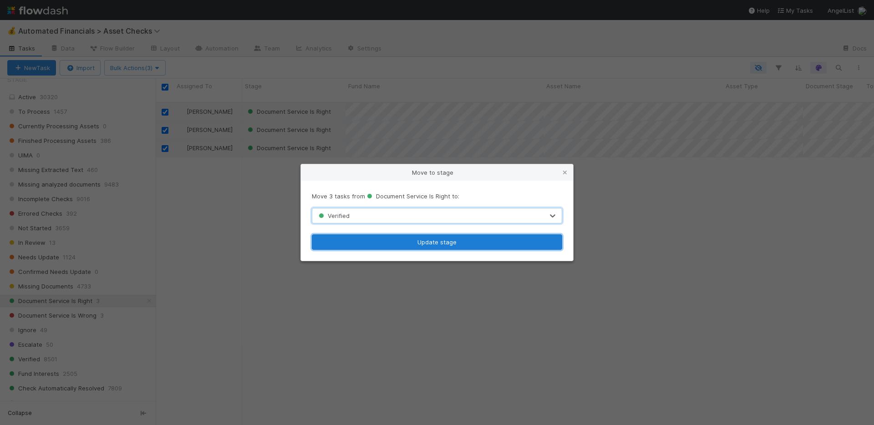
click at [391, 243] on button "Update stage" at bounding box center [437, 241] width 250 height 15
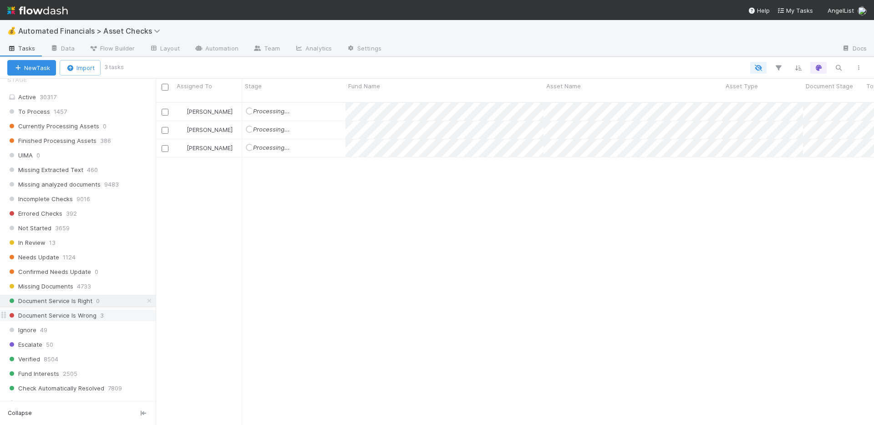
click at [94, 319] on span "Document Service Is Wrong" at bounding box center [51, 315] width 89 height 11
click at [166, 87] on input "checkbox" at bounding box center [165, 87] width 7 height 7
checkbox input "true"
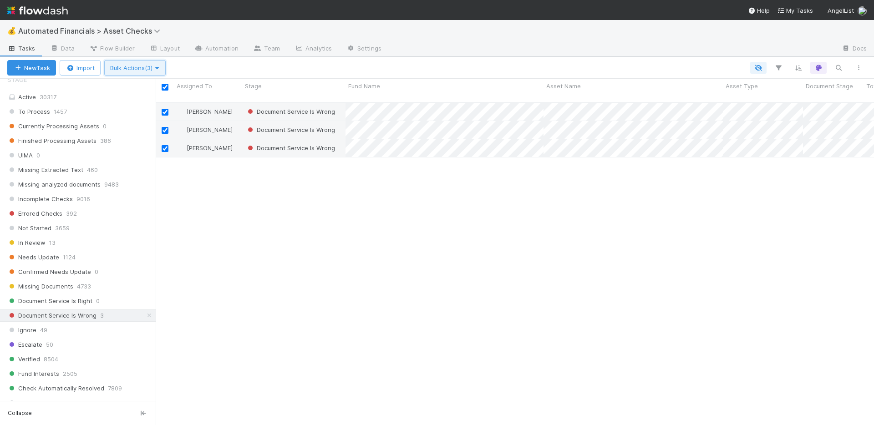
click at [150, 65] on span "Bulk Actions (3)" at bounding box center [135, 67] width 50 height 7
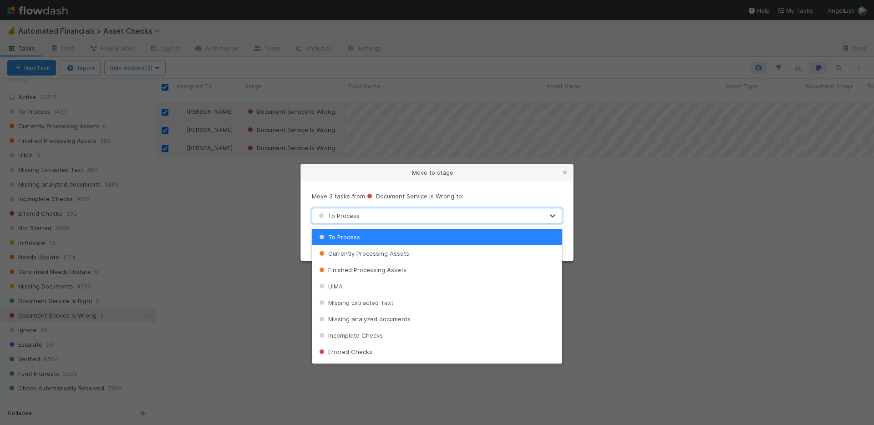
click at [354, 220] on div "To Process" at bounding box center [338, 215] width 43 height 9
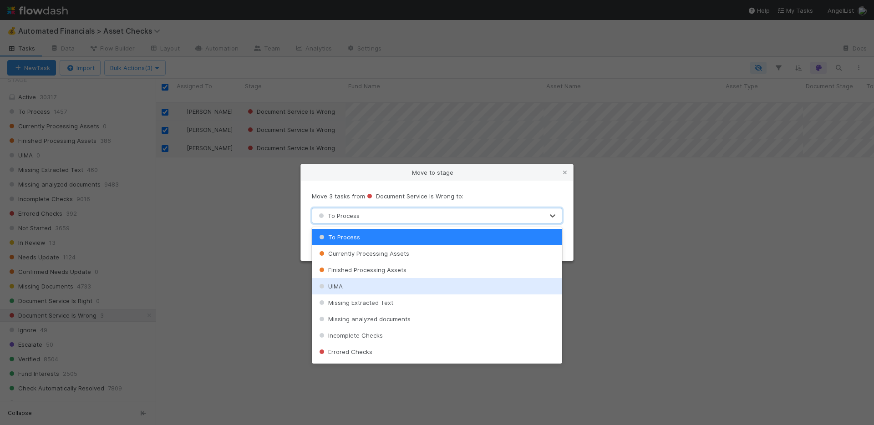
scroll to position [206, 0]
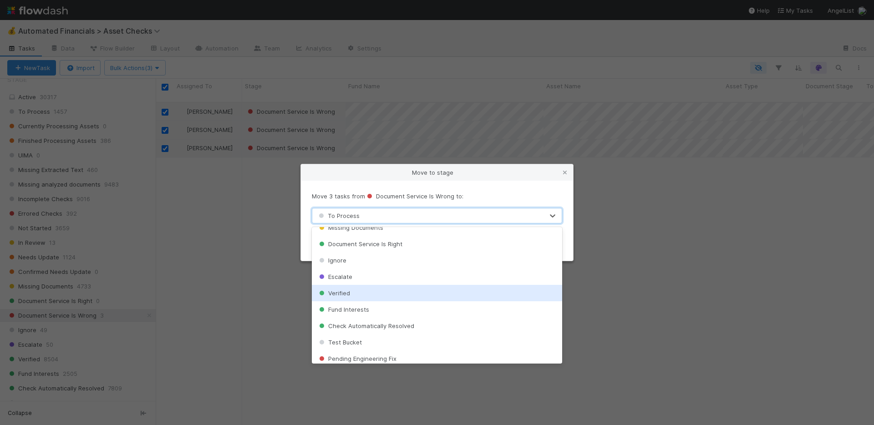
drag, startPoint x: 353, startPoint y: 297, endPoint x: 357, endPoint y: 286, distance: 11.7
click at [353, 297] on div "Verified" at bounding box center [437, 293] width 250 height 16
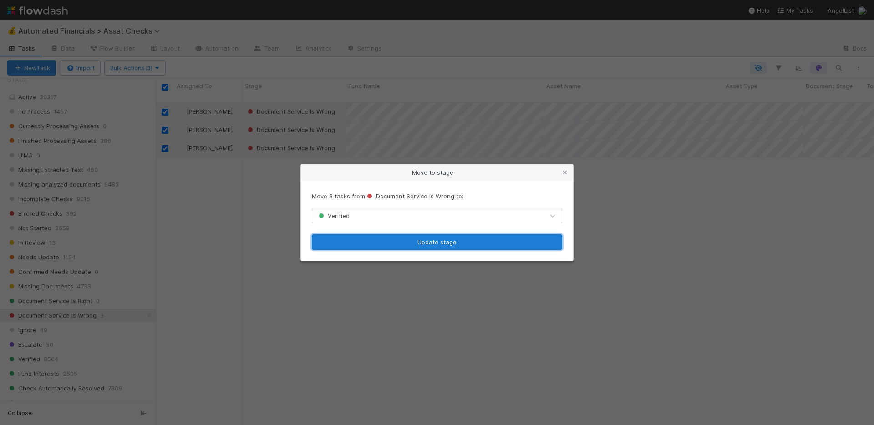
click at [374, 242] on button "Update stage" at bounding box center [437, 241] width 250 height 15
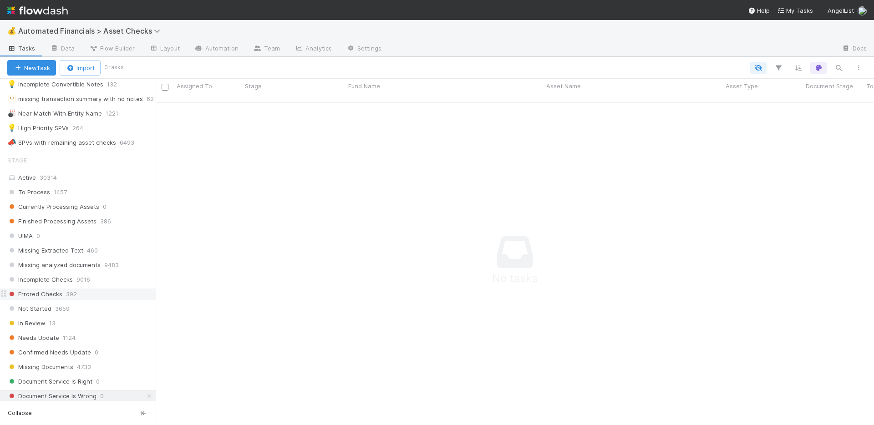
scroll to position [385, 0]
click at [105, 131] on div "💡 High Priority SPVs 264" at bounding box center [81, 130] width 148 height 11
click at [145, 399] on icon at bounding box center [149, 398] width 9 height 6
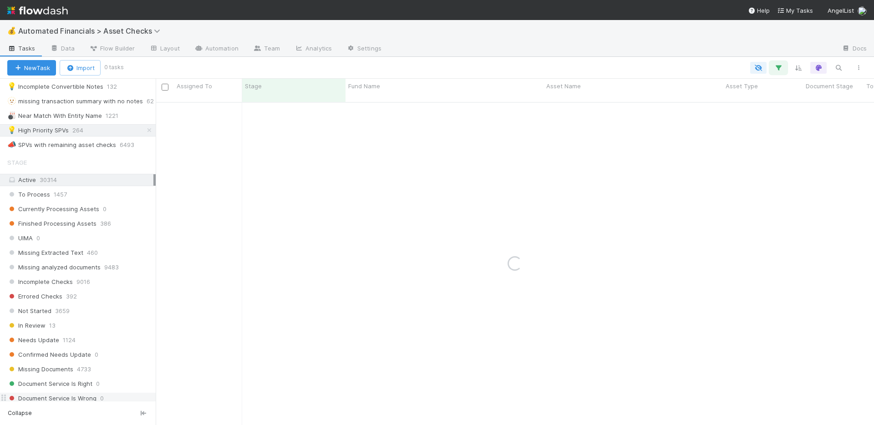
click at [781, 68] on icon "button" at bounding box center [778, 68] width 9 height 8
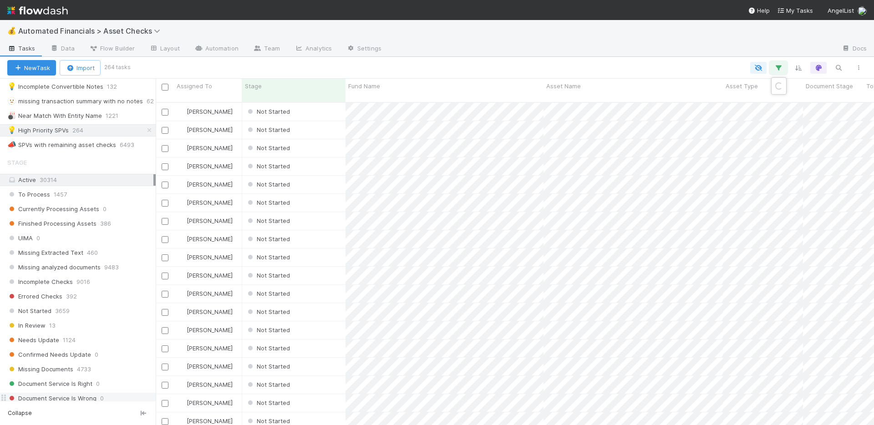
scroll to position [324, 711]
click at [668, 46] on div "2 filters Reset Filters If fund -> Batch any has any of High Priority SPVs and …" at bounding box center [437, 212] width 874 height 425
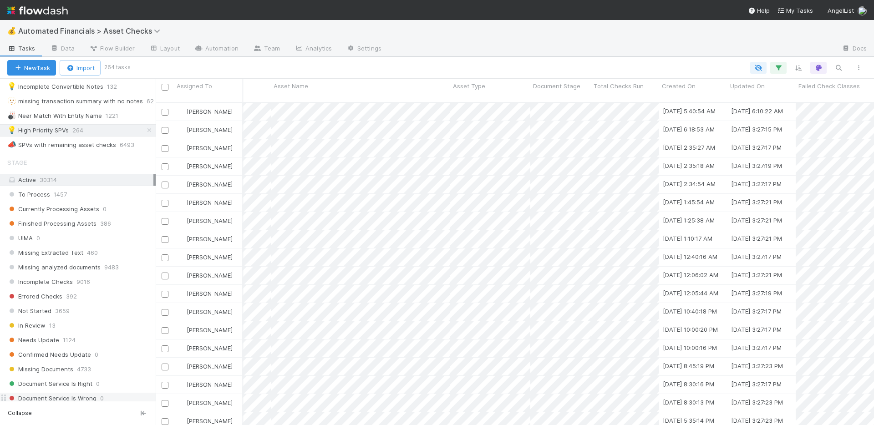
scroll to position [0, 278]
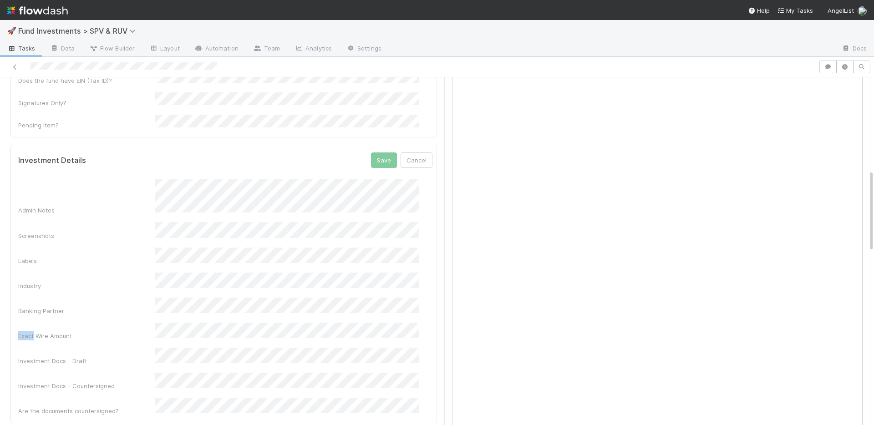
scroll to position [353, 0]
click at [371, 153] on button "Save" at bounding box center [384, 160] width 26 height 15
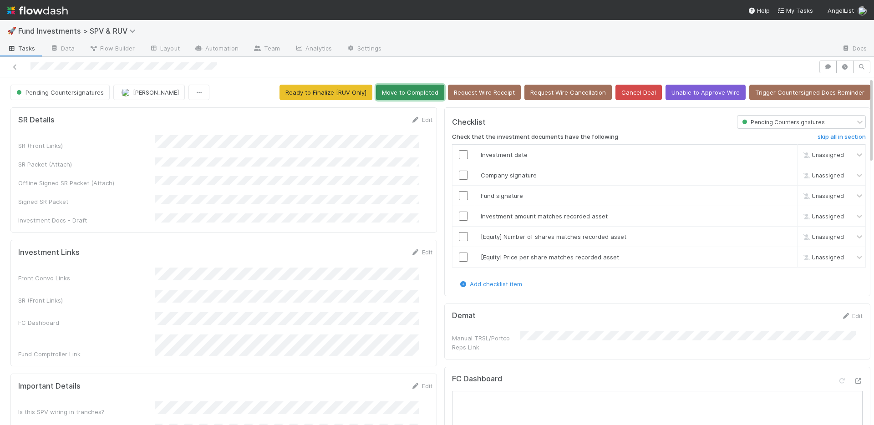
click at [399, 95] on button "Move to Completed" at bounding box center [410, 92] width 68 height 15
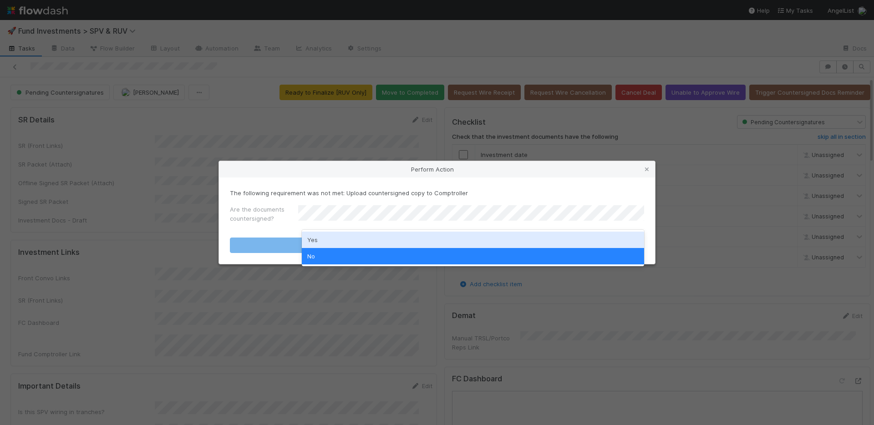
click at [330, 238] on div "Yes" at bounding box center [473, 240] width 342 height 16
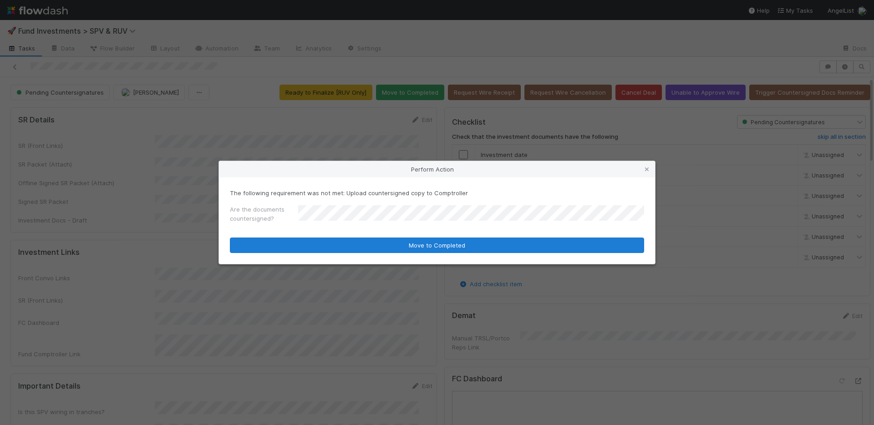
click at [331, 239] on div "The following requirement was not met: Upload countersigned copy to Comptroller…" at bounding box center [437, 220] width 436 height 86
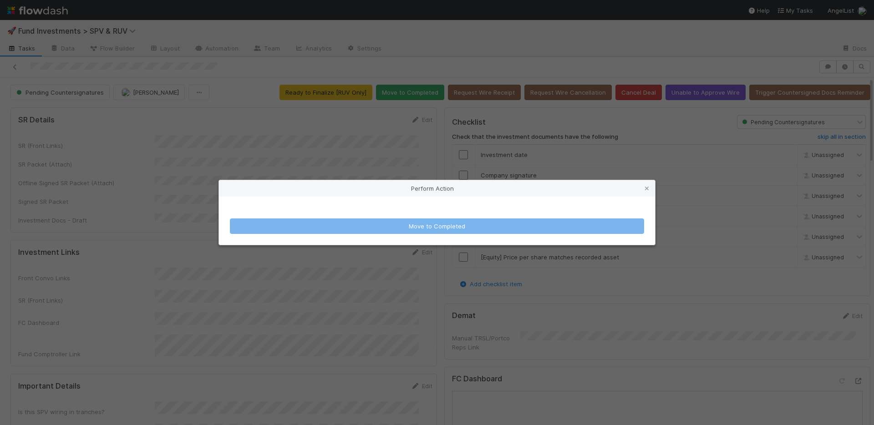
click at [390, 168] on div "Perform Action Move to Completed" at bounding box center [437, 212] width 874 height 425
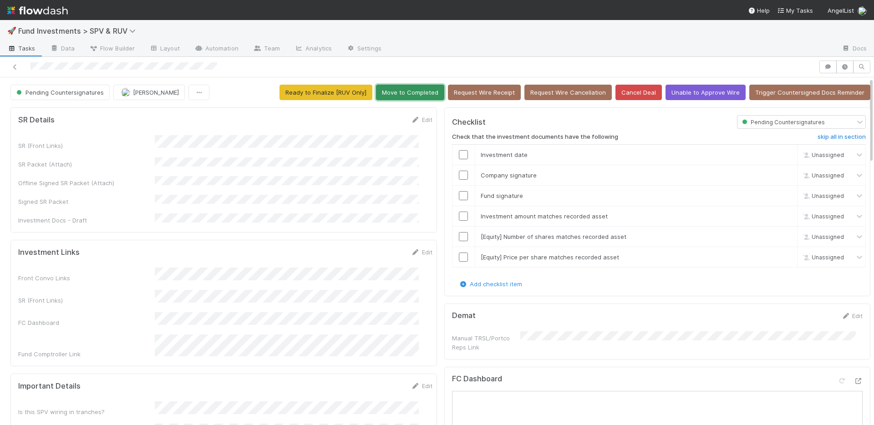
click at [399, 98] on button "Move to Completed" at bounding box center [410, 92] width 68 height 15
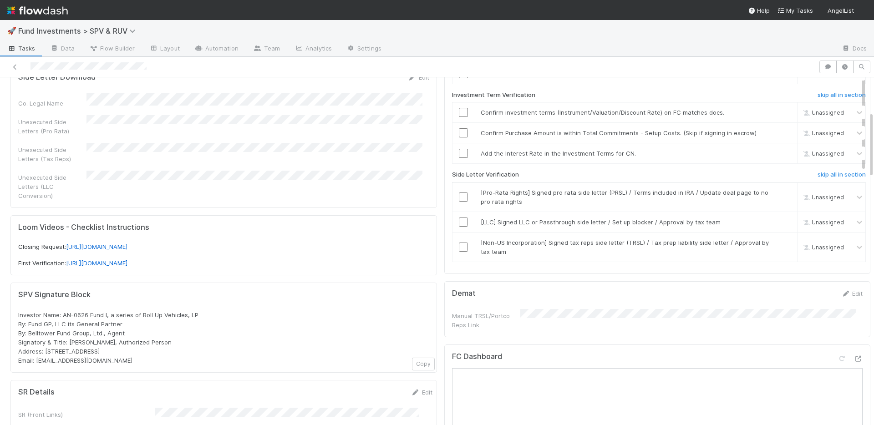
scroll to position [354, 0]
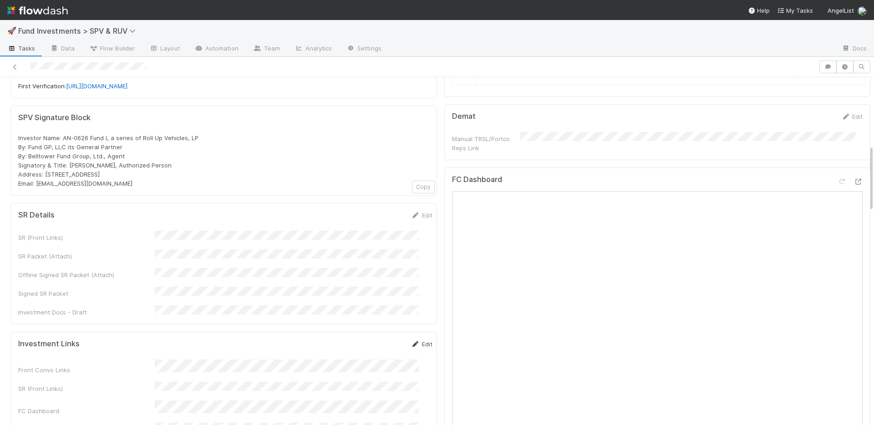
click at [411, 340] on link "Edit" at bounding box center [421, 343] width 21 height 7
click at [379, 339] on button "Save" at bounding box center [384, 346] width 26 height 15
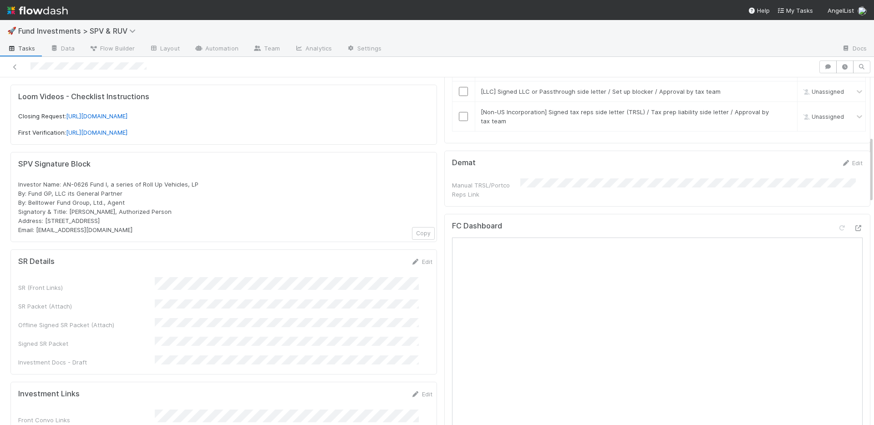
scroll to position [116, 0]
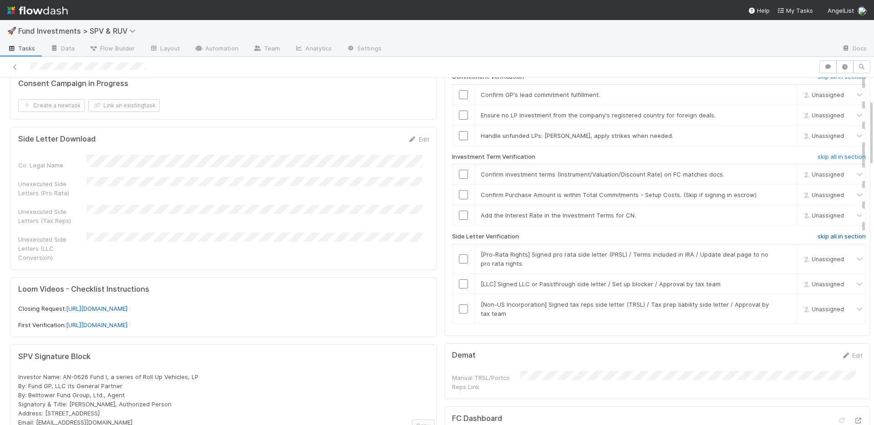
click at [817, 237] on h6 "skip all in section" at bounding box center [841, 236] width 48 height 7
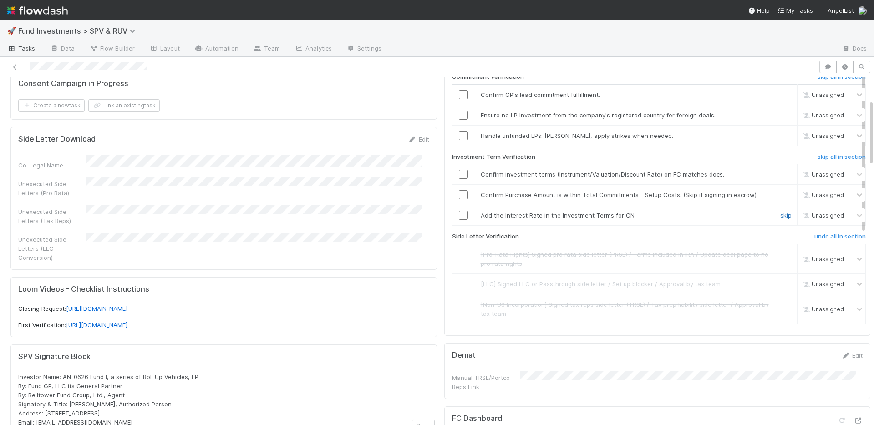
click at [780, 215] on link "skip" at bounding box center [785, 215] width 11 height 7
click at [459, 174] on input "checkbox" at bounding box center [463, 174] width 9 height 9
click at [459, 195] on input "checkbox" at bounding box center [463, 194] width 9 height 9
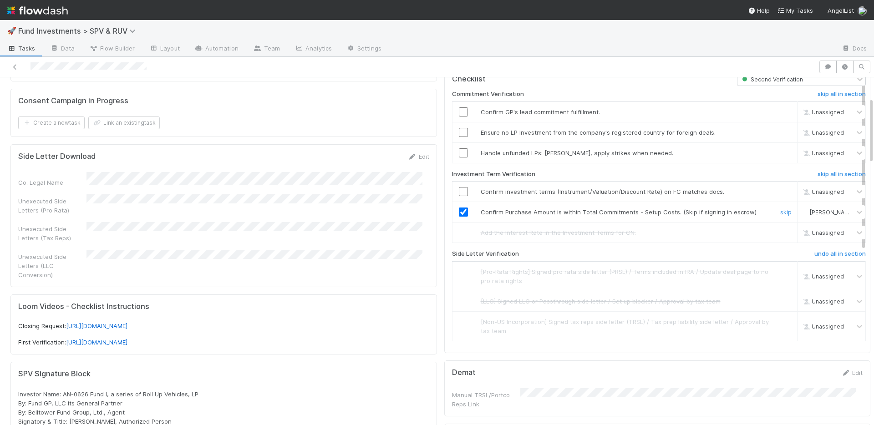
scroll to position [33, 0]
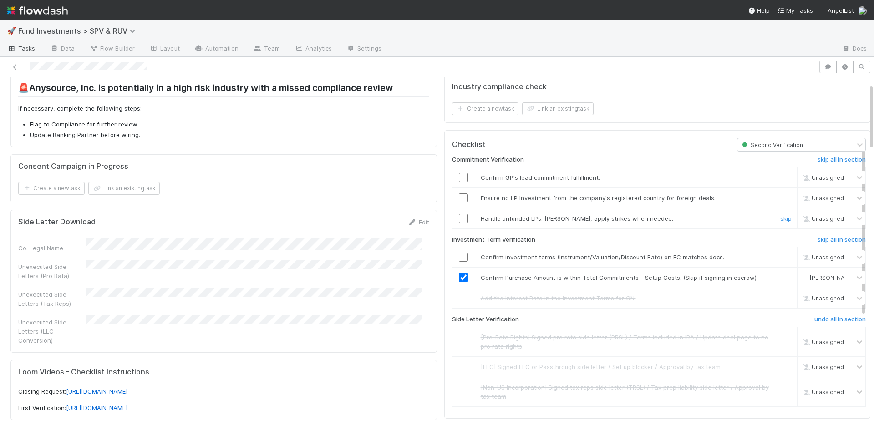
click at [459, 214] on input "checkbox" at bounding box center [463, 218] width 9 height 9
click at [459, 197] on input "checkbox" at bounding box center [463, 197] width 9 height 9
click at [459, 177] on input "checkbox" at bounding box center [463, 177] width 9 height 9
click at [454, 249] on td at bounding box center [463, 257] width 23 height 20
click at [459, 257] on input "checkbox" at bounding box center [463, 257] width 9 height 9
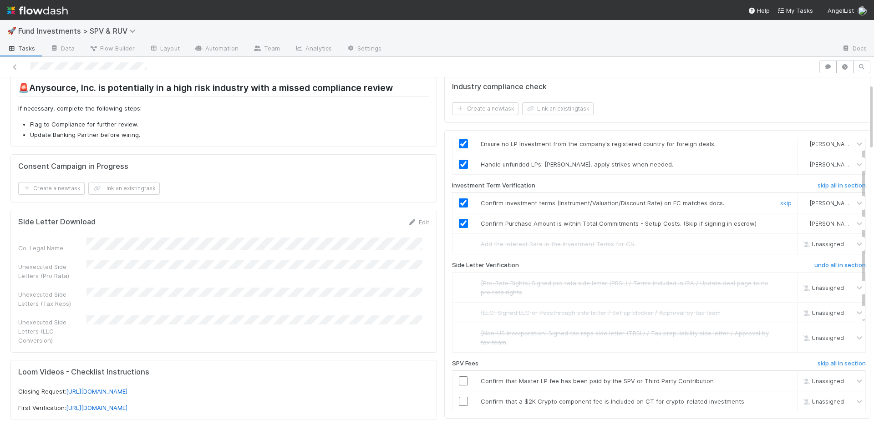
scroll to position [145, 0]
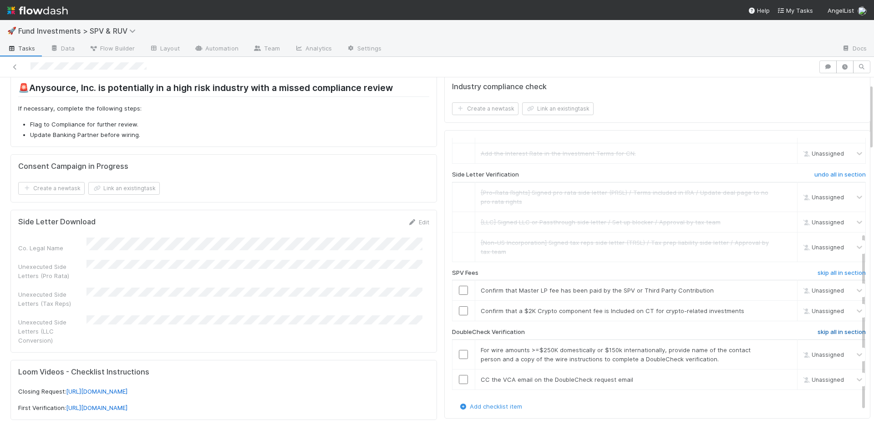
click at [817, 334] on h6 "skip all in section" at bounding box center [841, 332] width 48 height 7
drag, startPoint x: 808, startPoint y: 273, endPoint x: 778, endPoint y: 282, distance: 30.9
click at [817, 273] on h6 "skip all in section" at bounding box center [841, 272] width 48 height 7
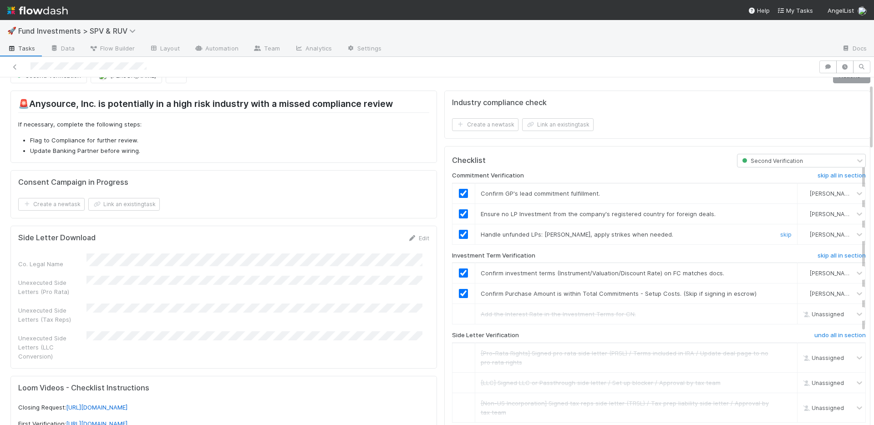
scroll to position [0, 0]
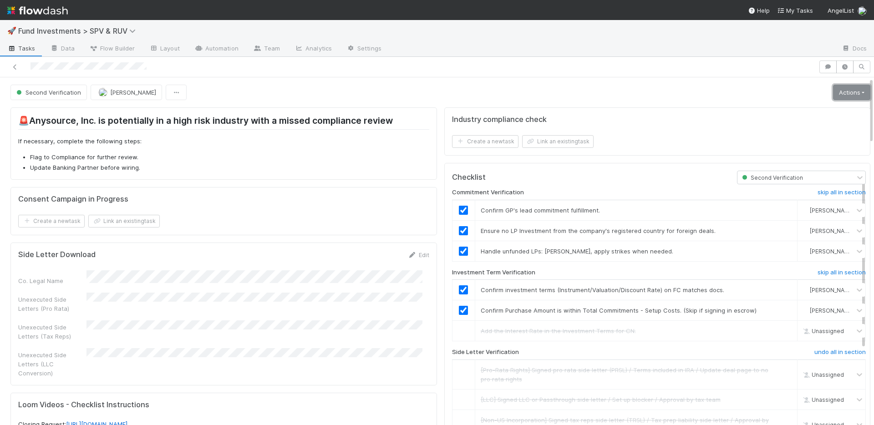
click at [833, 97] on link "Actions" at bounding box center [851, 92] width 37 height 15
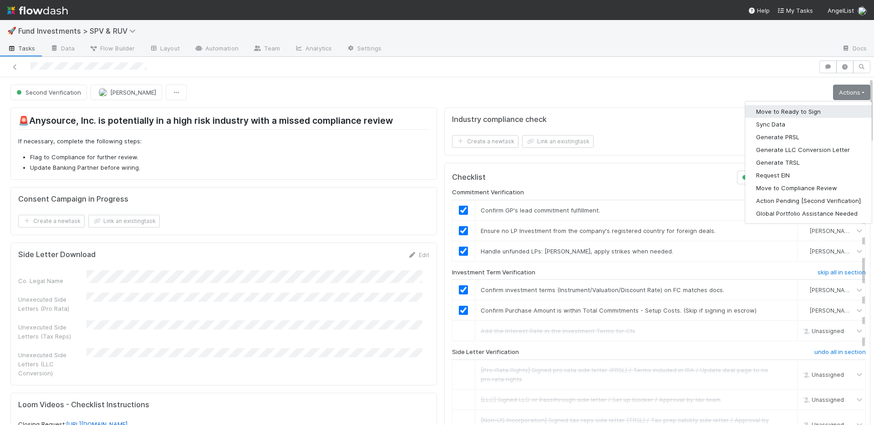
click at [806, 110] on button "Move to Ready to Sign" at bounding box center [808, 111] width 126 height 13
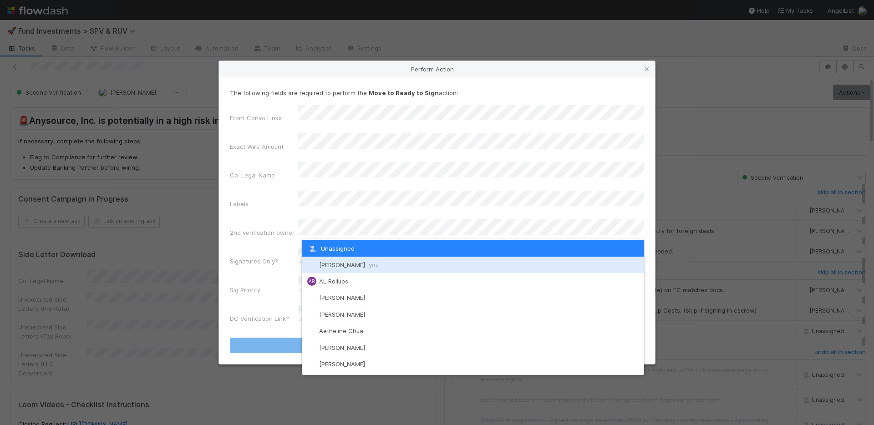
click at [333, 261] on span "Nate Richards you" at bounding box center [349, 264] width 60 height 7
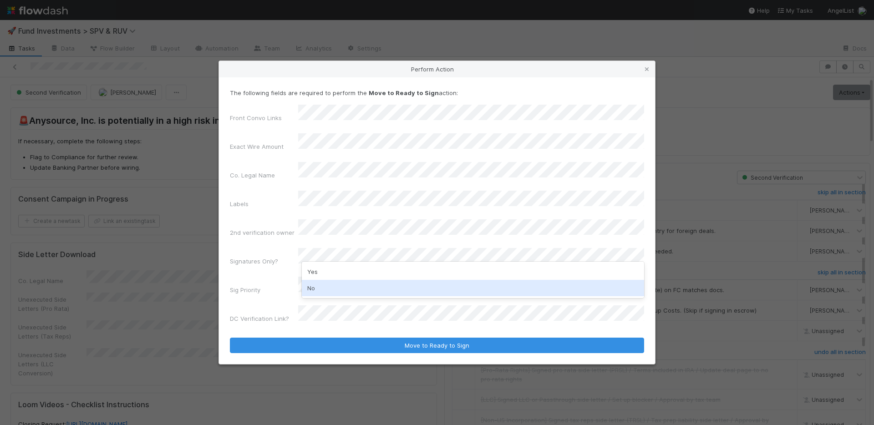
click at [331, 288] on div "No" at bounding box center [473, 288] width 342 height 16
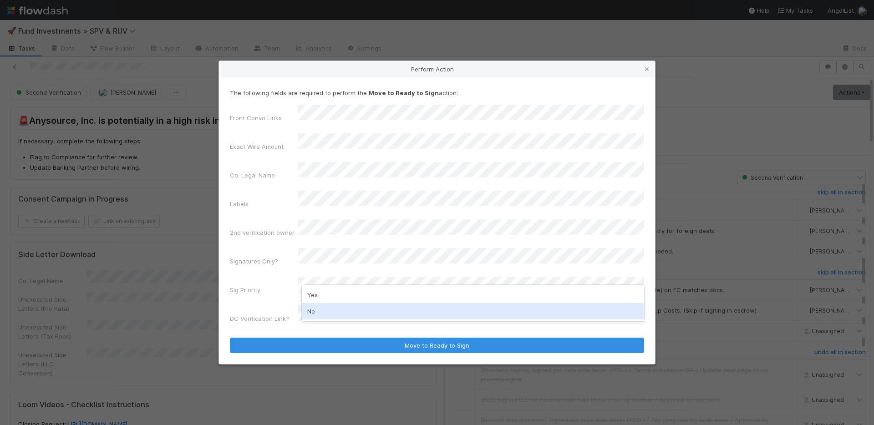
click at [331, 308] on div "No" at bounding box center [473, 311] width 342 height 16
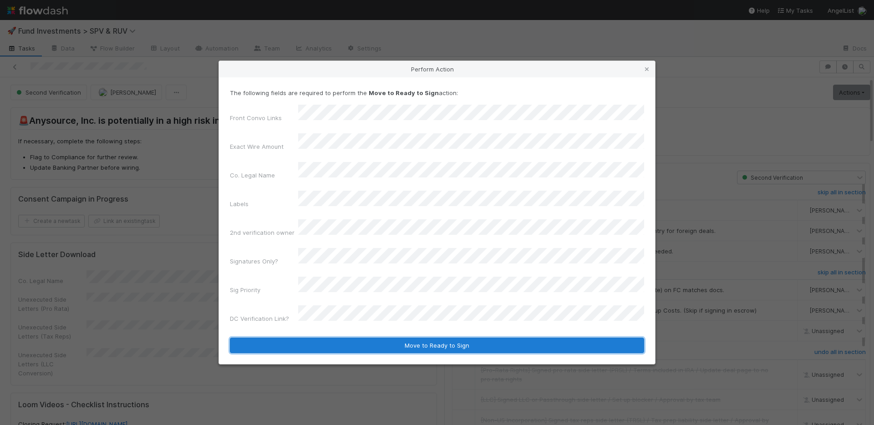
click at [394, 338] on button "Move to Ready to Sign" at bounding box center [437, 345] width 414 height 15
